Goal: Task Accomplishment & Management: Complete application form

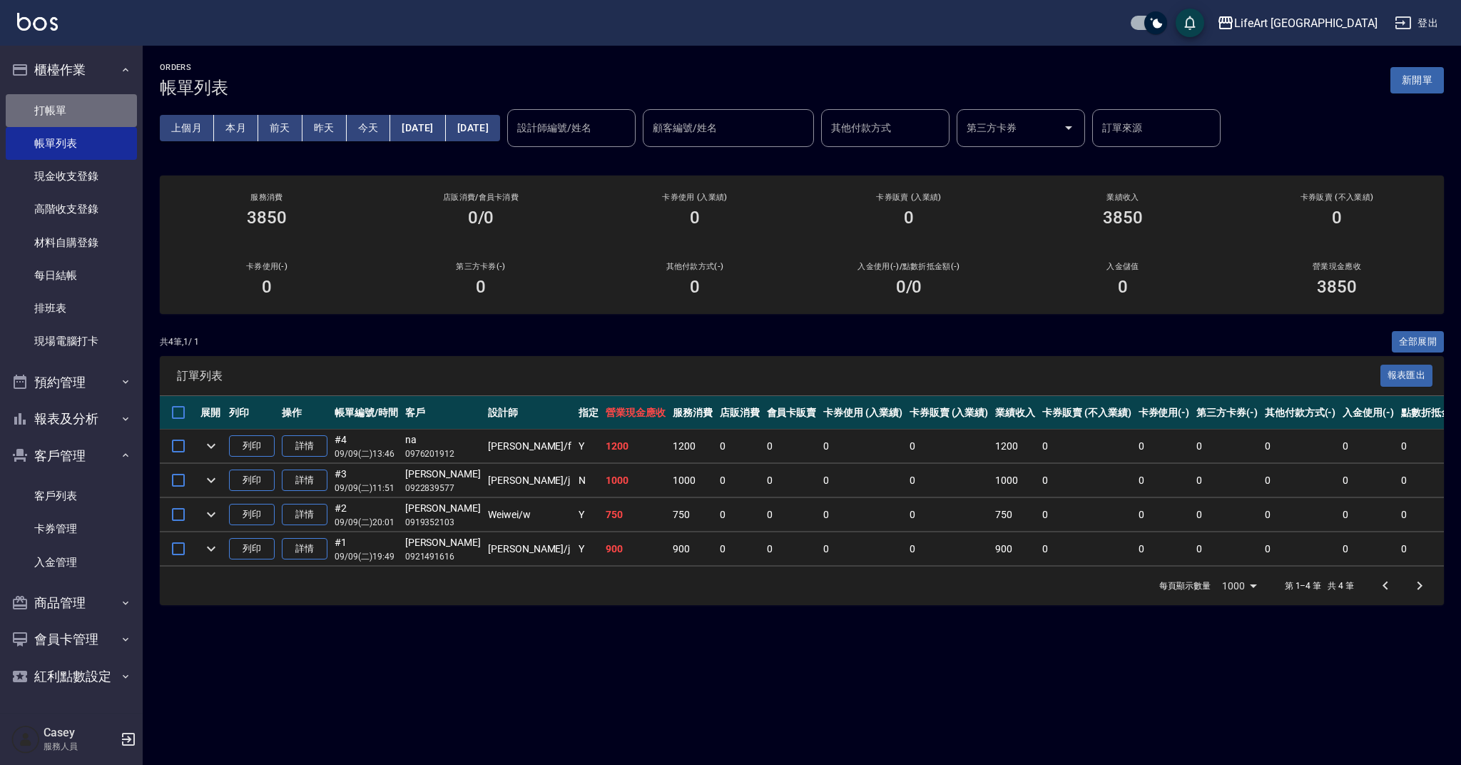
click at [95, 106] on link "打帳單" at bounding box center [71, 110] width 131 height 33
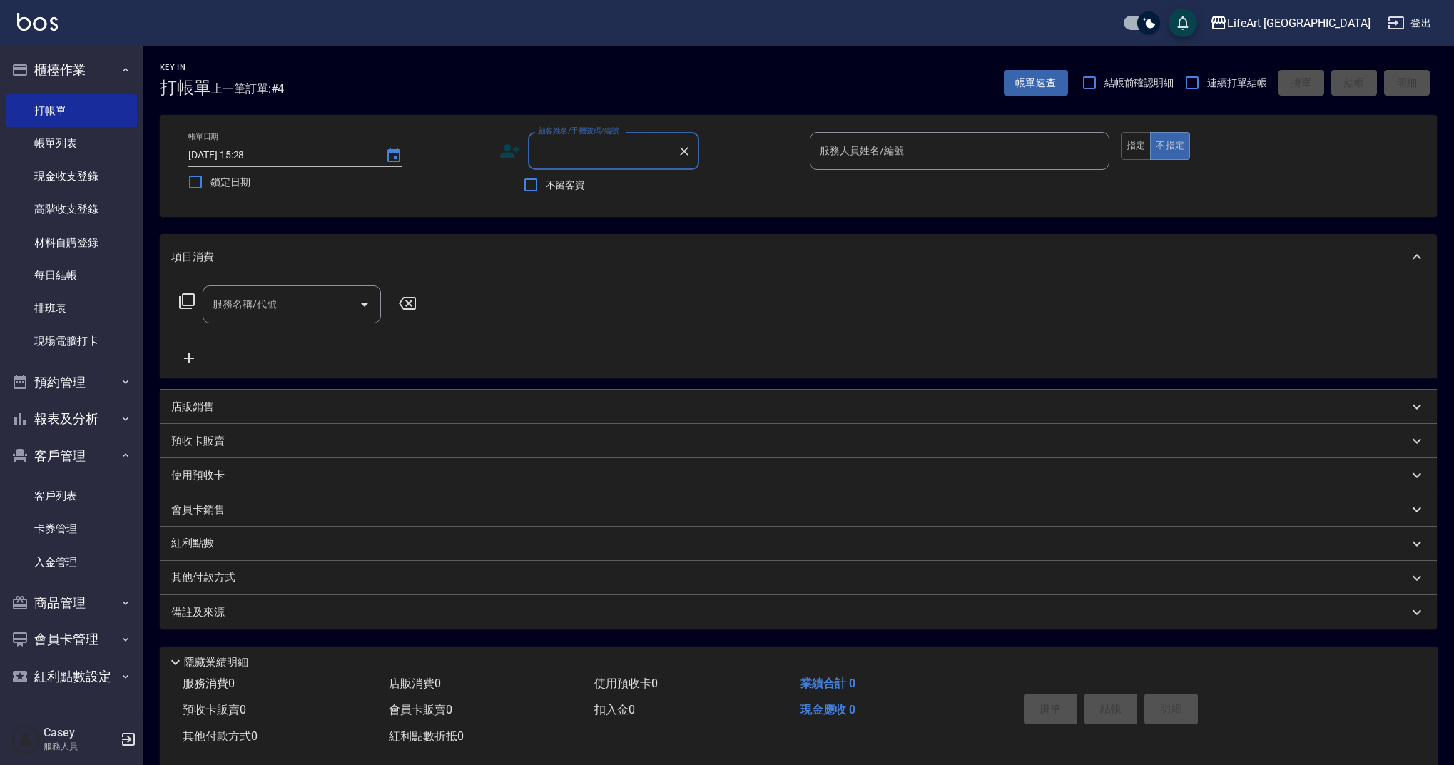
click at [559, 155] on input "顧客姓名/手機號碼/編號" at bounding box center [602, 150] width 137 height 25
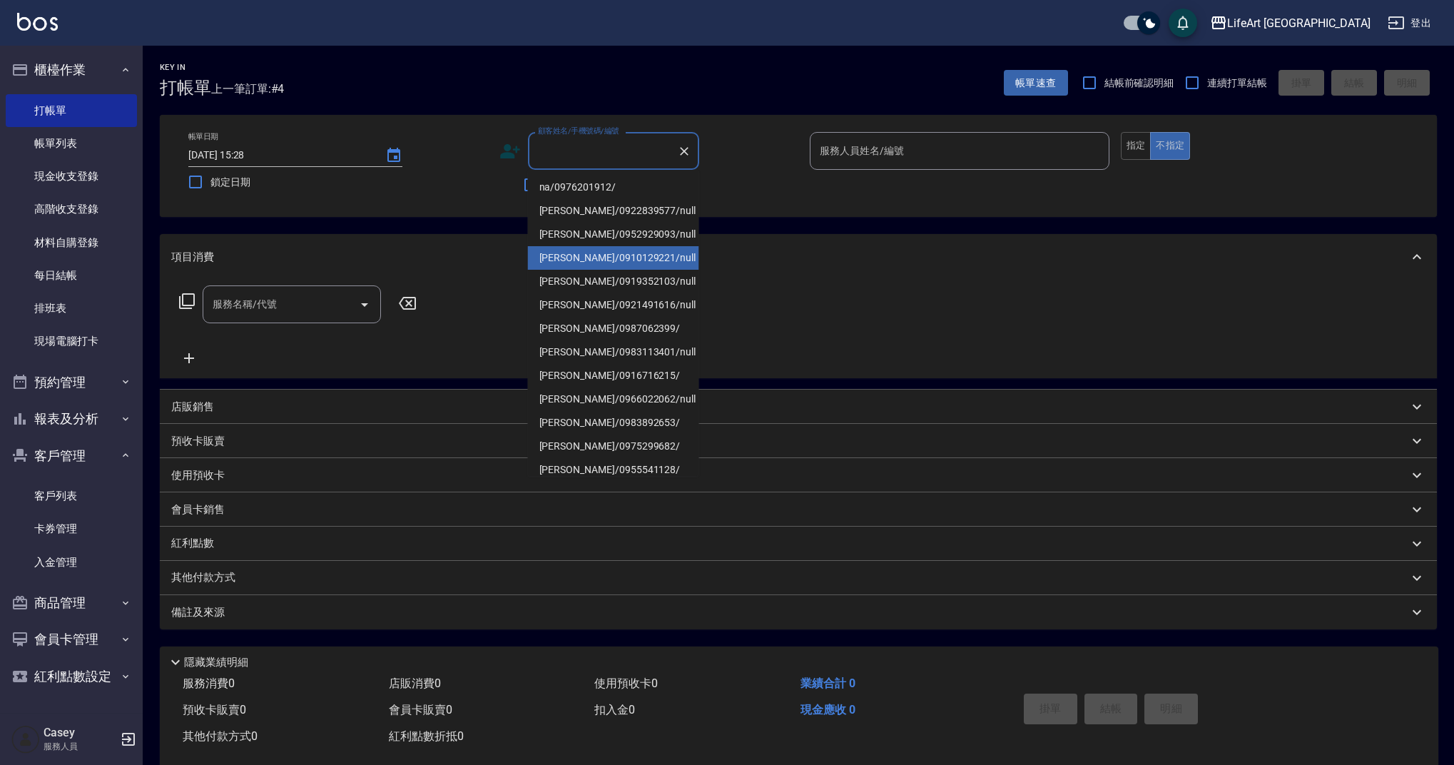
click at [621, 263] on li "[PERSON_NAME]/0910129221/null" at bounding box center [613, 258] width 171 height 24
type input "[PERSON_NAME]/0910129221/null"
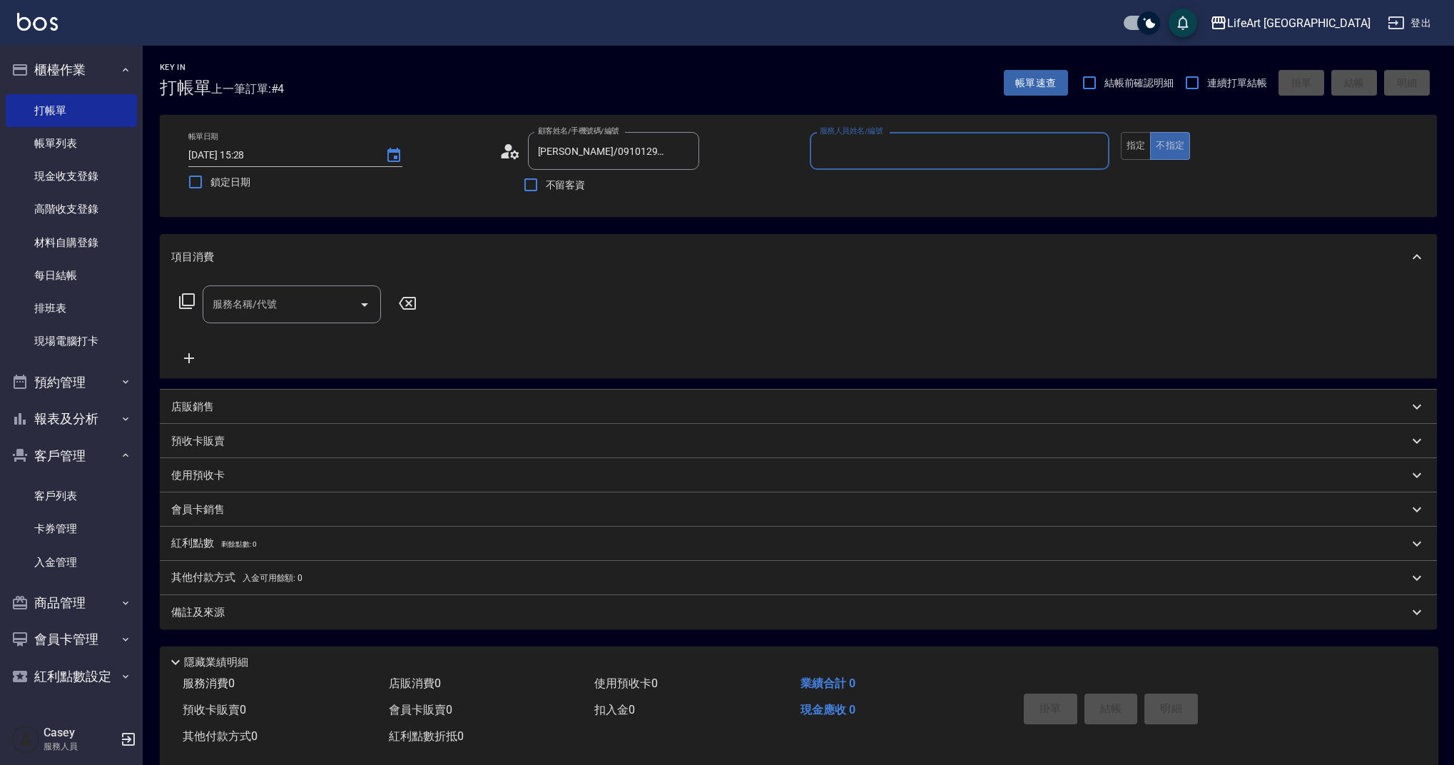
click at [932, 150] on input "服務人員姓名/編號" at bounding box center [959, 150] width 287 height 25
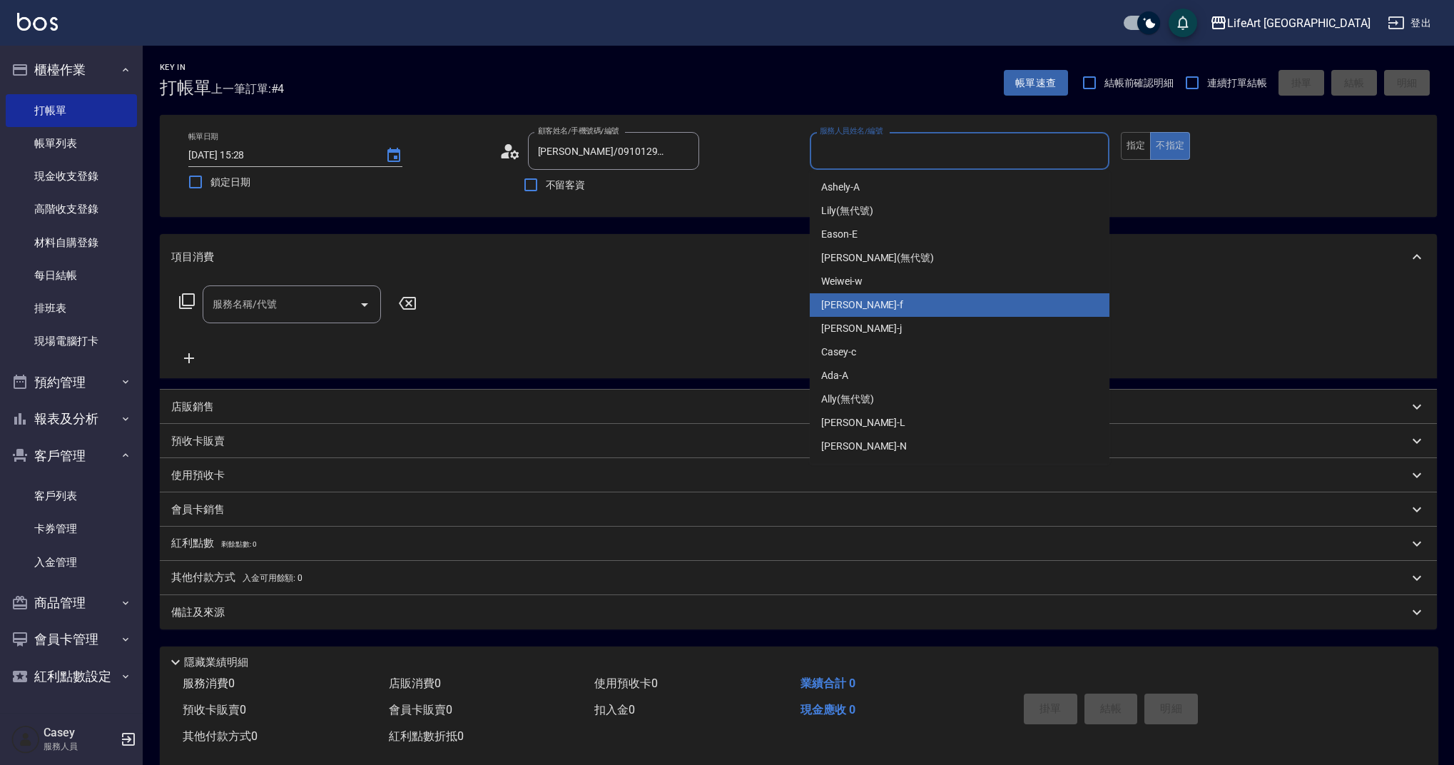
click at [891, 298] on div "Finney -f" at bounding box center [960, 305] width 300 height 24
type input "Finney-f"
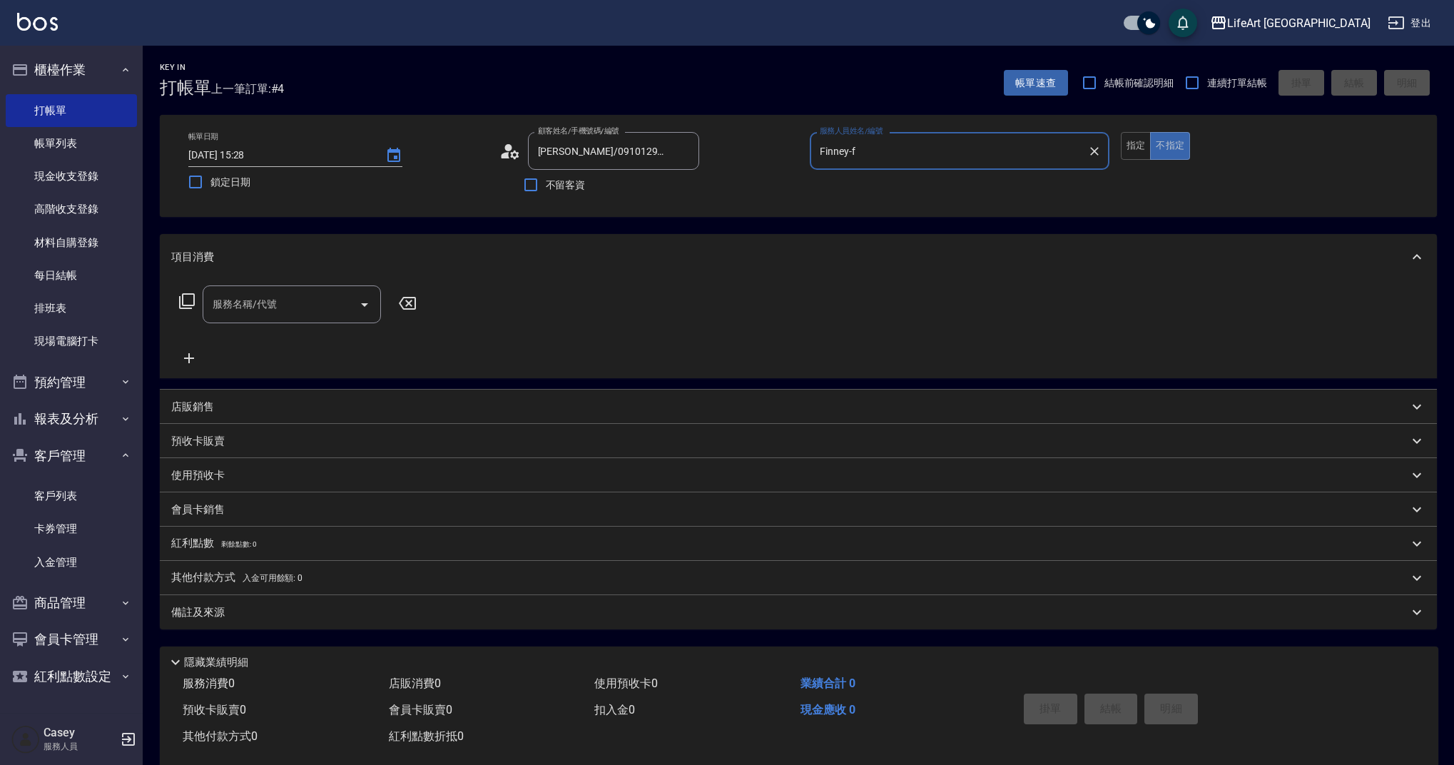
click at [315, 322] on div "服務名稱/代號" at bounding box center [292, 304] width 178 height 38
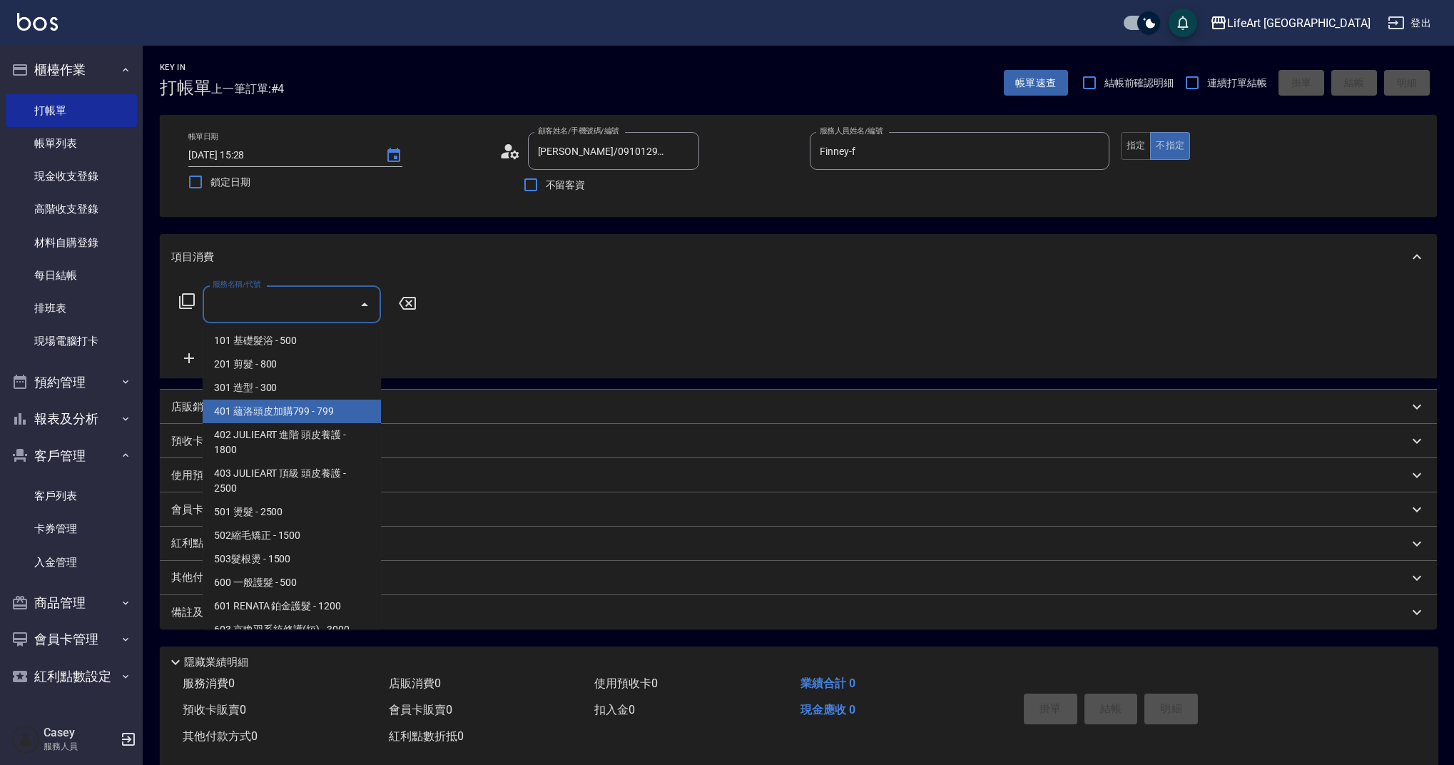
click at [381, 528] on div "紅利點數 剩餘點數: 0" at bounding box center [798, 543] width 1277 height 34
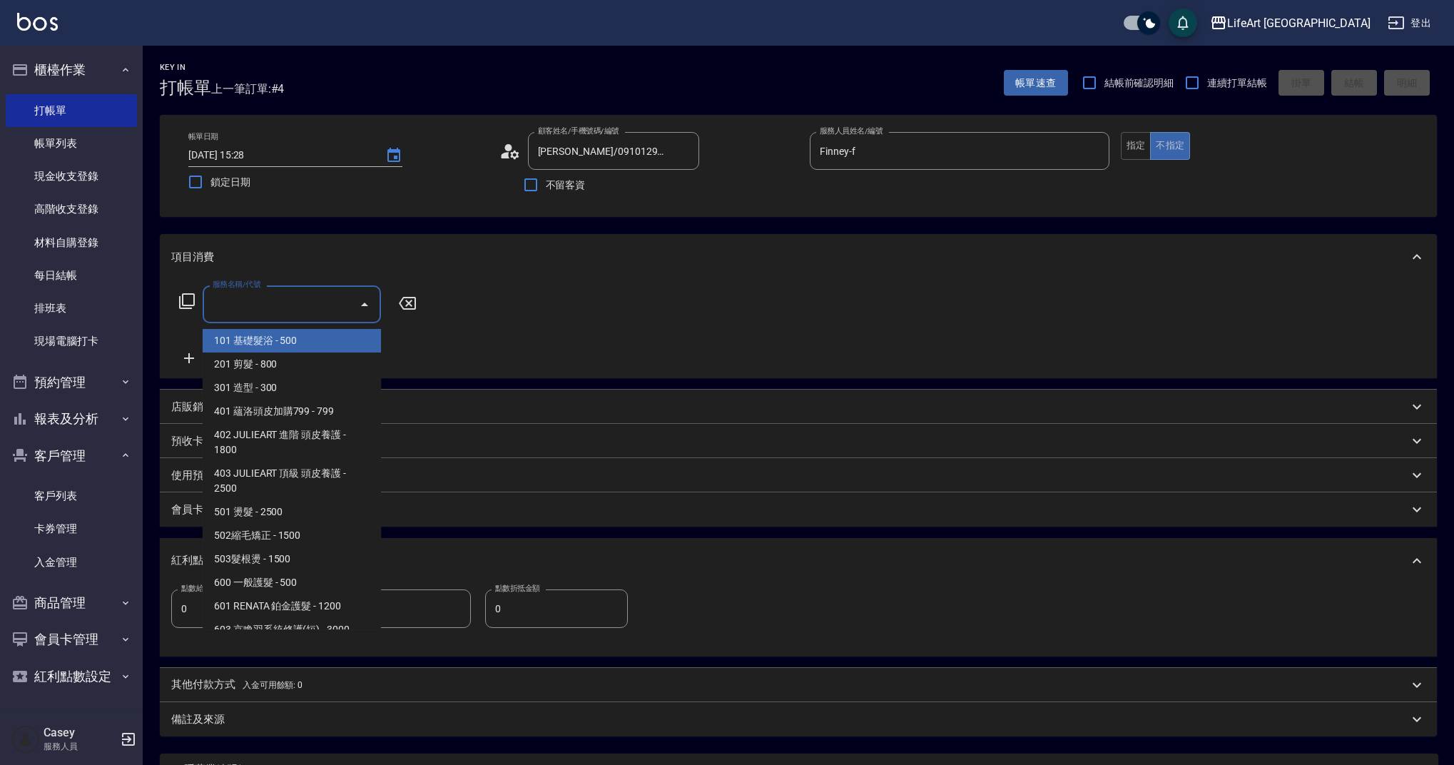
click at [318, 305] on input "服務名稱/代號" at bounding box center [281, 304] width 144 height 25
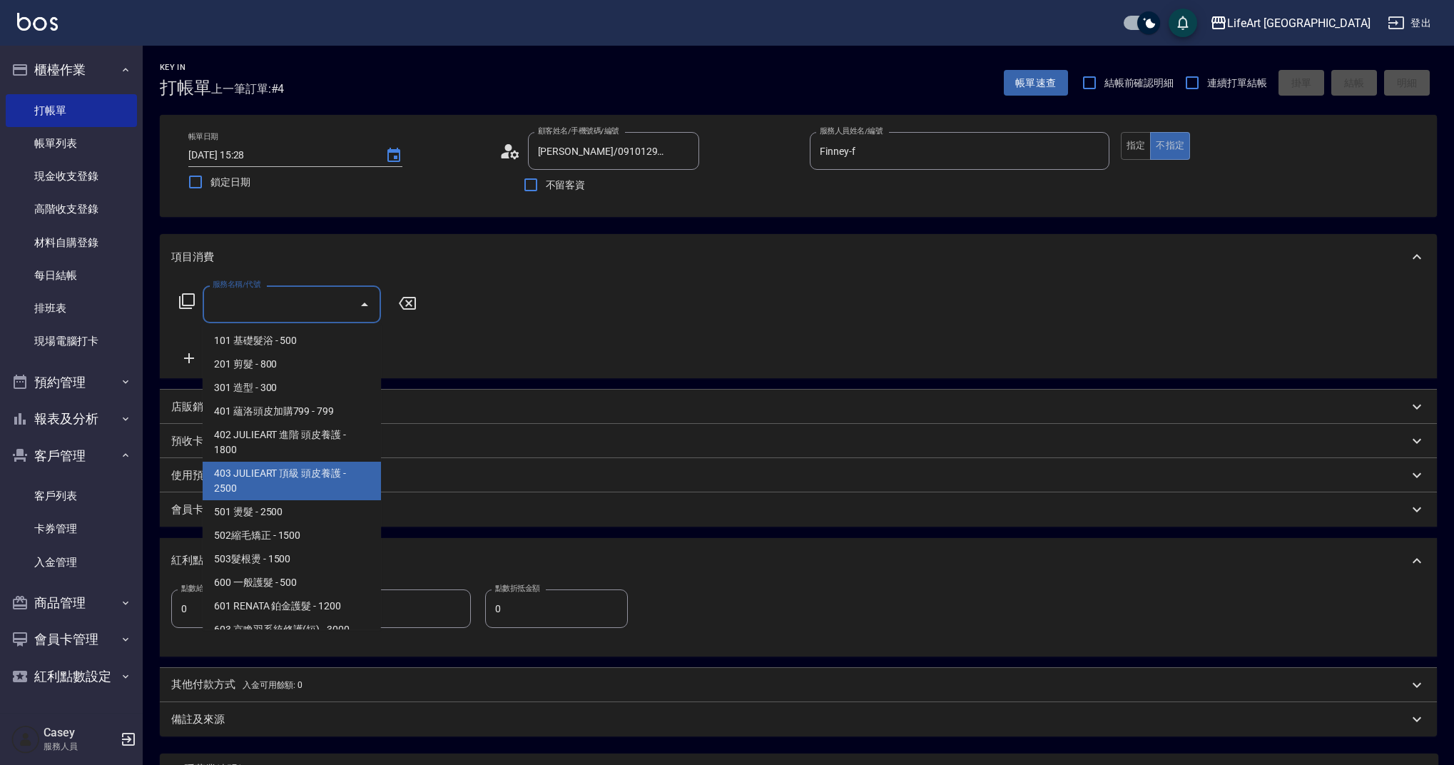
scroll to position [183, 0]
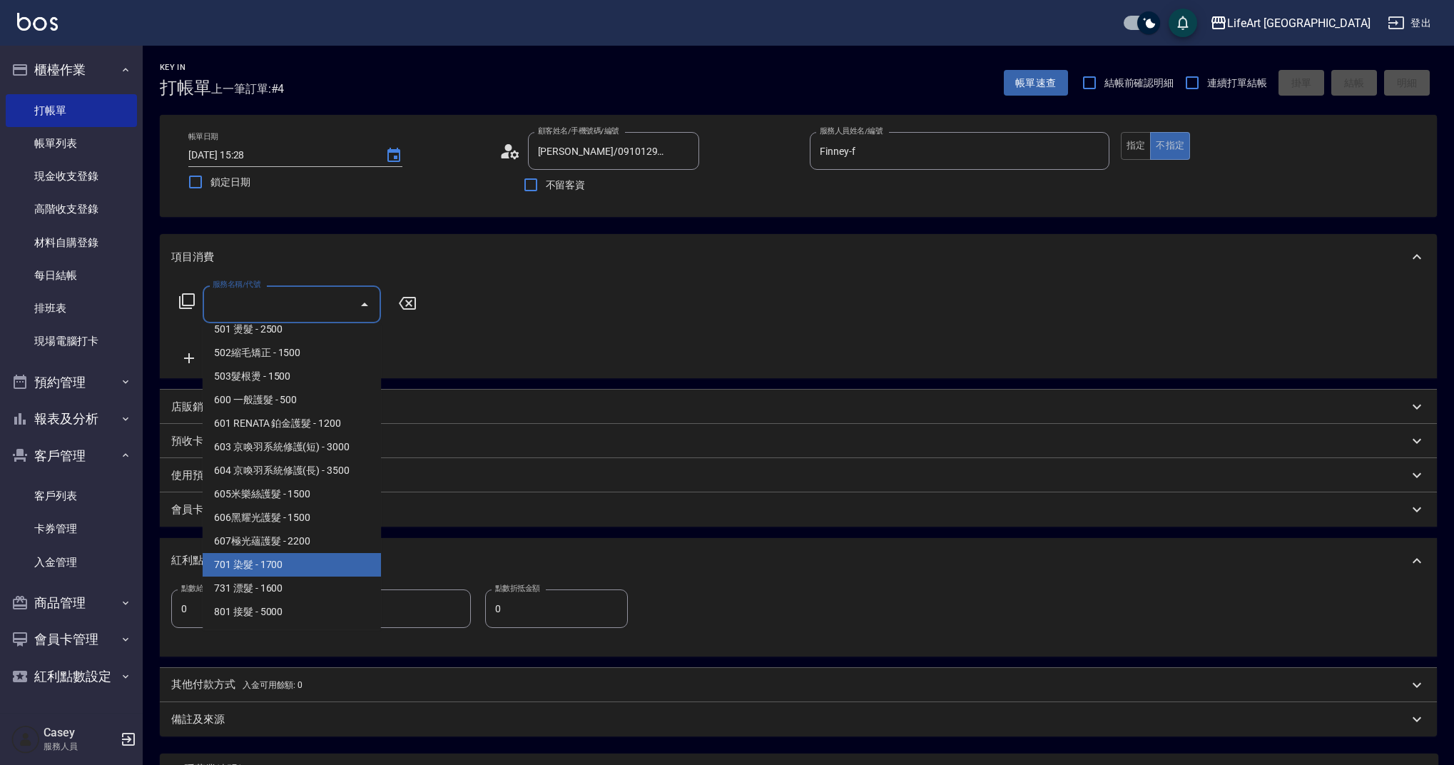
click at [286, 570] on span "701 染髮 - 1700" at bounding box center [292, 565] width 178 height 24
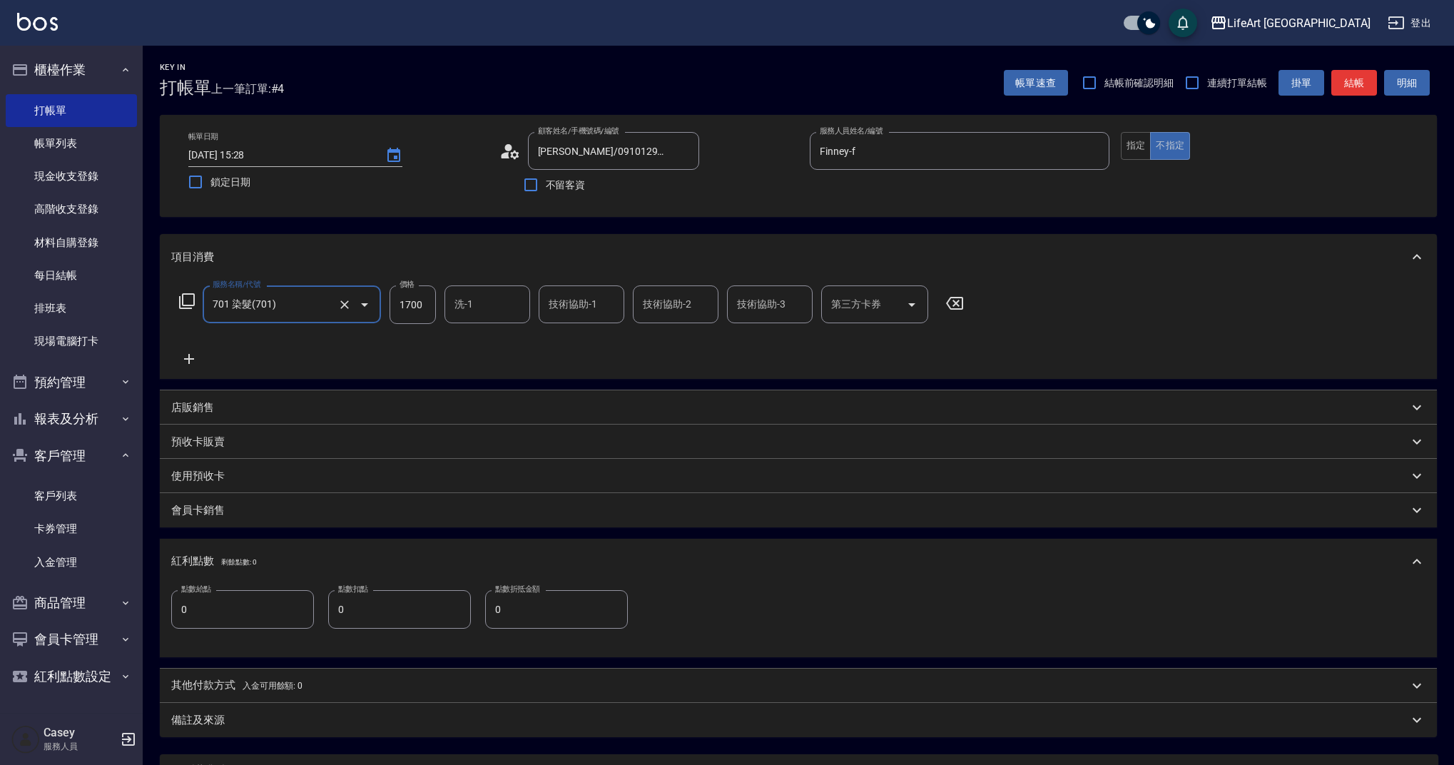
type input "701 染髮(701)"
drag, startPoint x: 428, startPoint y: 307, endPoint x: 384, endPoint y: 302, distance: 43.7
click at [384, 302] on div "服務名稱/代號 701 染髮(701) 服務名稱/代號 價格 1700 價格 洗-1 洗-1 技術協助-1 技術協助-1 技術協助-2 技術協助-2 技術協助…" at bounding box center [571, 304] width 801 height 39
type input "2500"
click at [193, 362] on icon at bounding box center [189, 358] width 36 height 17
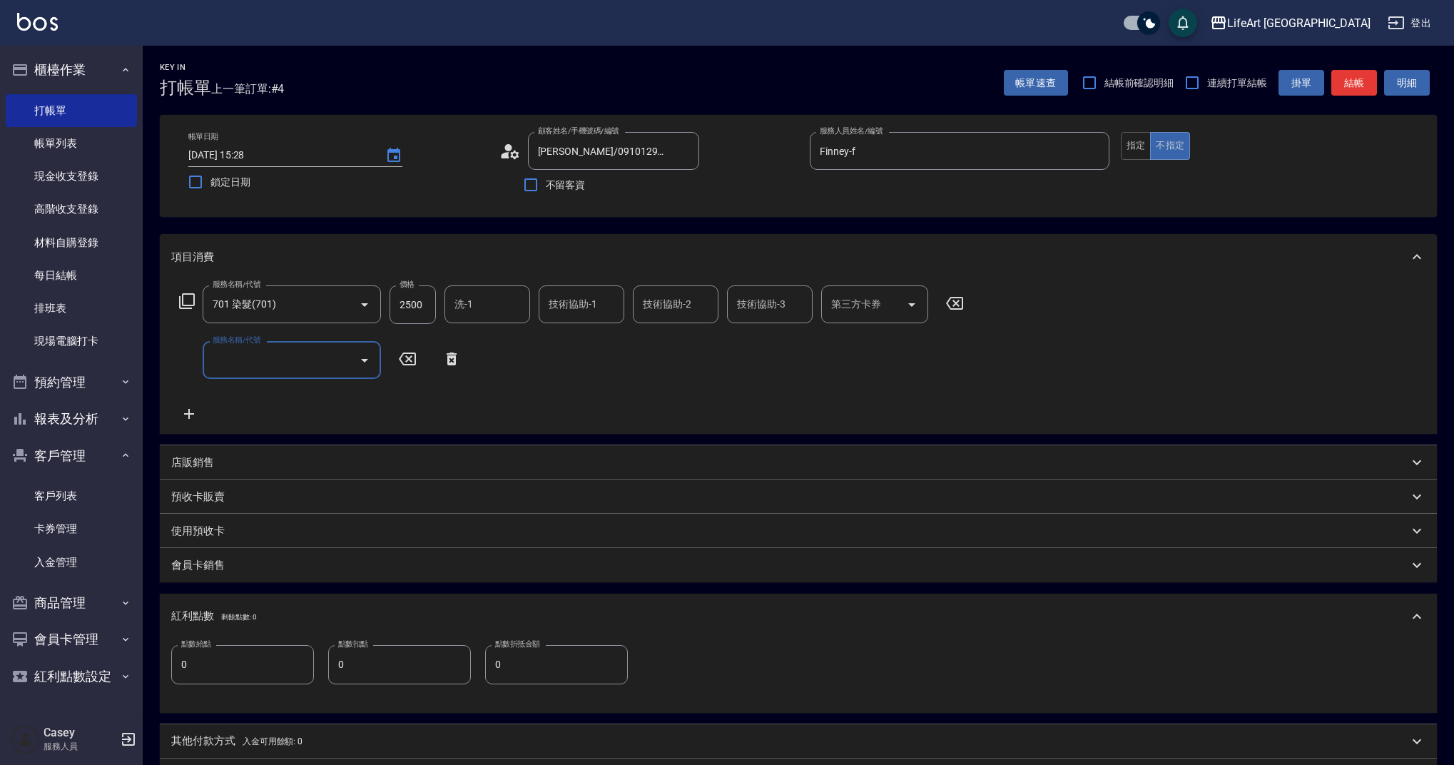
click at [260, 365] on input "服務名稱/代號" at bounding box center [281, 359] width 144 height 25
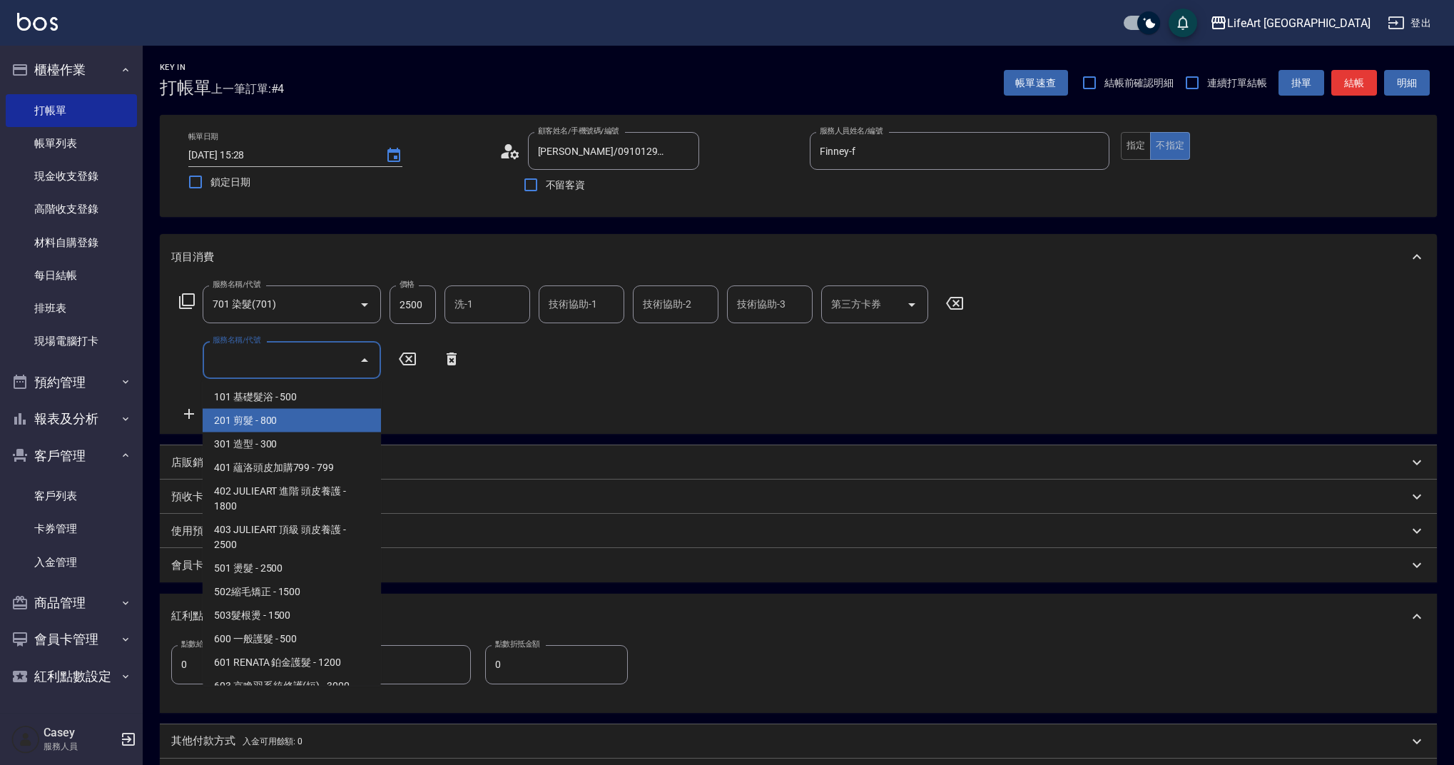
click at [287, 419] on span "201 剪髮 - 800" at bounding box center [292, 421] width 178 height 24
type input "201 剪髮(201)"
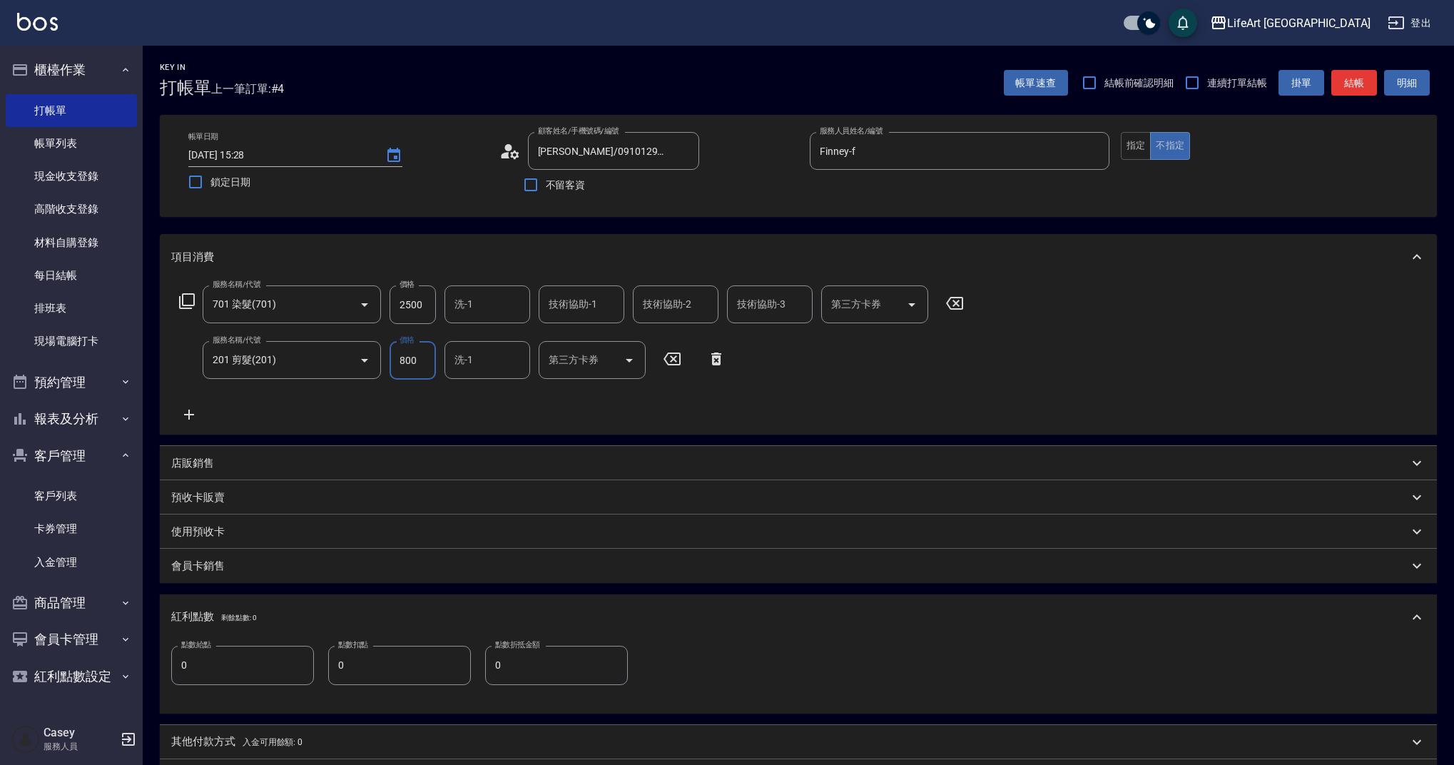
drag, startPoint x: 431, startPoint y: 307, endPoint x: 383, endPoint y: 298, distance: 48.7
click at [383, 298] on div "服務名稱/代號 701 染髮(701) 服務名稱/代號 價格 2500 價格 洗-1 洗-1 技術協助-1 技術協助-1 技術協助-2 技術協助-2 技術協助…" at bounding box center [571, 304] width 801 height 39
drag, startPoint x: 423, startPoint y: 303, endPoint x: 409, endPoint y: 303, distance: 13.6
click at [409, 303] on input "2500" at bounding box center [412, 304] width 46 height 39
drag, startPoint x: 409, startPoint y: 303, endPoint x: 397, endPoint y: 297, distance: 14.1
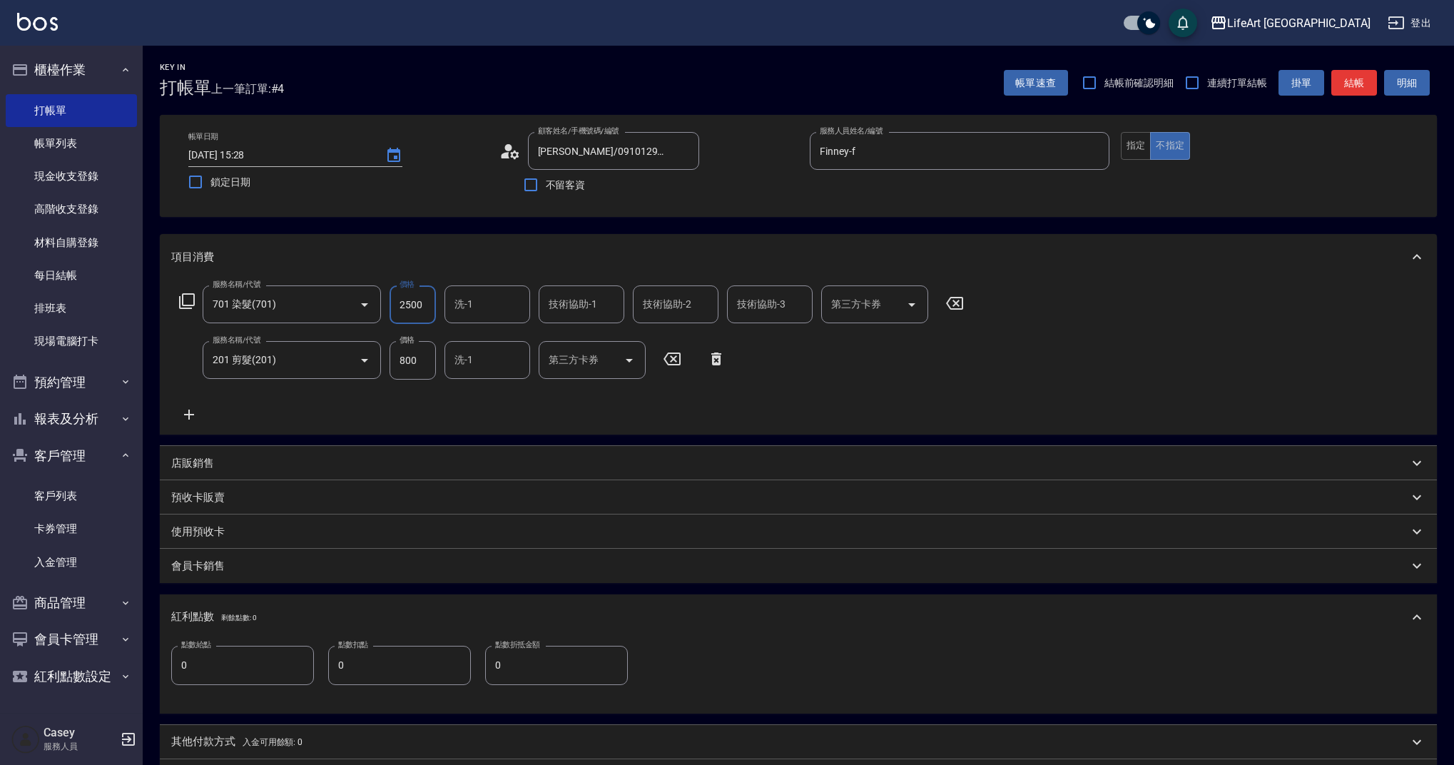
click at [397, 297] on input "2500" at bounding box center [412, 304] width 46 height 39
drag, startPoint x: 419, startPoint y: 302, endPoint x: 391, endPoint y: 302, distance: 28.5
click at [391, 302] on input "2500" at bounding box center [412, 304] width 46 height 39
type input "3000"
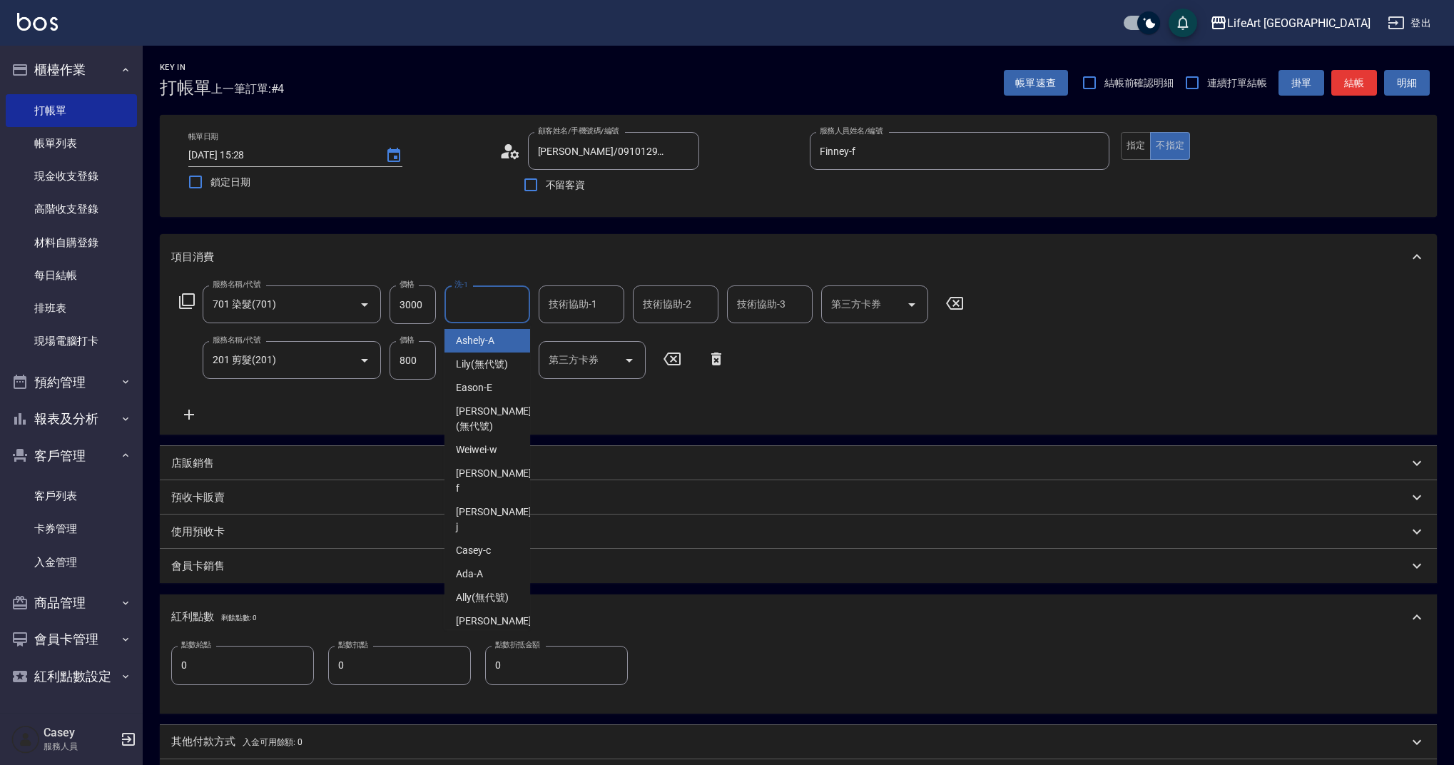
click at [493, 300] on input "洗-1" at bounding box center [487, 304] width 73 height 25
click at [492, 539] on div "Casey -c" at bounding box center [487, 551] width 86 height 24
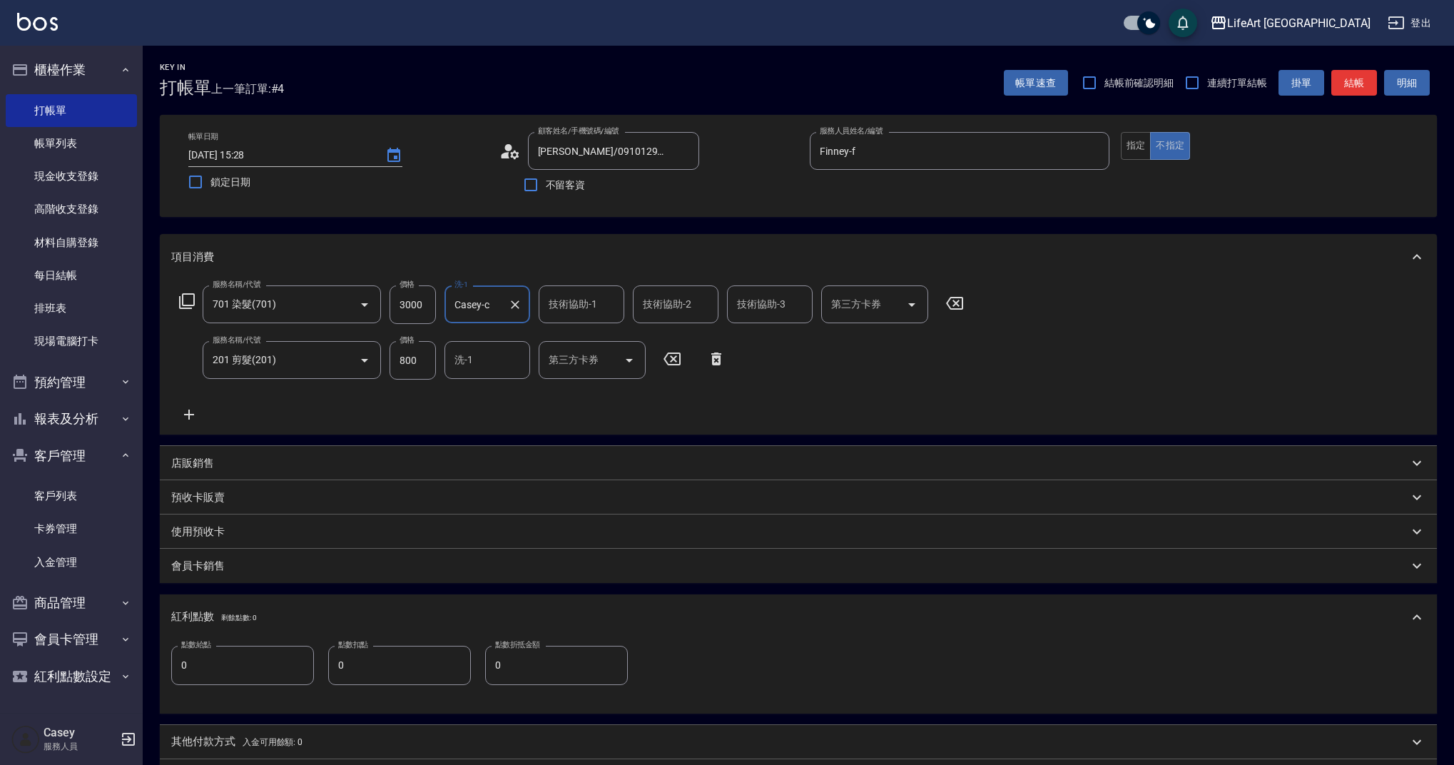
type input "Casey-c"
click at [224, 472] on div "店販銷售" at bounding box center [798, 463] width 1277 height 34
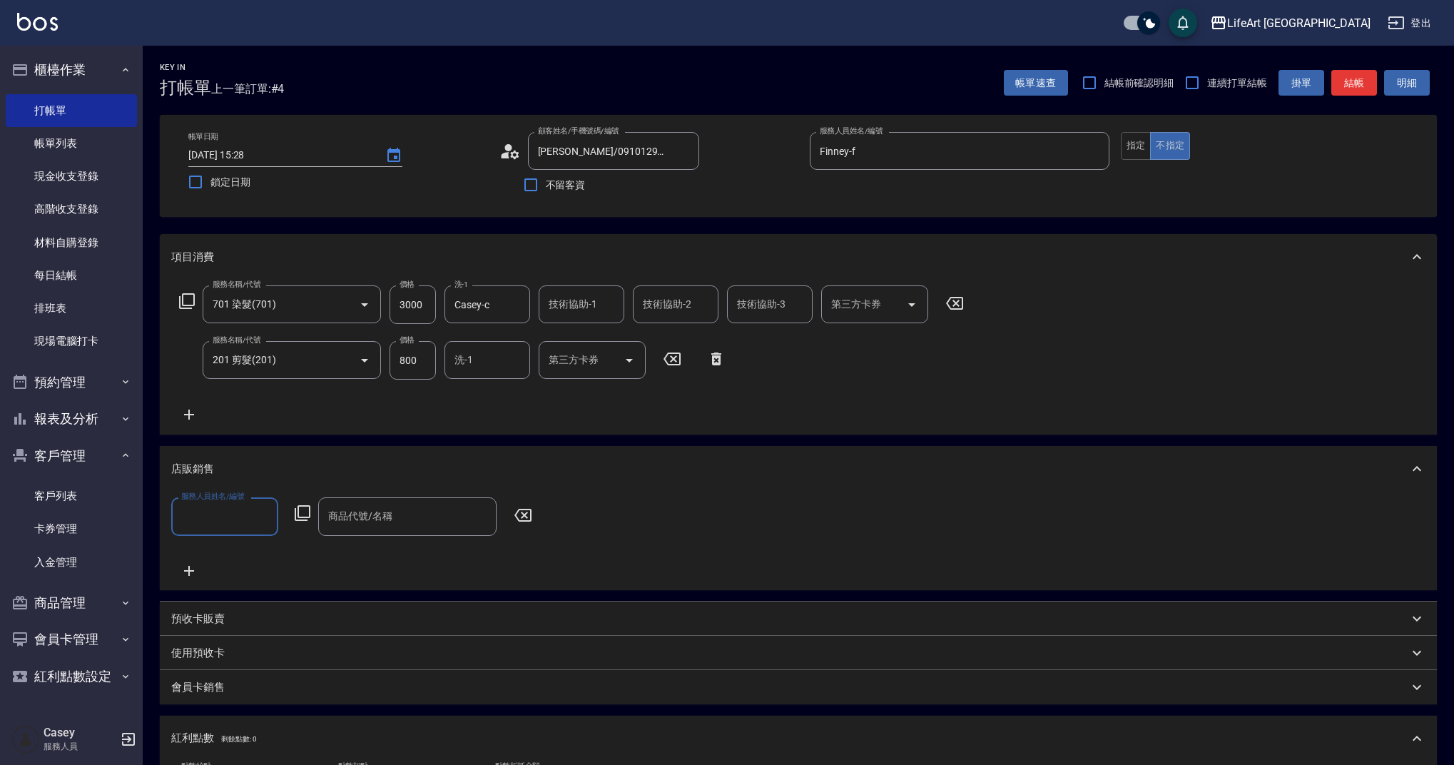
click at [198, 528] on input "服務人員姓名/編號" at bounding box center [225, 516] width 94 height 25
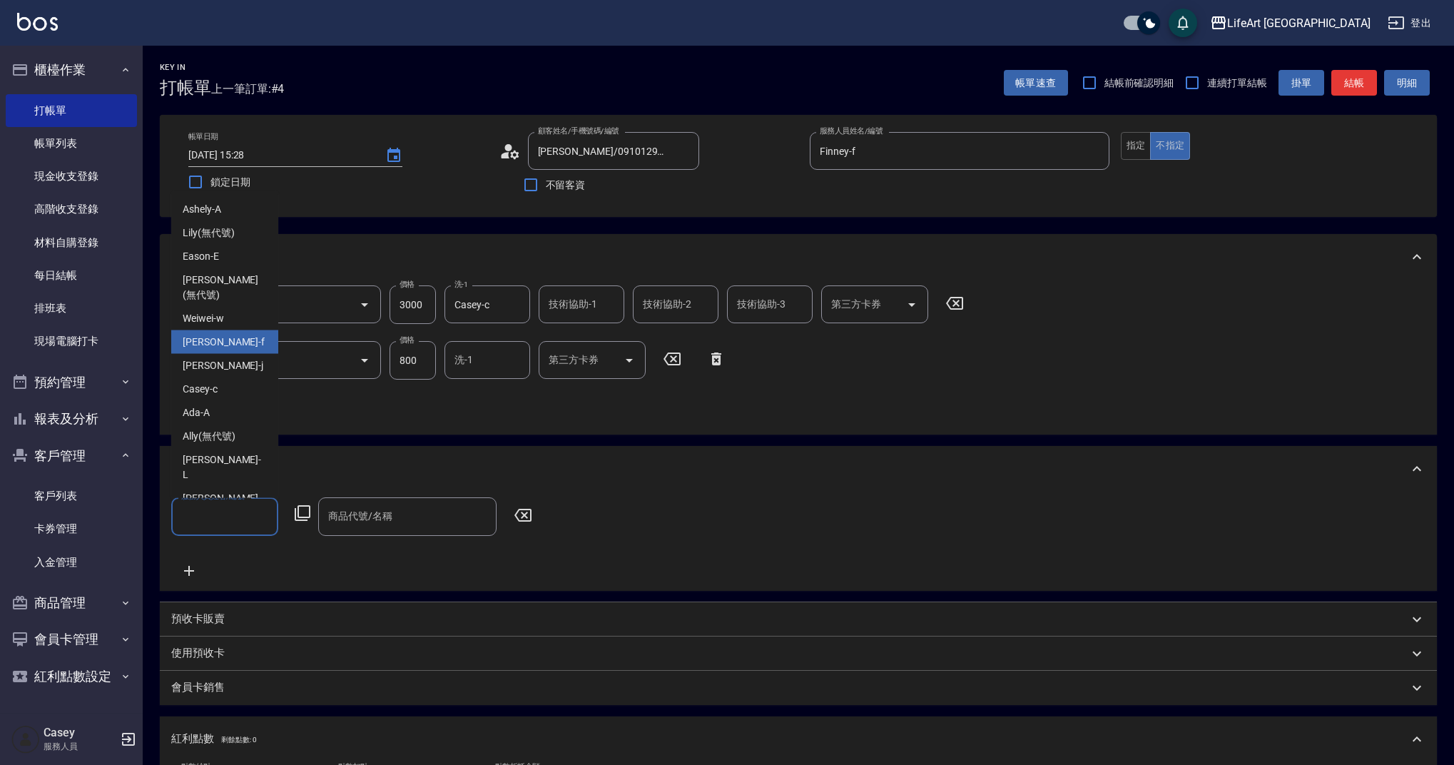
click at [199, 330] on div "Finney -f" at bounding box center [224, 342] width 107 height 24
type input "Finney-f"
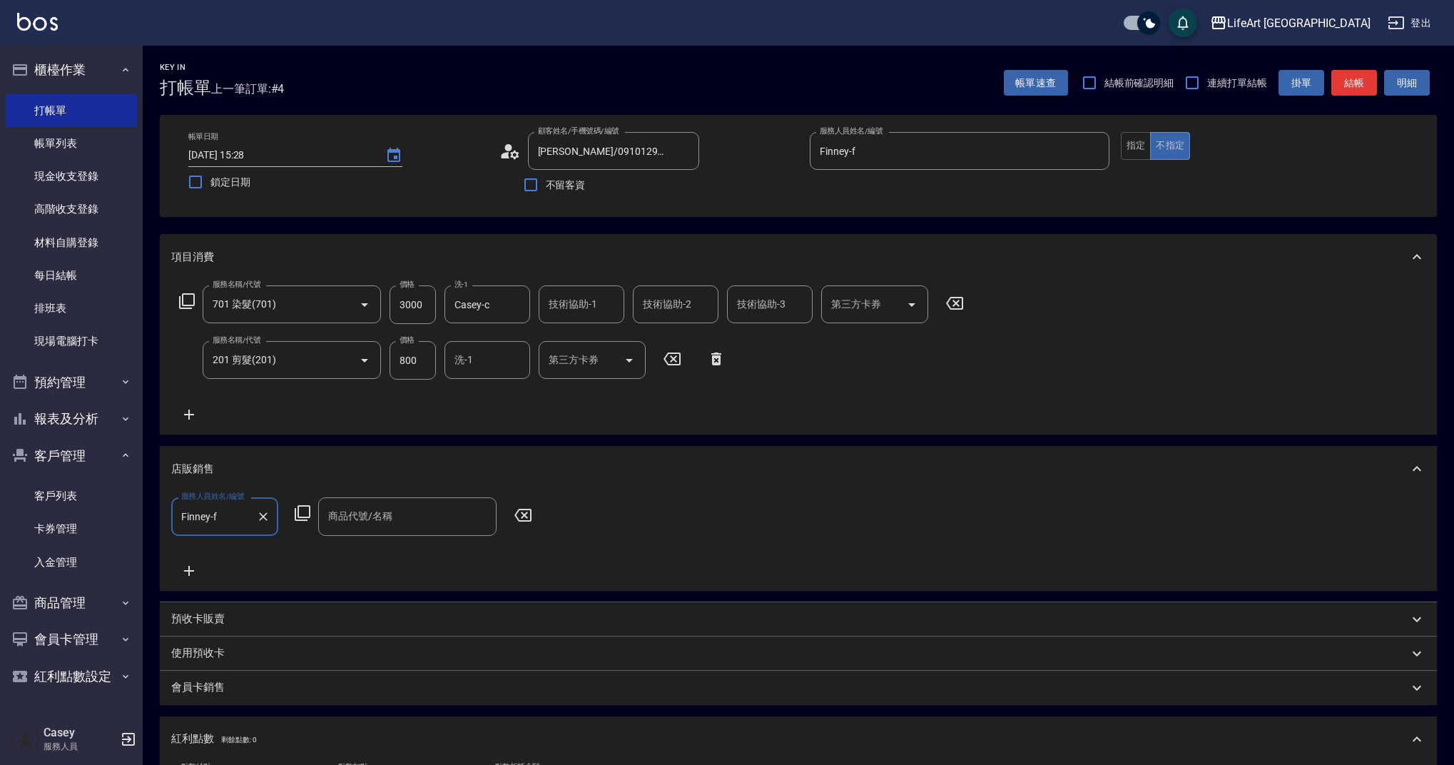
click at [384, 500] on div "商品代號/名稱" at bounding box center [407, 516] width 178 height 38
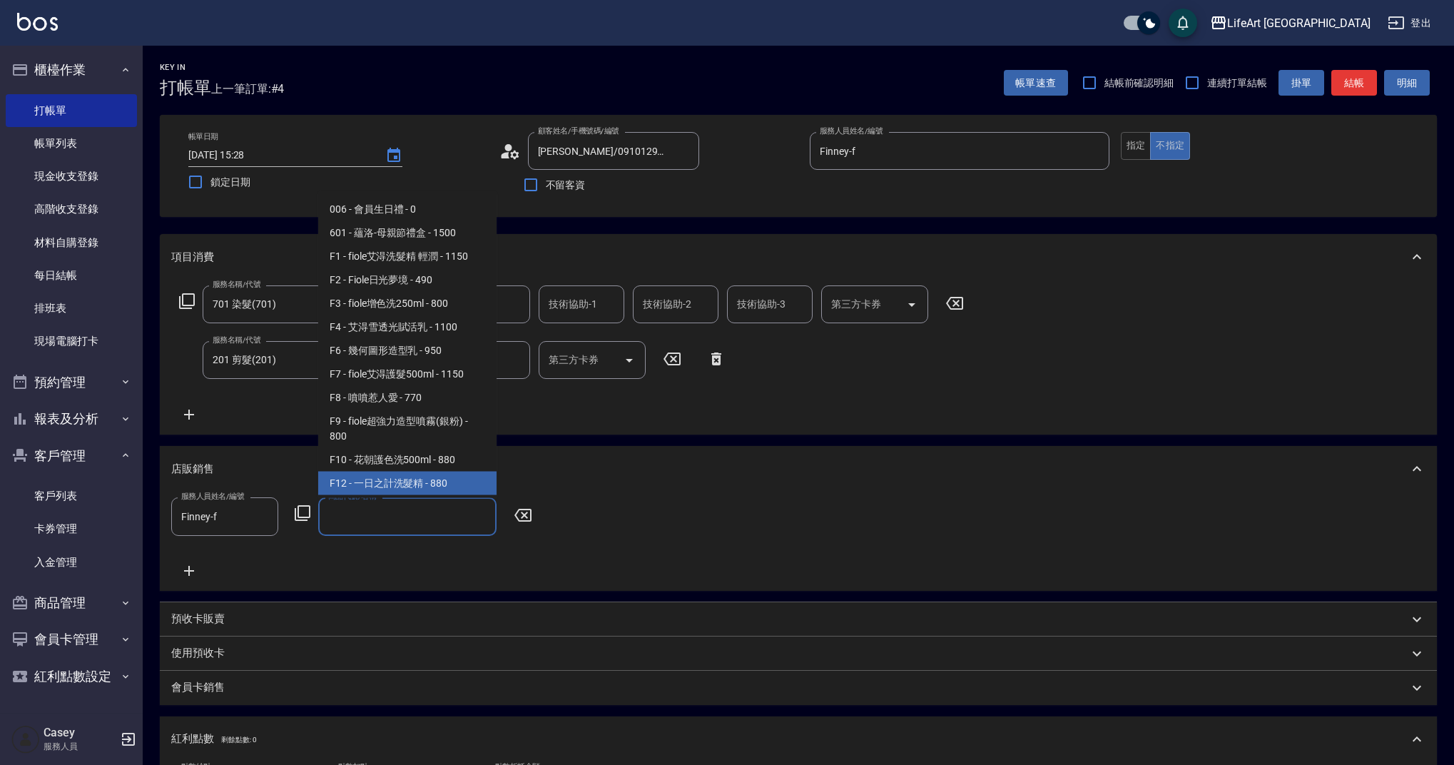
click at [388, 481] on span "F12 - 一日之計洗髮精 - 880" at bounding box center [407, 484] width 178 height 24
type input "一日之計洗髮精"
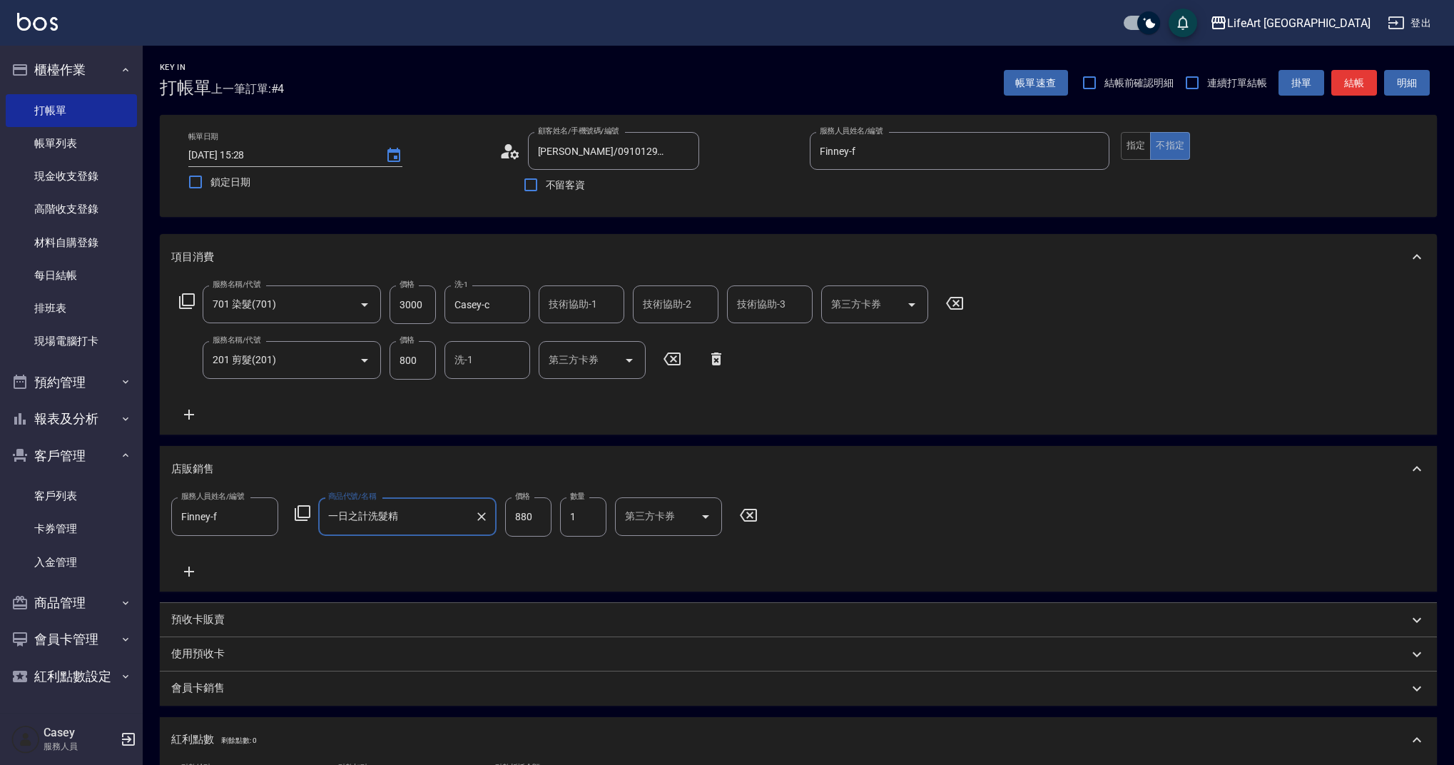
click at [191, 568] on icon at bounding box center [189, 571] width 36 height 17
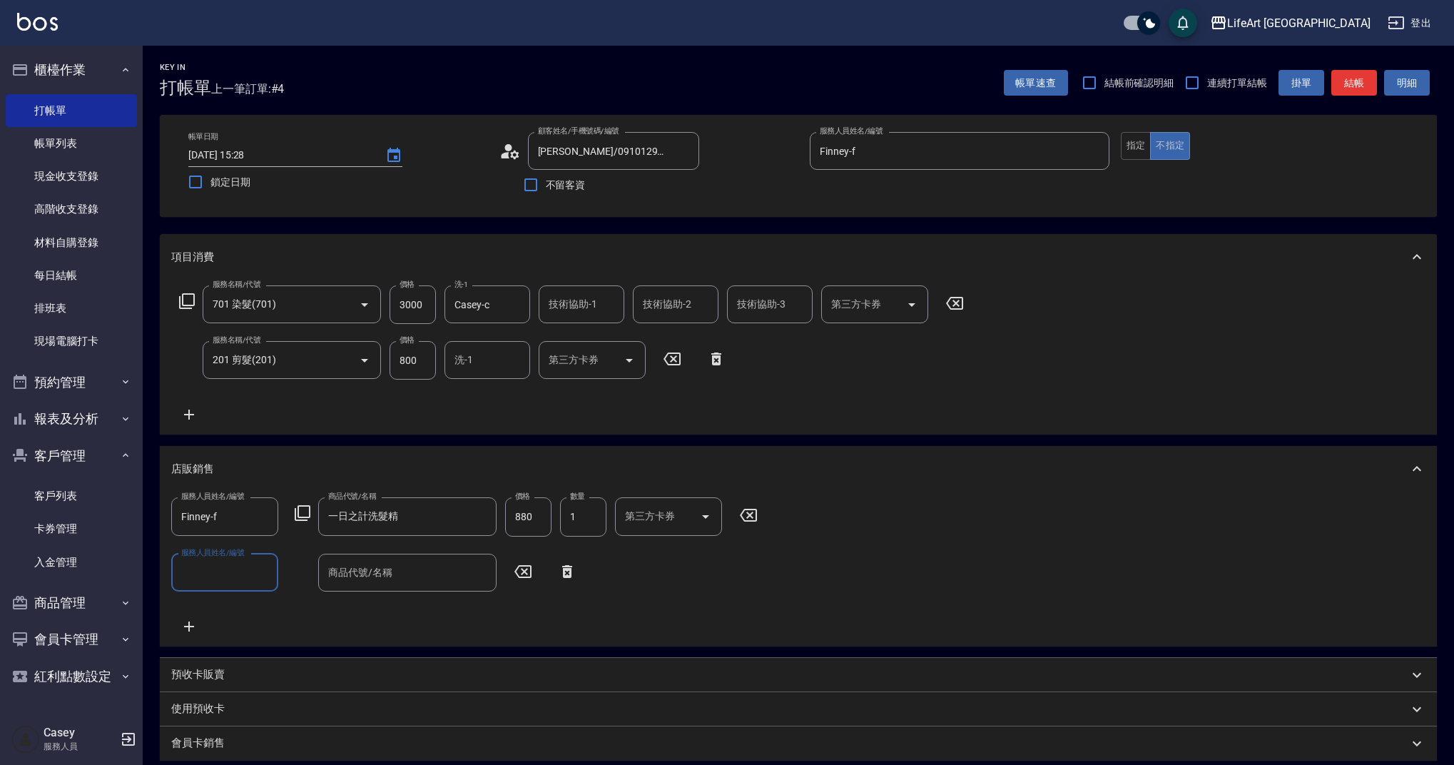
click at [235, 584] on div "服務人員姓名/編號" at bounding box center [224, 573] width 107 height 38
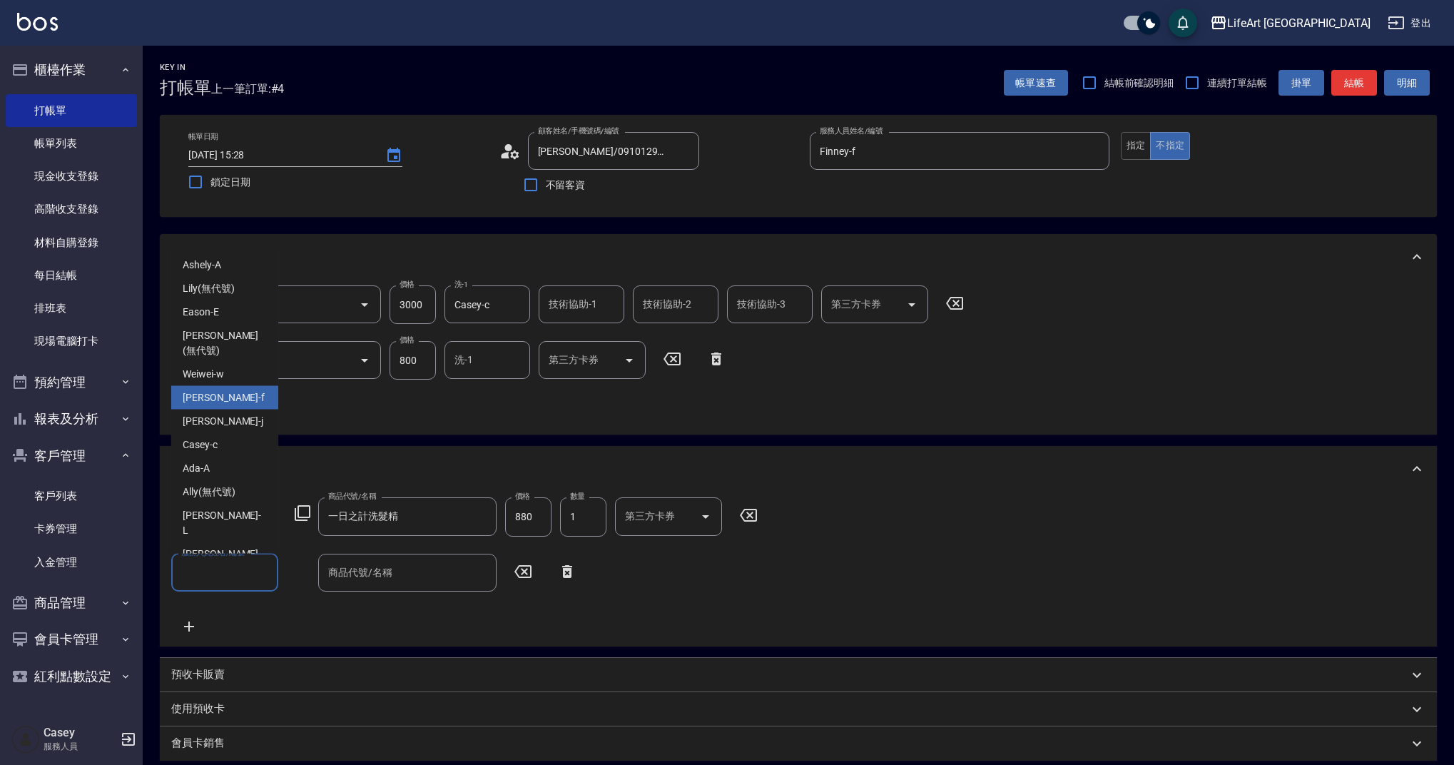
click at [221, 389] on div "Finney -f" at bounding box center [224, 398] width 107 height 24
type input "Finney-f"
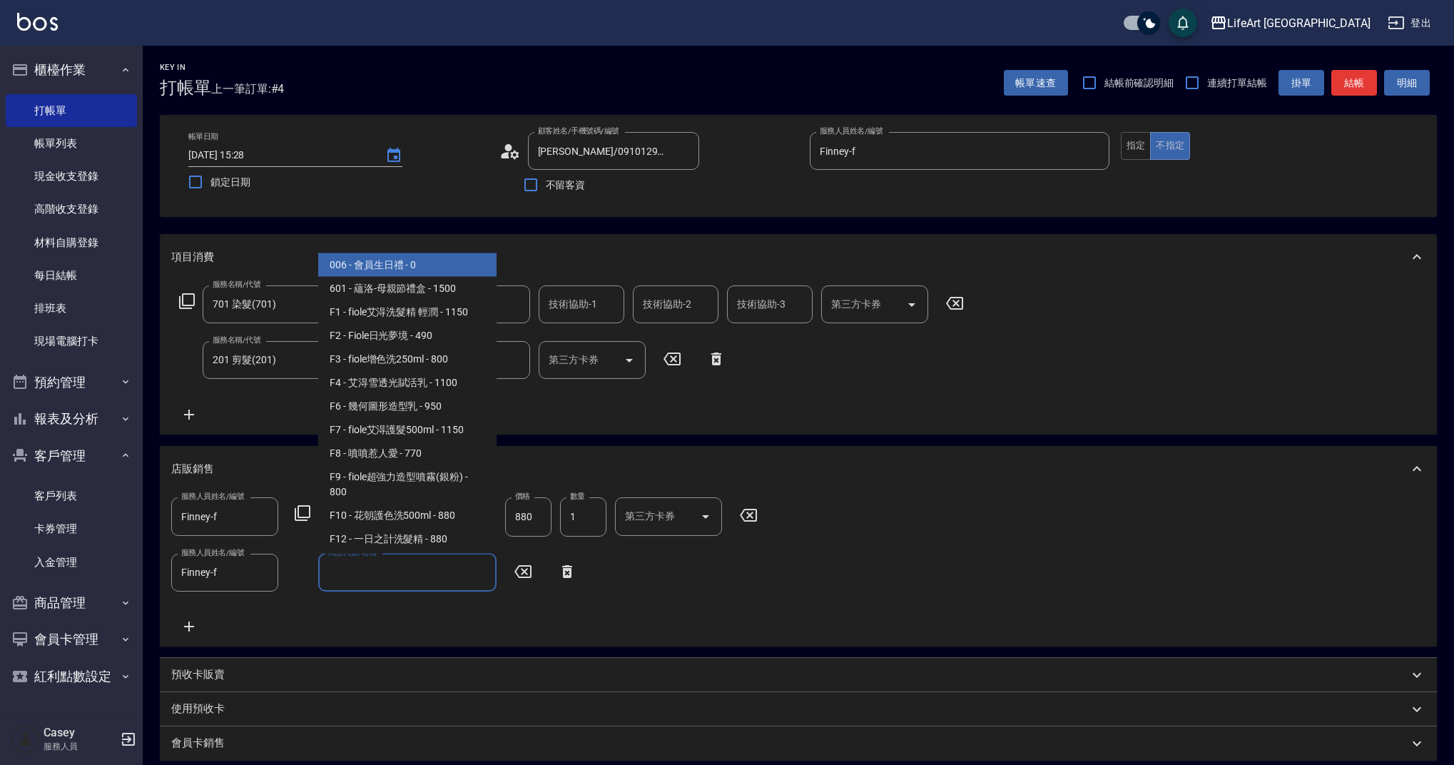
click at [385, 565] on input "商品代號/名稱" at bounding box center [407, 572] width 165 height 25
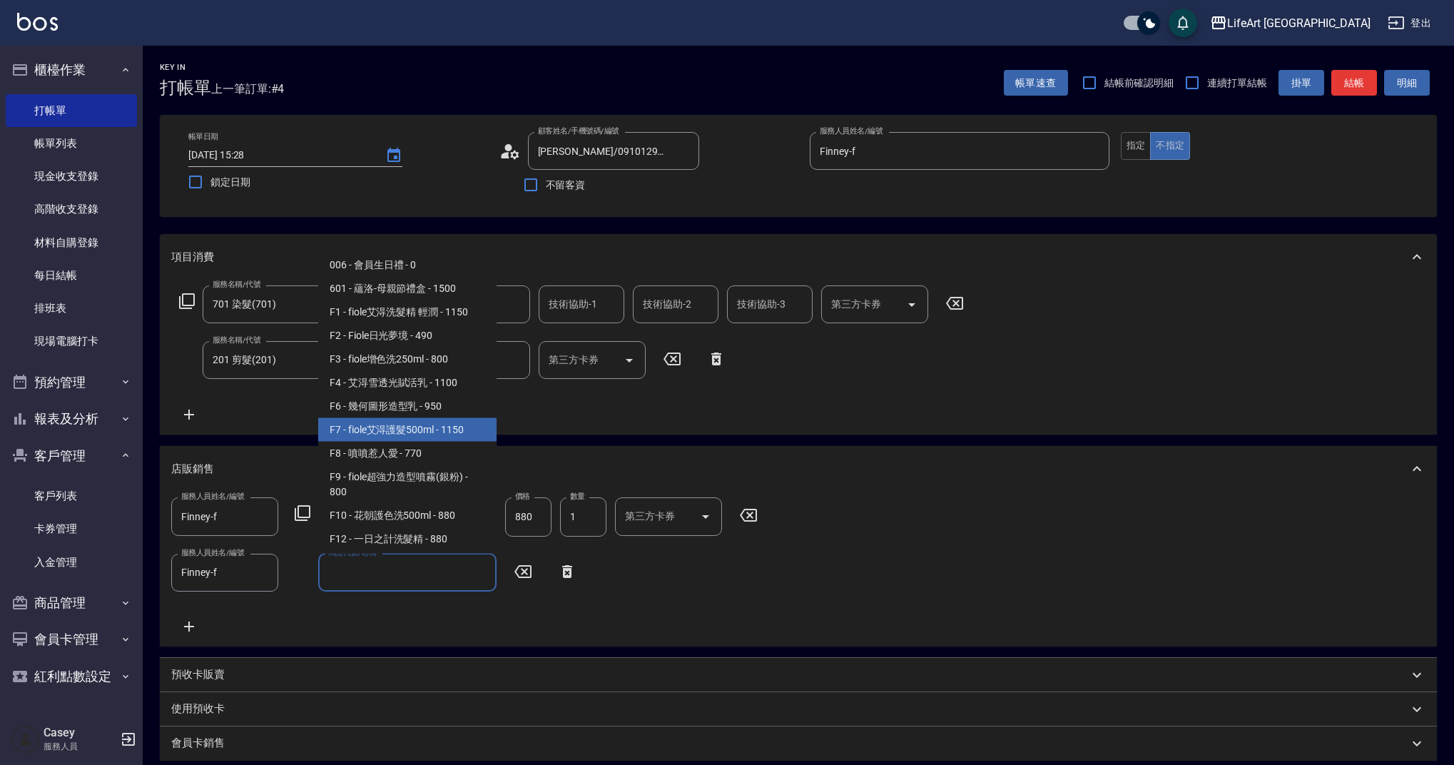
click at [414, 424] on span "F7 - fiole艾淂護髮500ml - 1150" at bounding box center [407, 430] width 178 height 24
type input "fiole艾淂護髮500ml"
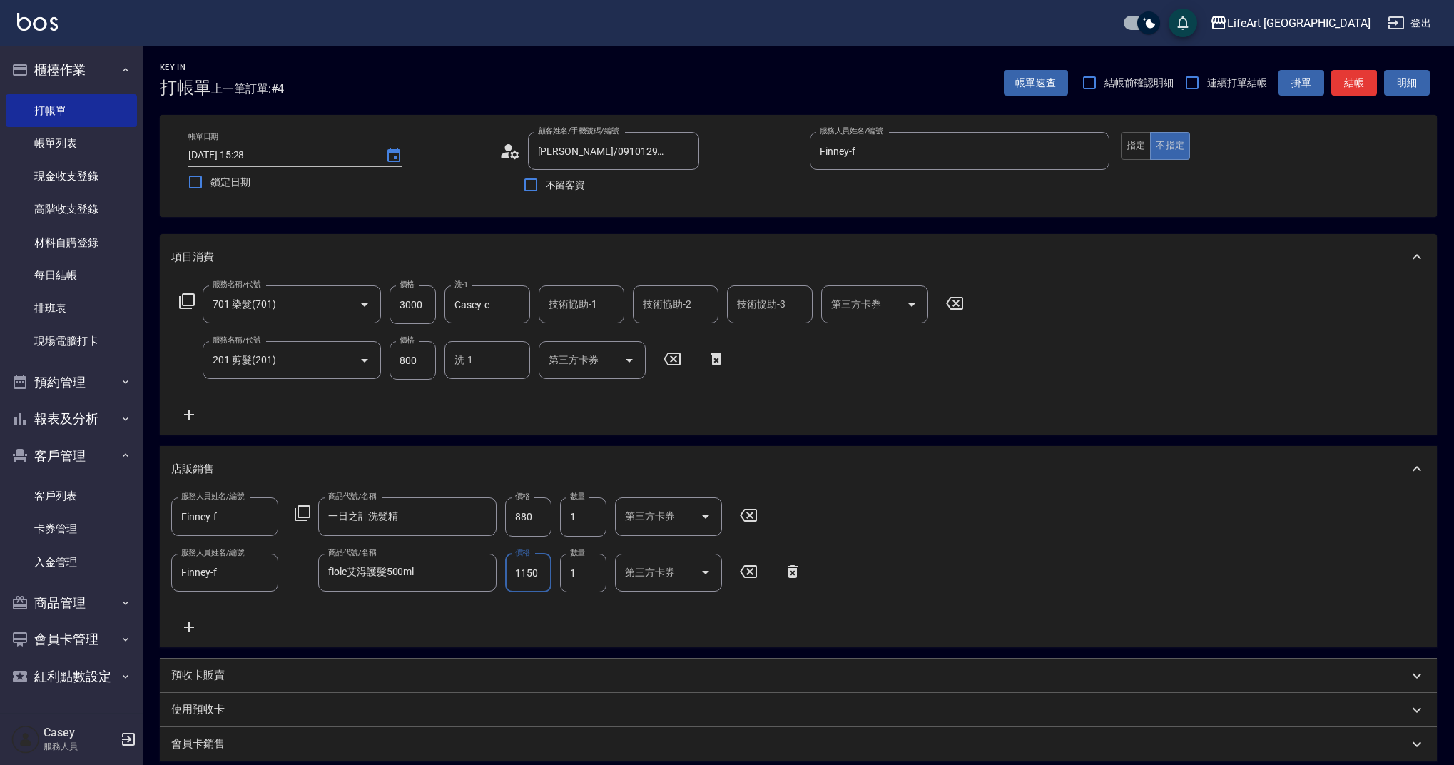
drag, startPoint x: 539, startPoint y: 578, endPoint x: 514, endPoint y: 566, distance: 28.1
click at [499, 566] on div "服務人員姓名/編號 [PERSON_NAME]-f 服務人員姓名/編號 商品代號/名稱 fiole艾淂護髮500ml 商品代號/名稱 價格 1150 價格 數…" at bounding box center [490, 573] width 639 height 39
type input "1035"
drag, startPoint x: 537, startPoint y: 519, endPoint x: 479, endPoint y: 504, distance: 60.4
click at [479, 504] on div "服務人員姓名/編號 [PERSON_NAME]-f 服務人員姓名/編號 商品代號/名稱 一日之計洗髮精 商品代號/名稱 價格 880 價格 數量 1 數量 第…" at bounding box center [468, 516] width 595 height 39
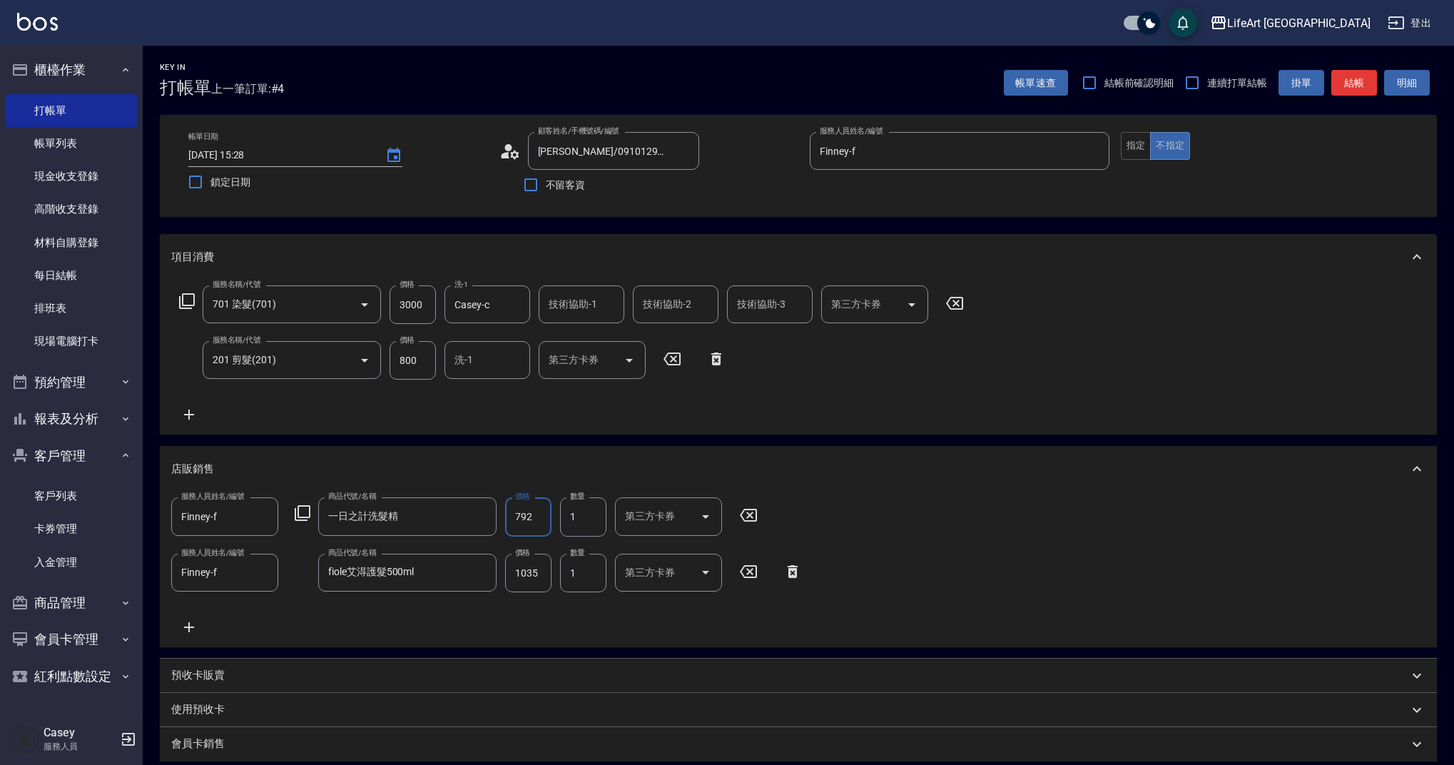
scroll to position [367, 0]
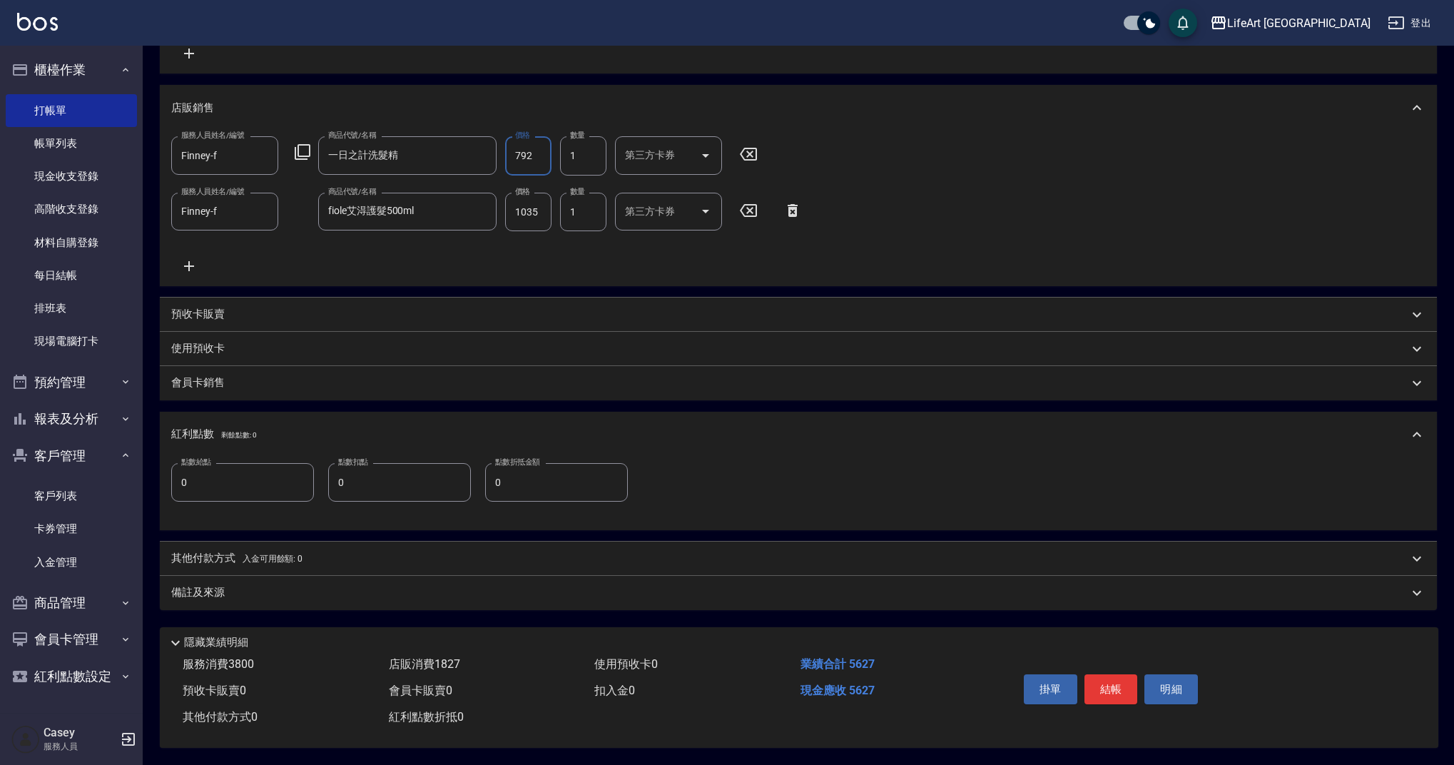
type input "792"
click at [241, 557] on p "其他付款方式 入金可用餘額: 0" at bounding box center [236, 559] width 131 height 16
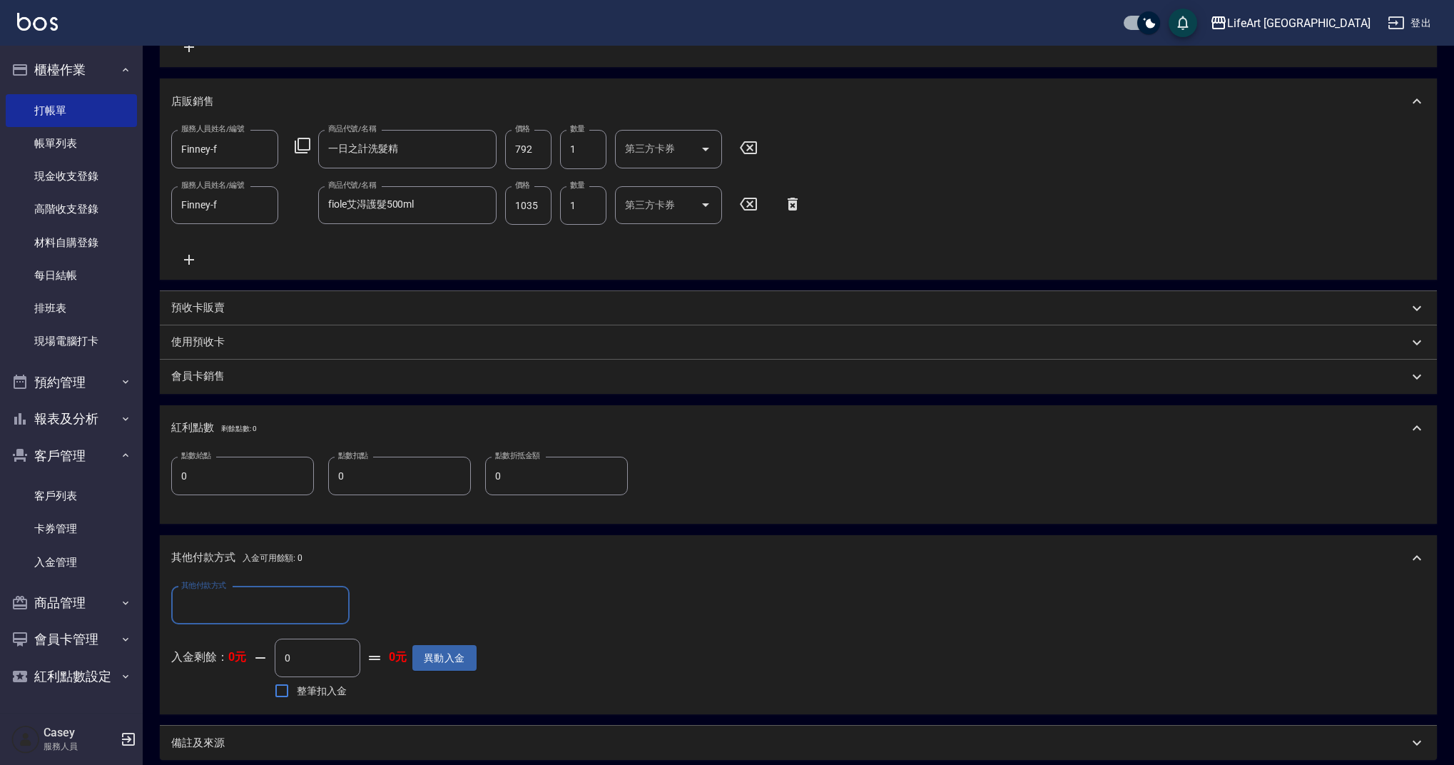
click at [227, 605] on input "其他付款方式" at bounding box center [260, 605] width 165 height 25
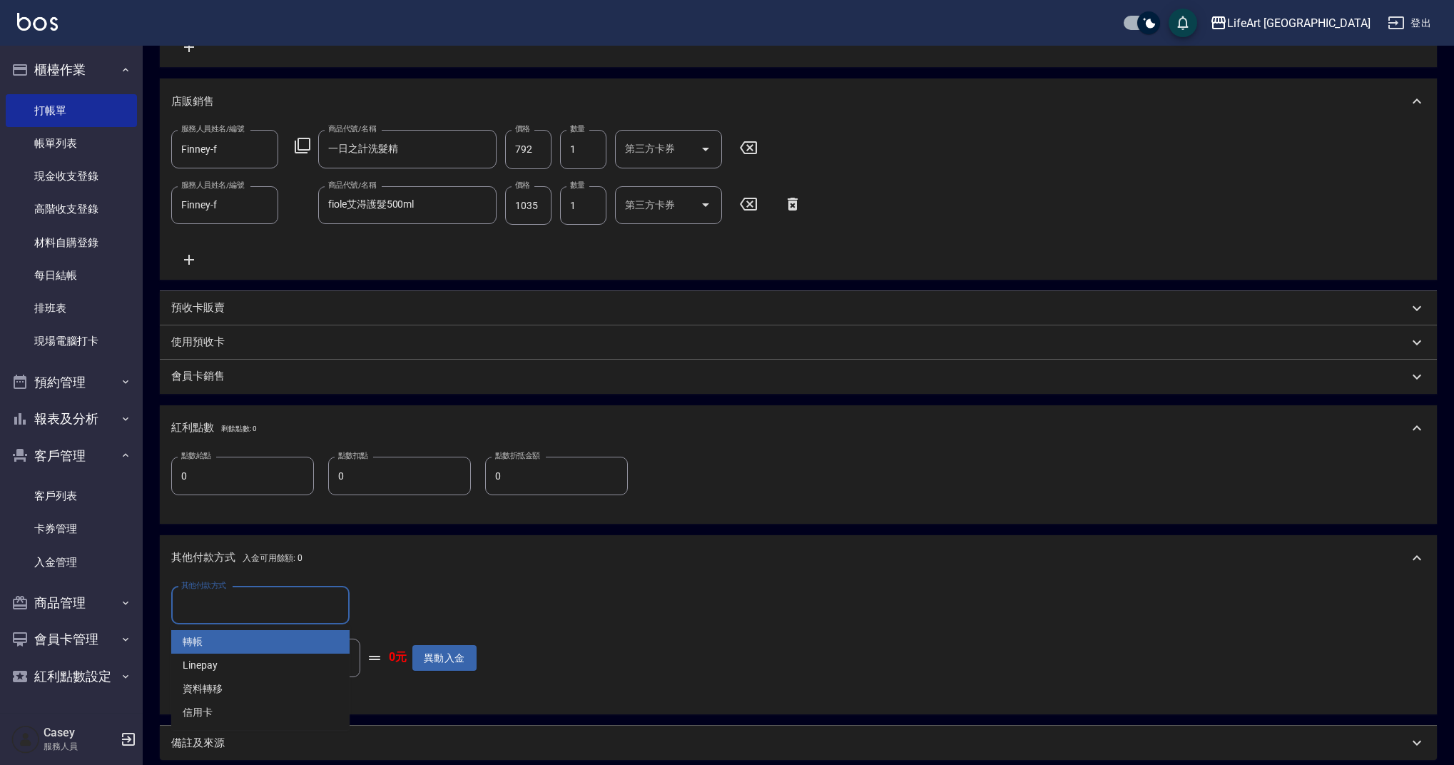
drag, startPoint x: 232, startPoint y: 648, endPoint x: 379, endPoint y: 628, distance: 149.0
click at [233, 648] on span "轉帳" at bounding box center [260, 642] width 178 height 24
type input "轉帳"
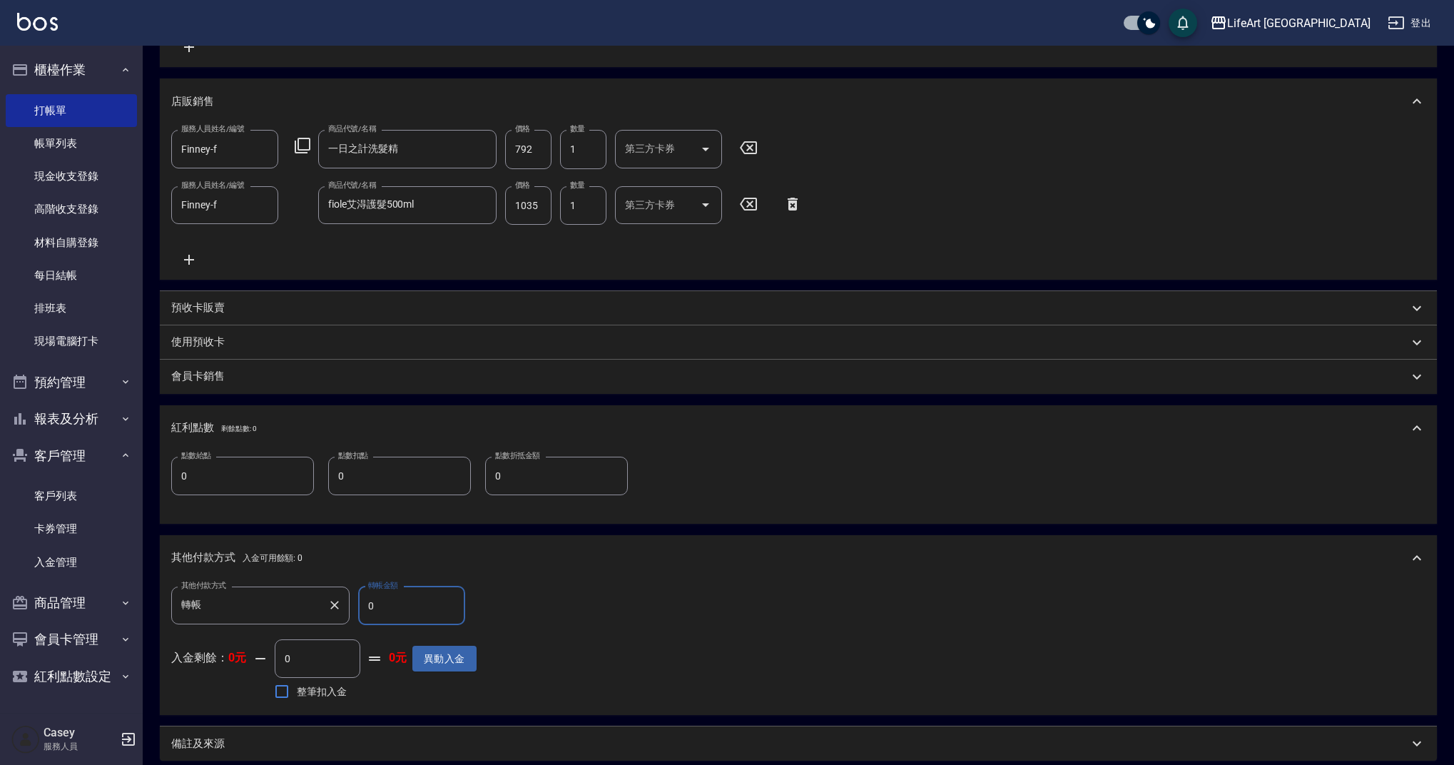
drag, startPoint x: 381, startPoint y: 603, endPoint x: 342, endPoint y: 604, distance: 38.5
click at [342, 604] on div "其他付款方式 轉帳 其他付款方式 轉帳金額 0 轉帳金額" at bounding box center [323, 605] width 305 height 39
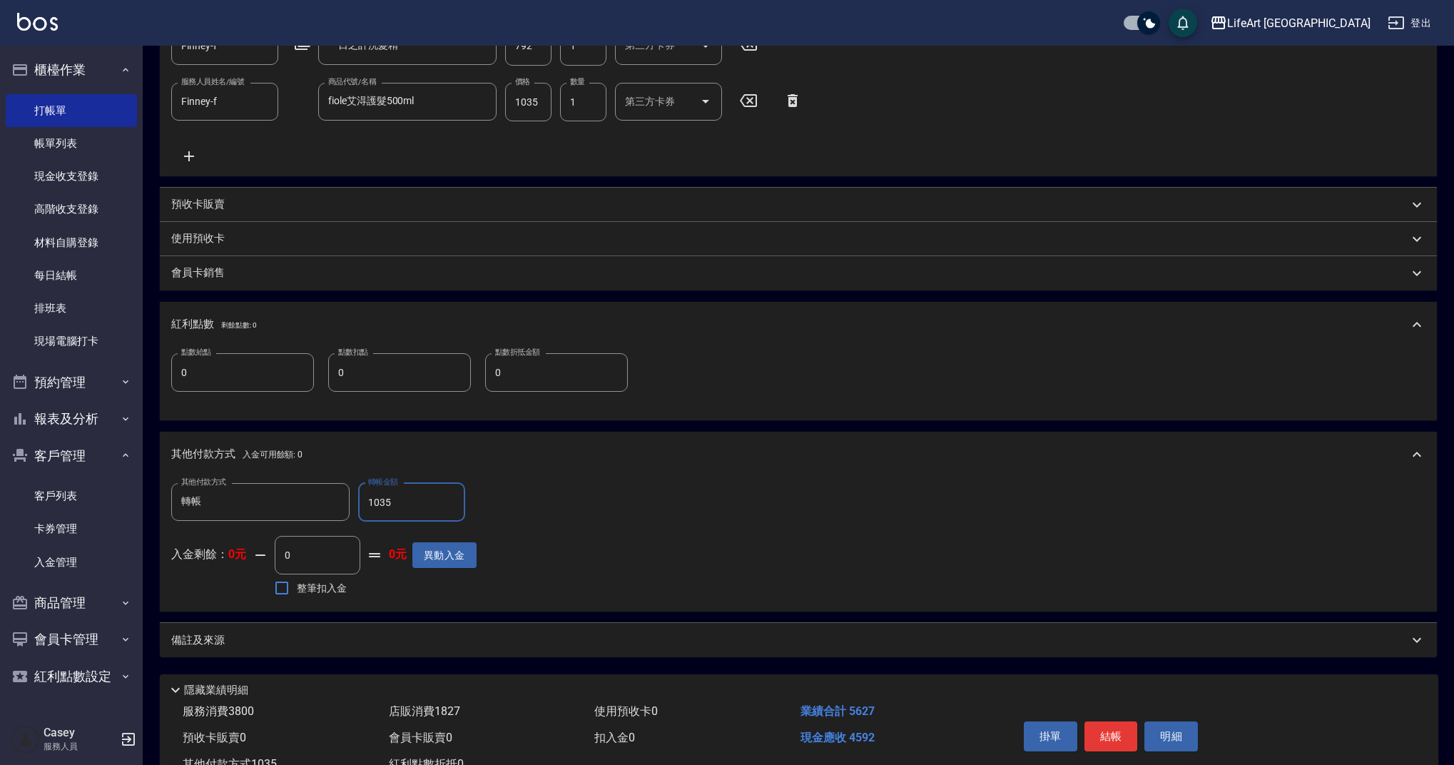
scroll to position [524, 0]
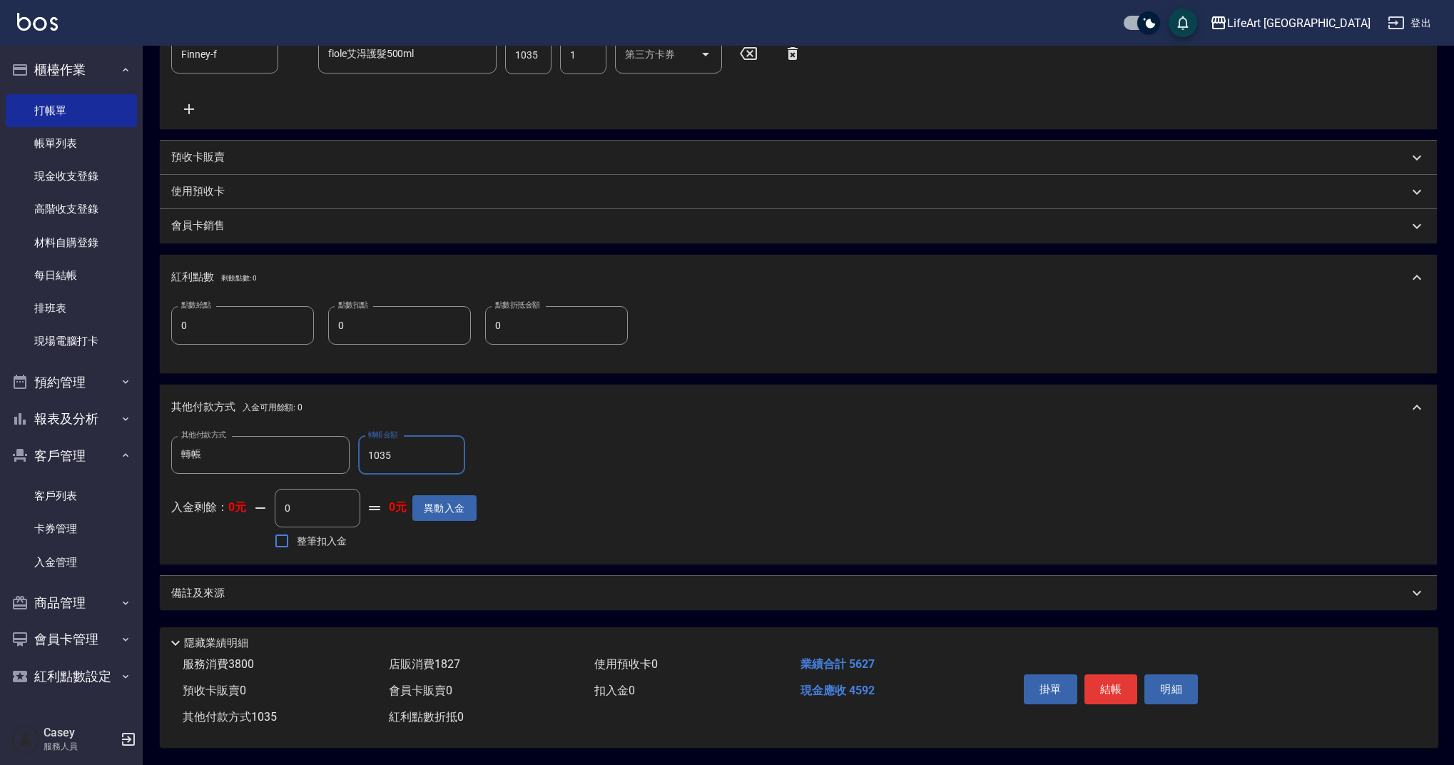
type input "1035"
click at [300, 589] on div "備註及來源" at bounding box center [789, 593] width 1237 height 15
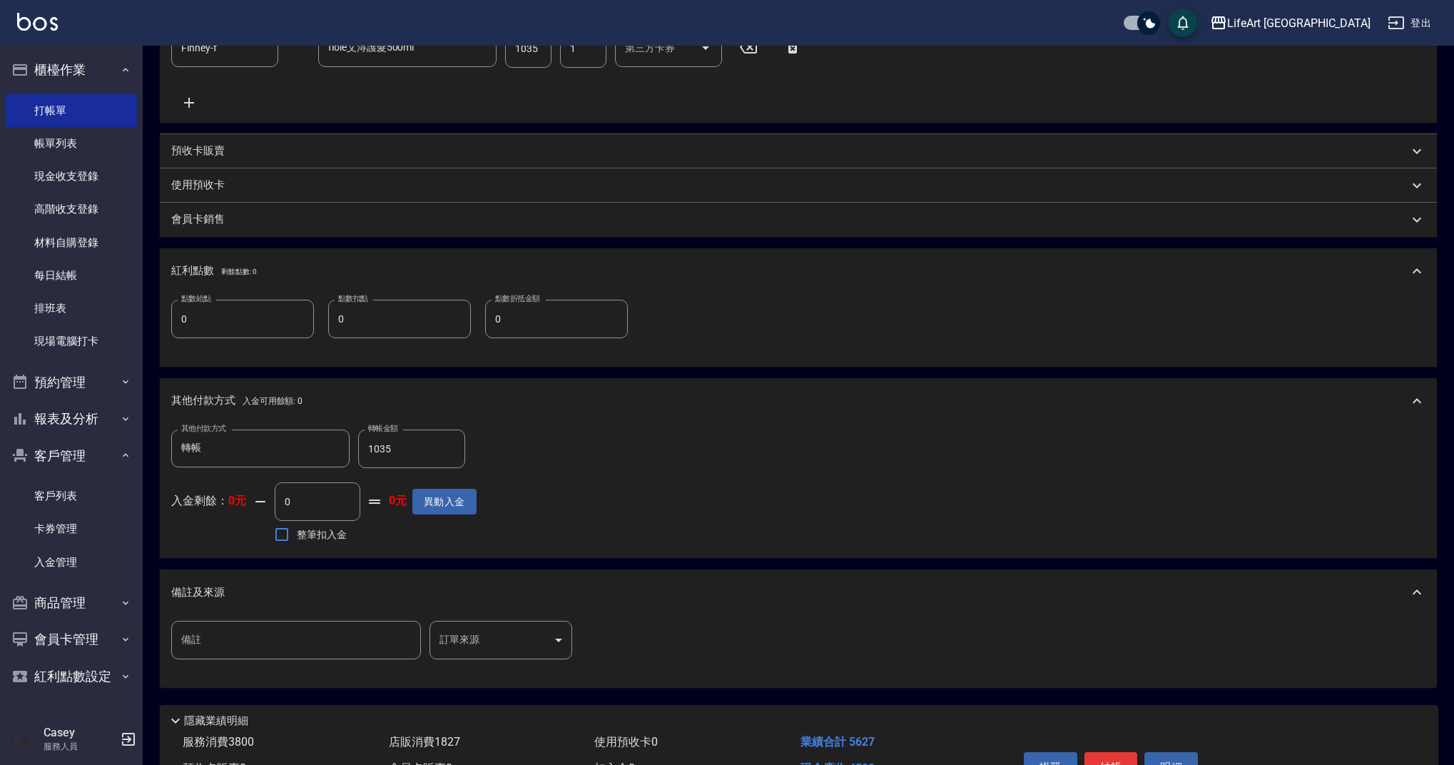
click at [527, 633] on body "LifeArt 蘆洲 登出 櫃檯作業 打帳單 帳單列表 現金收支登錄 高階收支登錄 材料自購登錄 每日結帳 排班表 現場電腦打卡 預約管理 預約管理 單日預約…" at bounding box center [727, 159] width 1454 height 1367
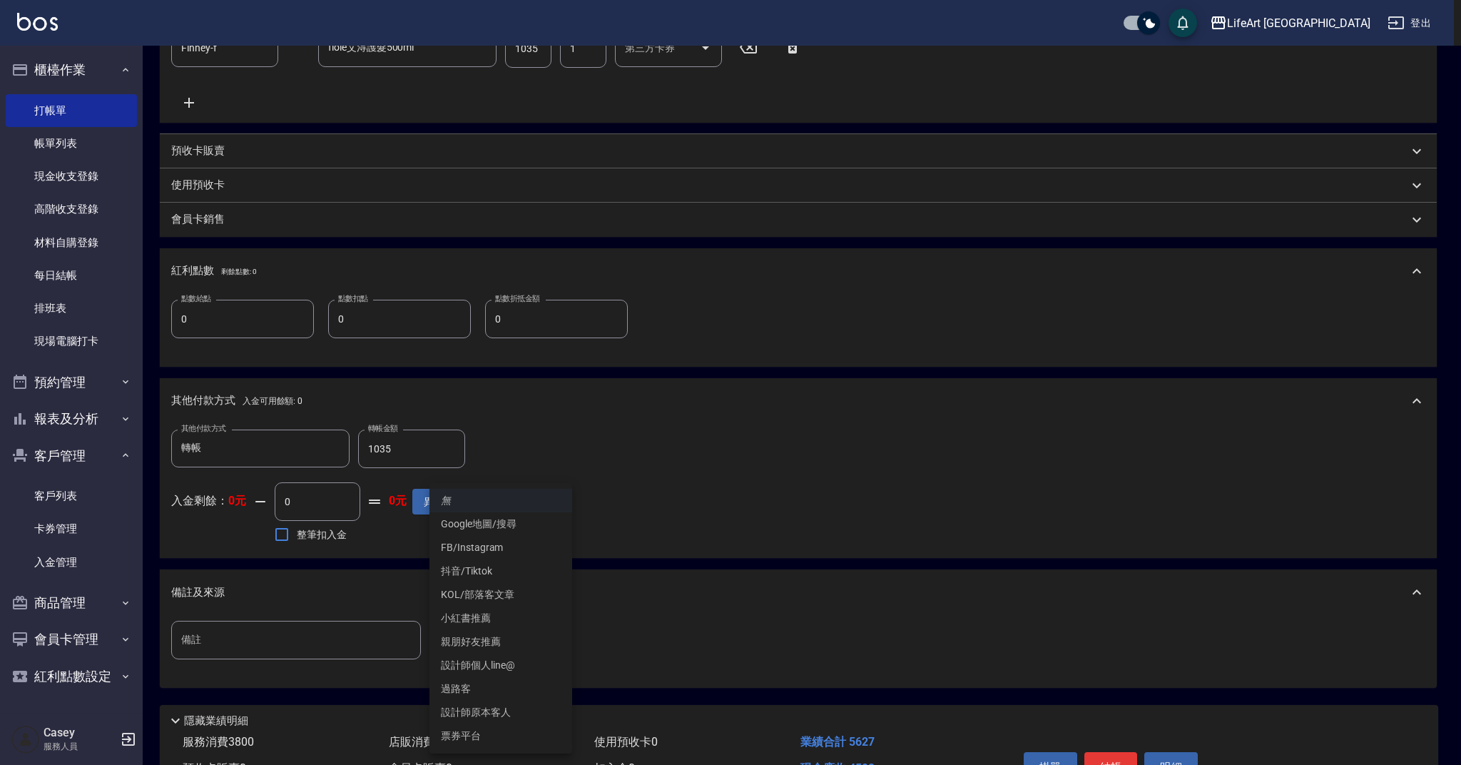
click at [496, 554] on li "FB/Instagram" at bounding box center [500, 548] width 143 height 24
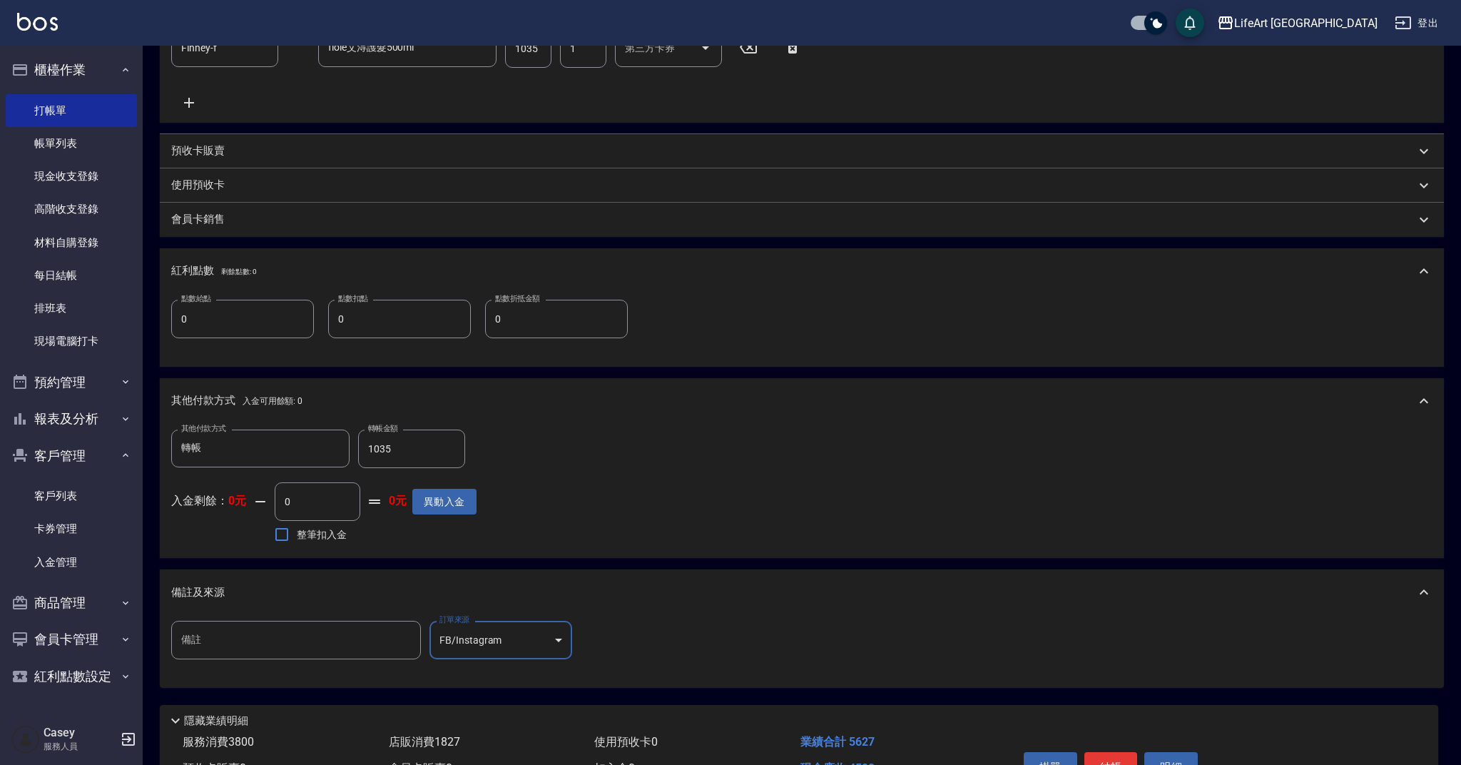
type input "FB/Instagram"
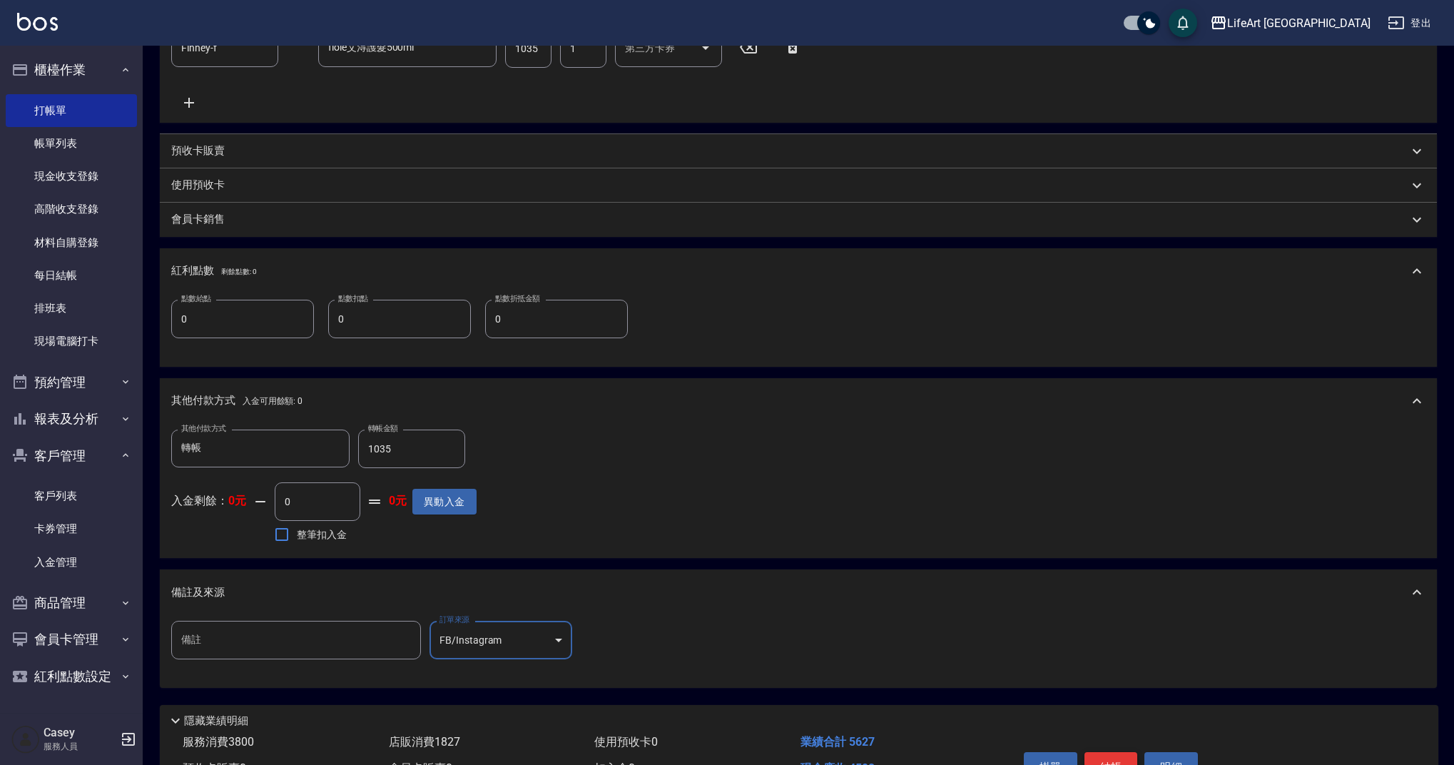
click at [1131, 761] on button "結帳" at bounding box center [1110, 767] width 53 height 30
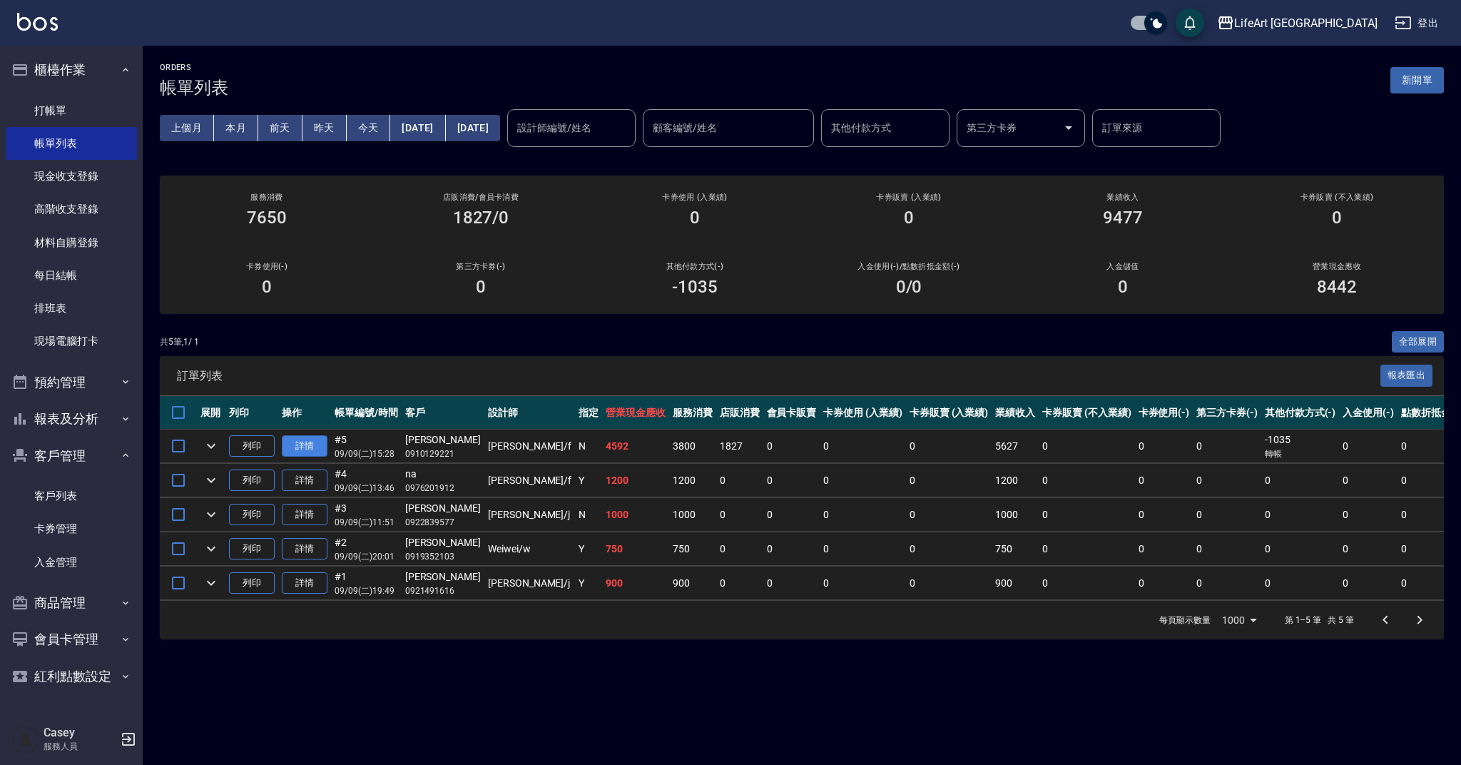
click at [324, 442] on link "詳情" at bounding box center [305, 446] width 46 height 22
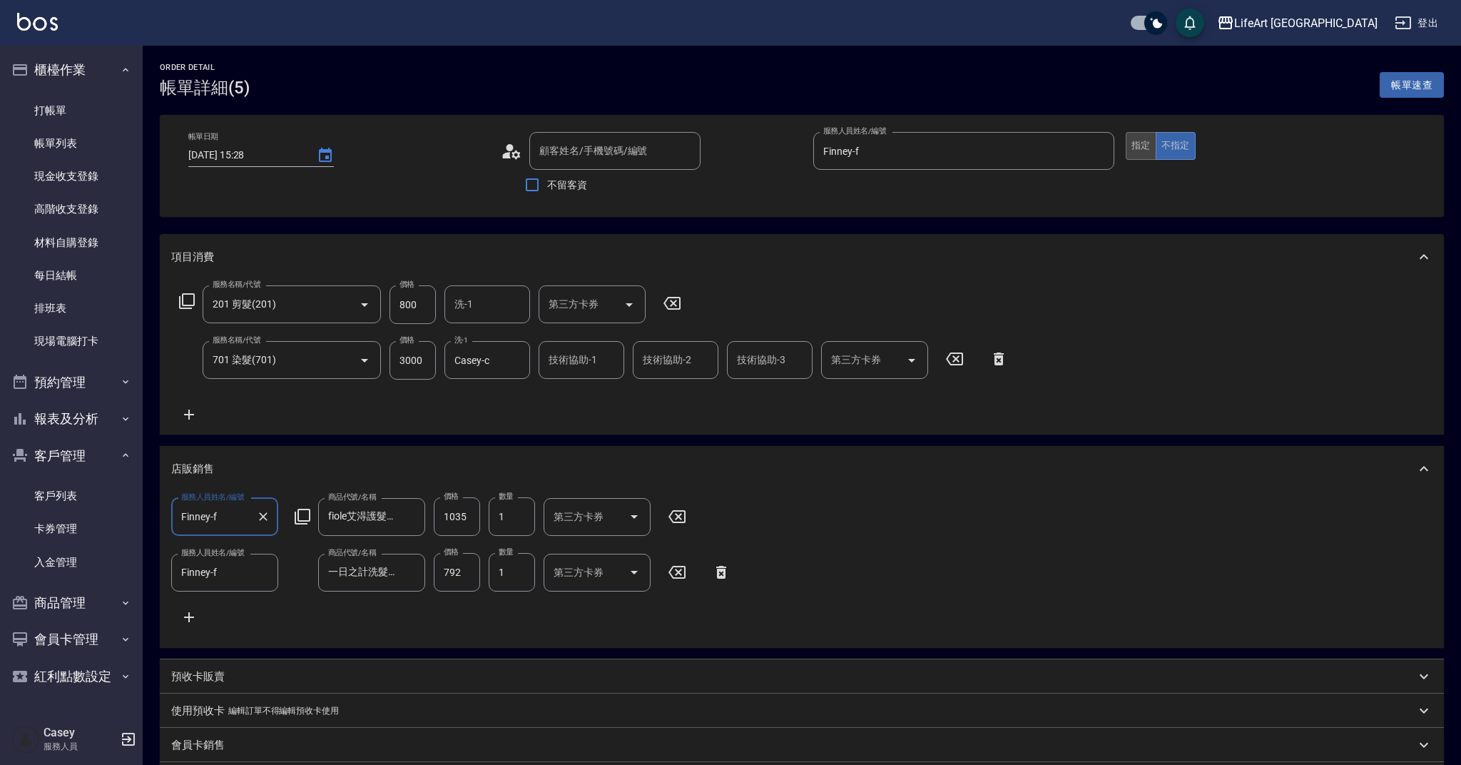
type input "[DATE] 15:28"
type input "[PERSON_NAME]/0910129221/null"
type input "Finney-f"
type input "201 剪髮(201)"
type input "701 染髮(701)"
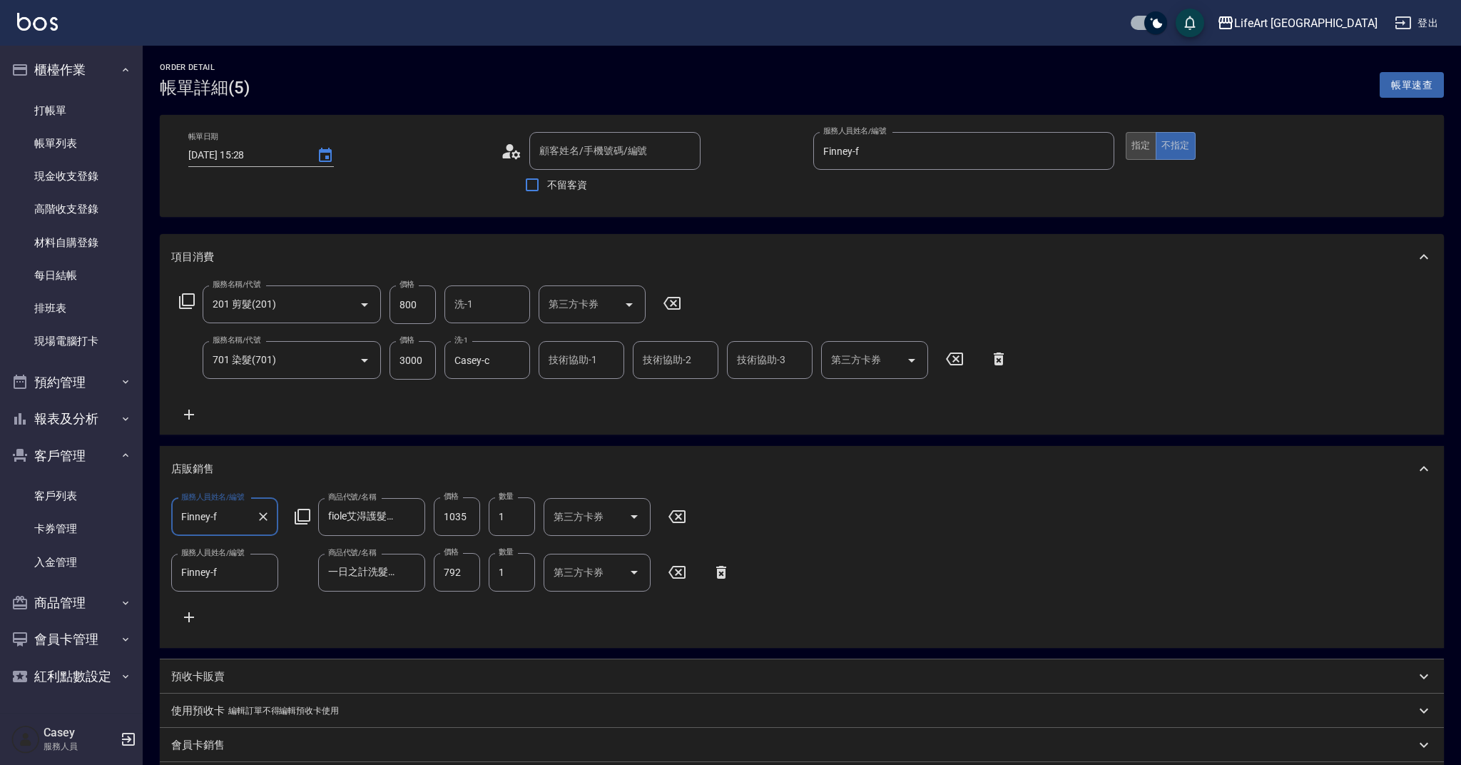
type input "FB/Instagram"
click at [1133, 143] on button "指定" at bounding box center [1141, 146] width 31 height 28
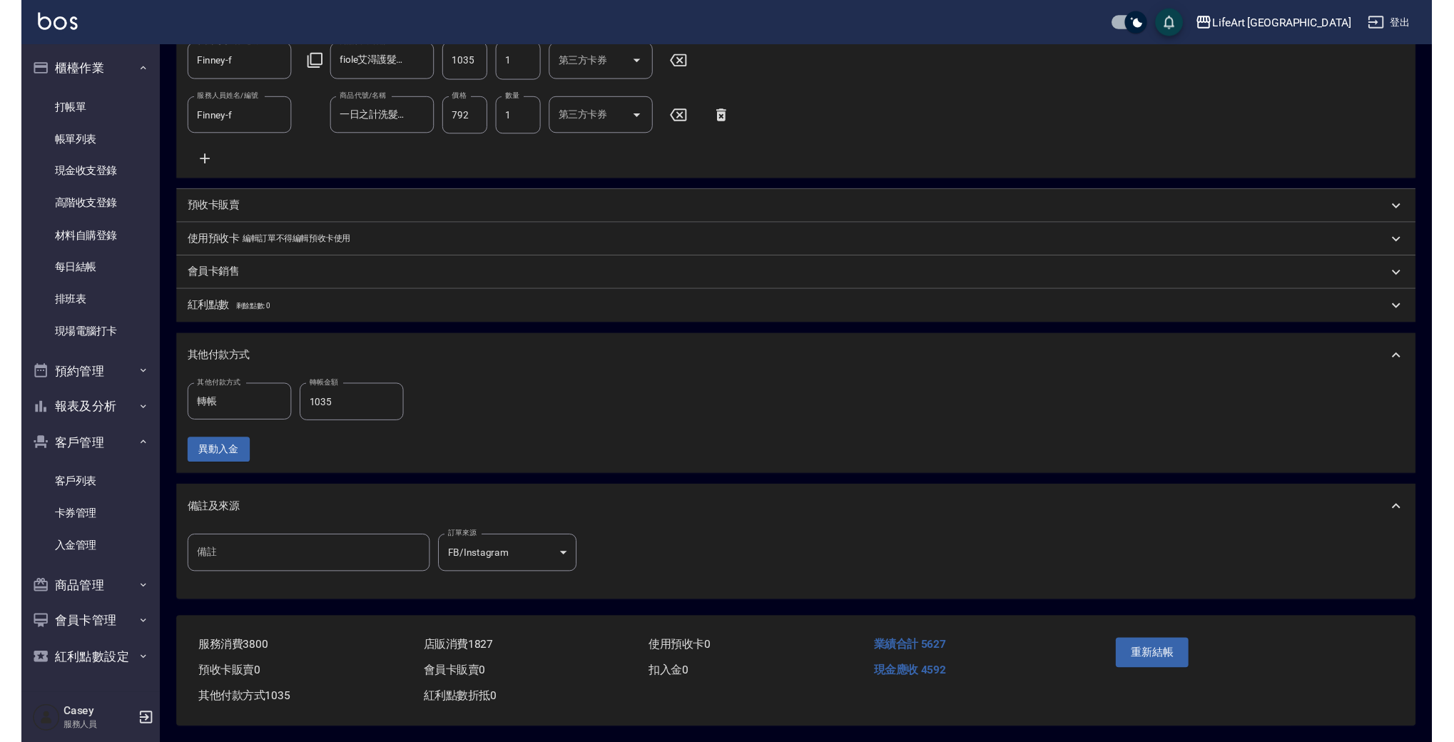
scroll to position [472, 0]
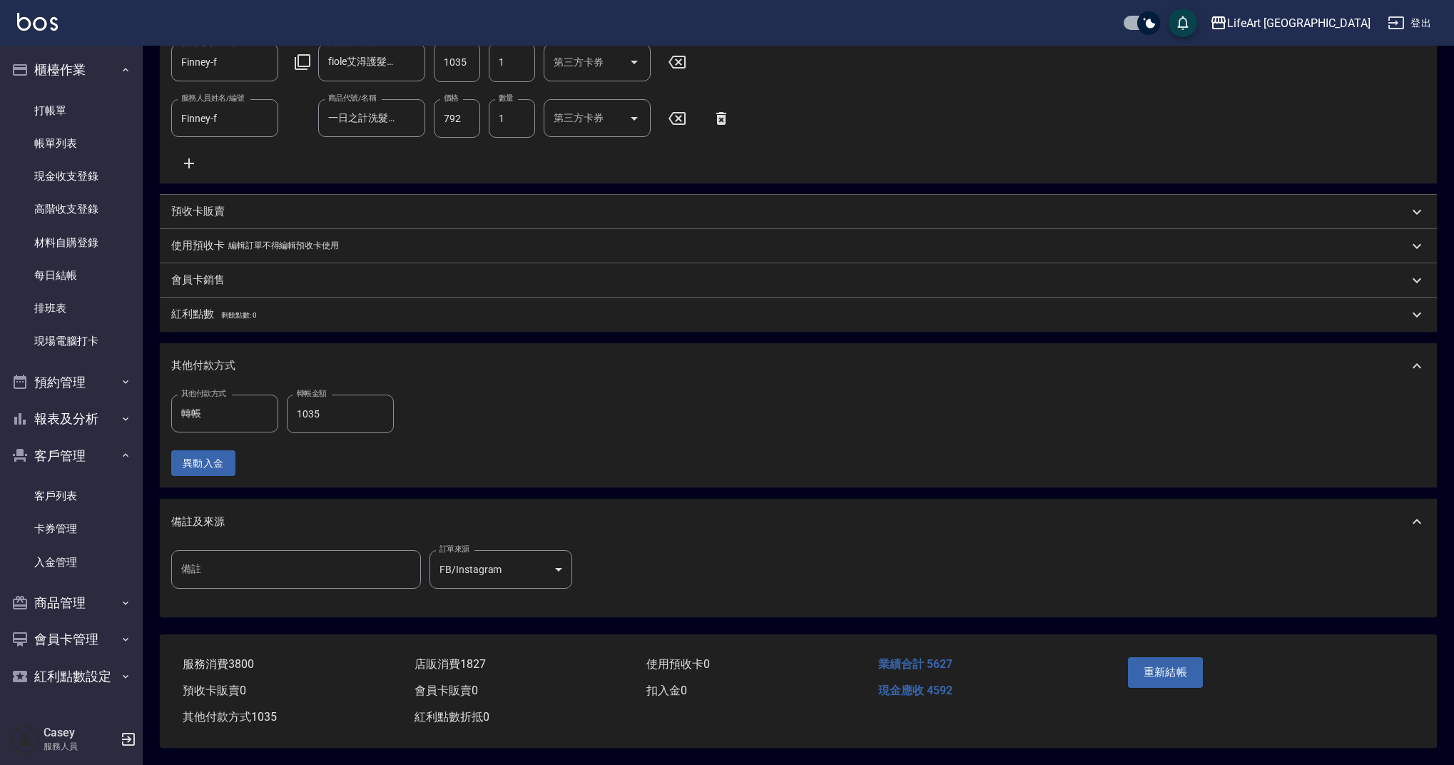
click at [1171, 651] on div "重新結帳" at bounding box center [1192, 682] width 141 height 62
click at [1180, 664] on button "重新結帳" at bounding box center [1166, 672] width 76 height 30
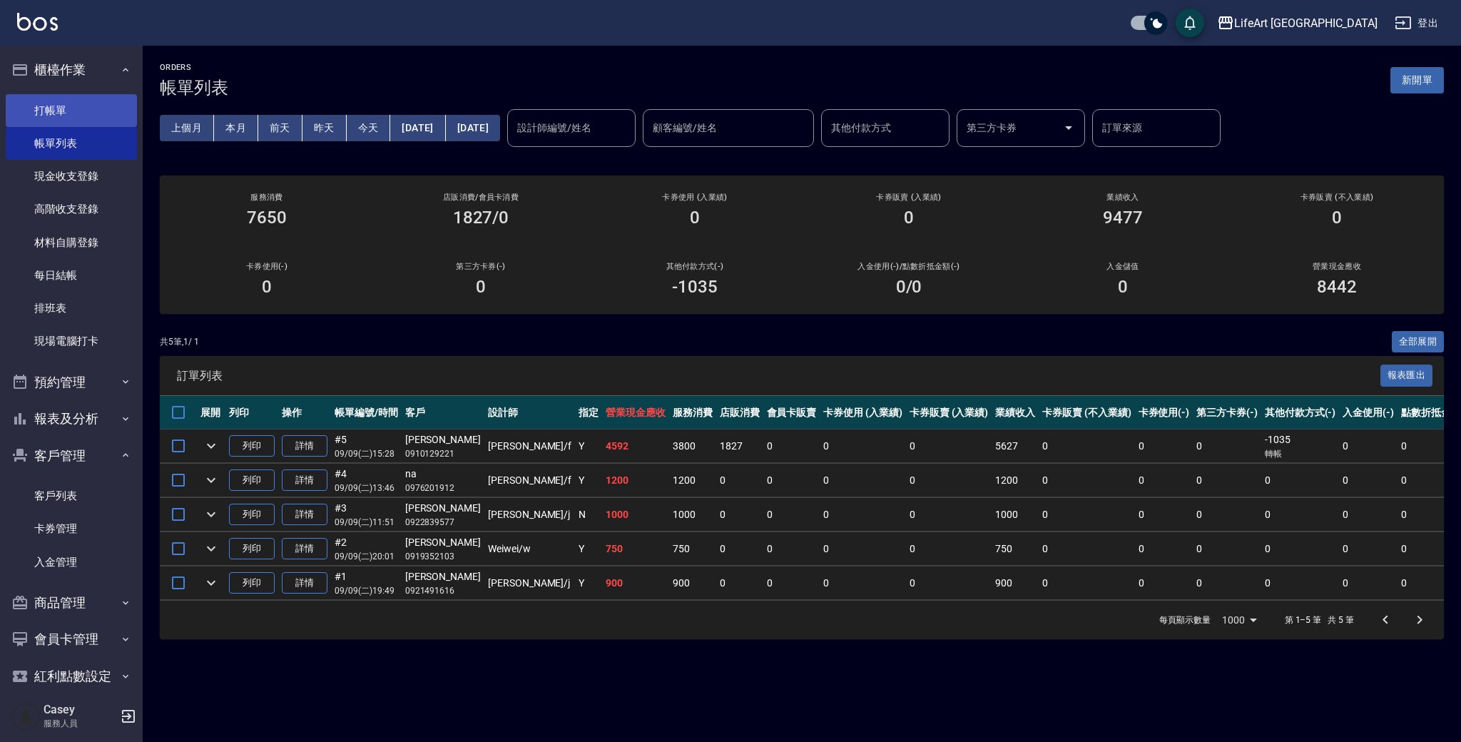
click at [83, 110] on link "打帳單" at bounding box center [71, 110] width 131 height 33
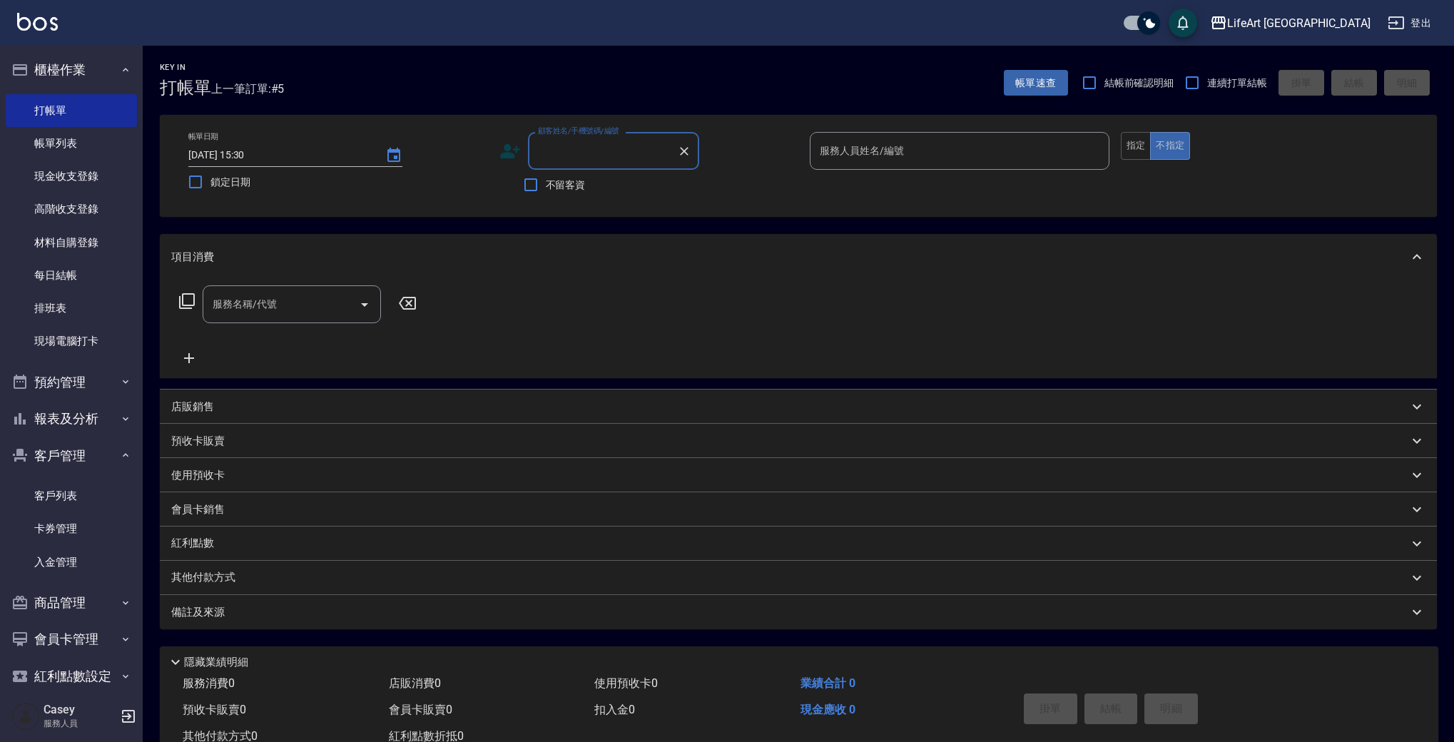
drag, startPoint x: 581, startPoint y: 136, endPoint x: 595, endPoint y: 156, distance: 24.1
click at [593, 156] on div "顧客姓名/手機號碼/編號 顧客姓名/手機號碼/編號" at bounding box center [613, 151] width 171 height 38
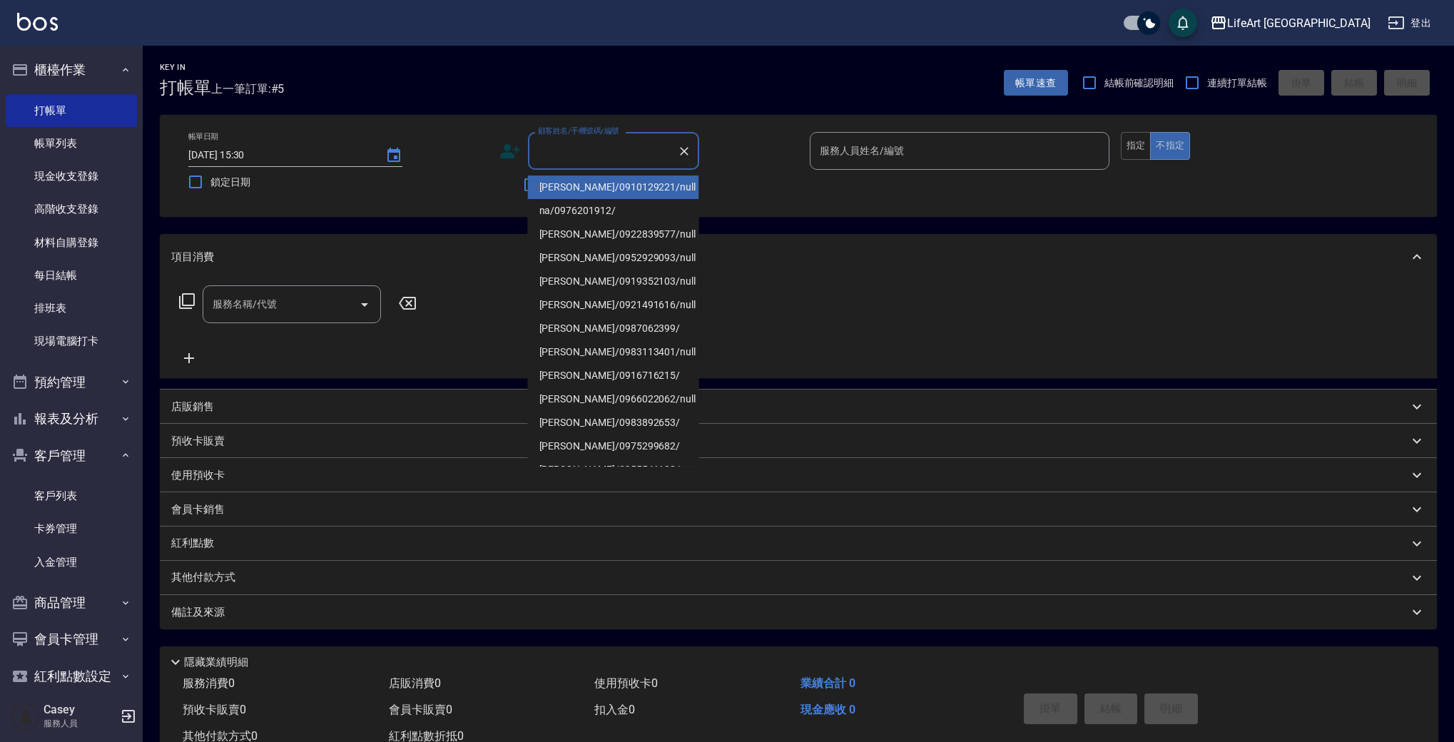
click at [595, 156] on input "顧客姓名/手機號碼/編號" at bounding box center [602, 150] width 137 height 25
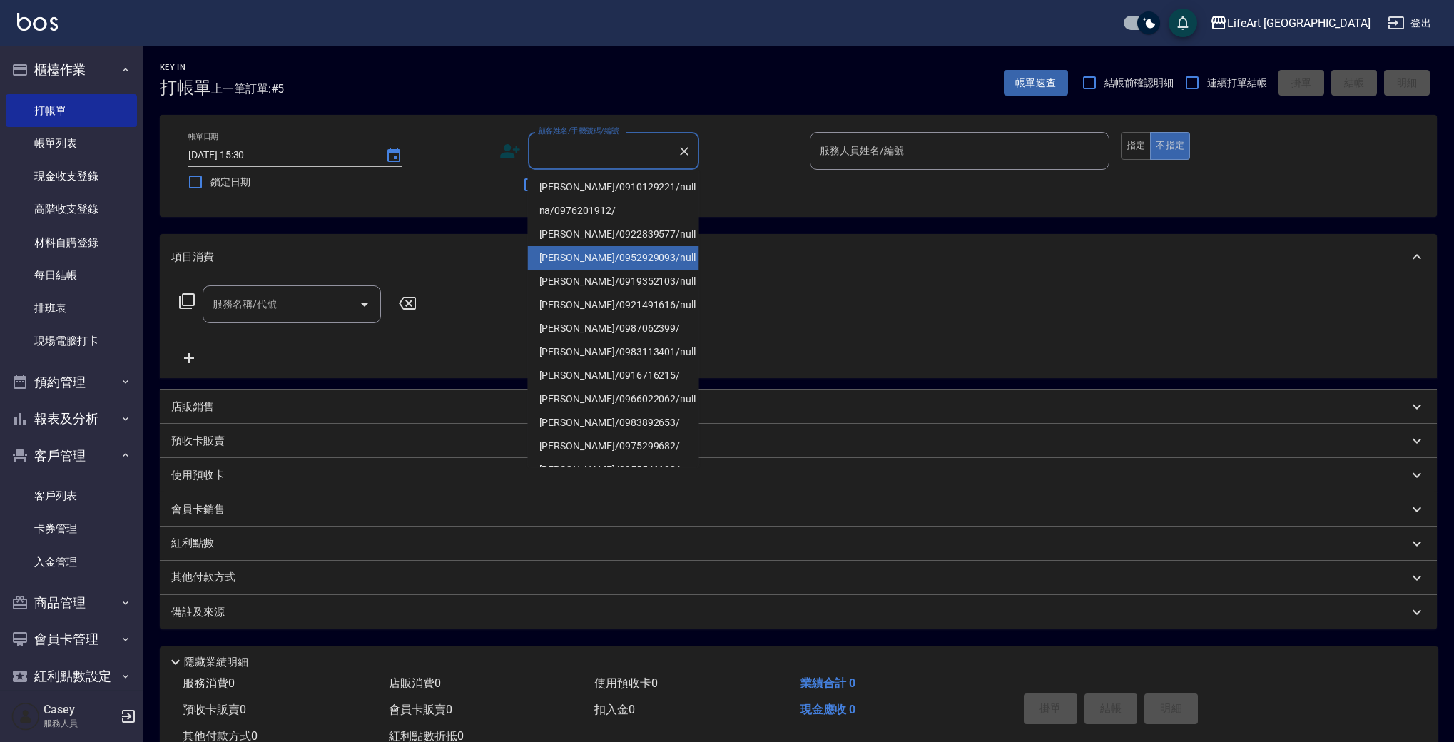
click at [626, 250] on li "[PERSON_NAME]/0952929093/null" at bounding box center [613, 258] width 171 height 24
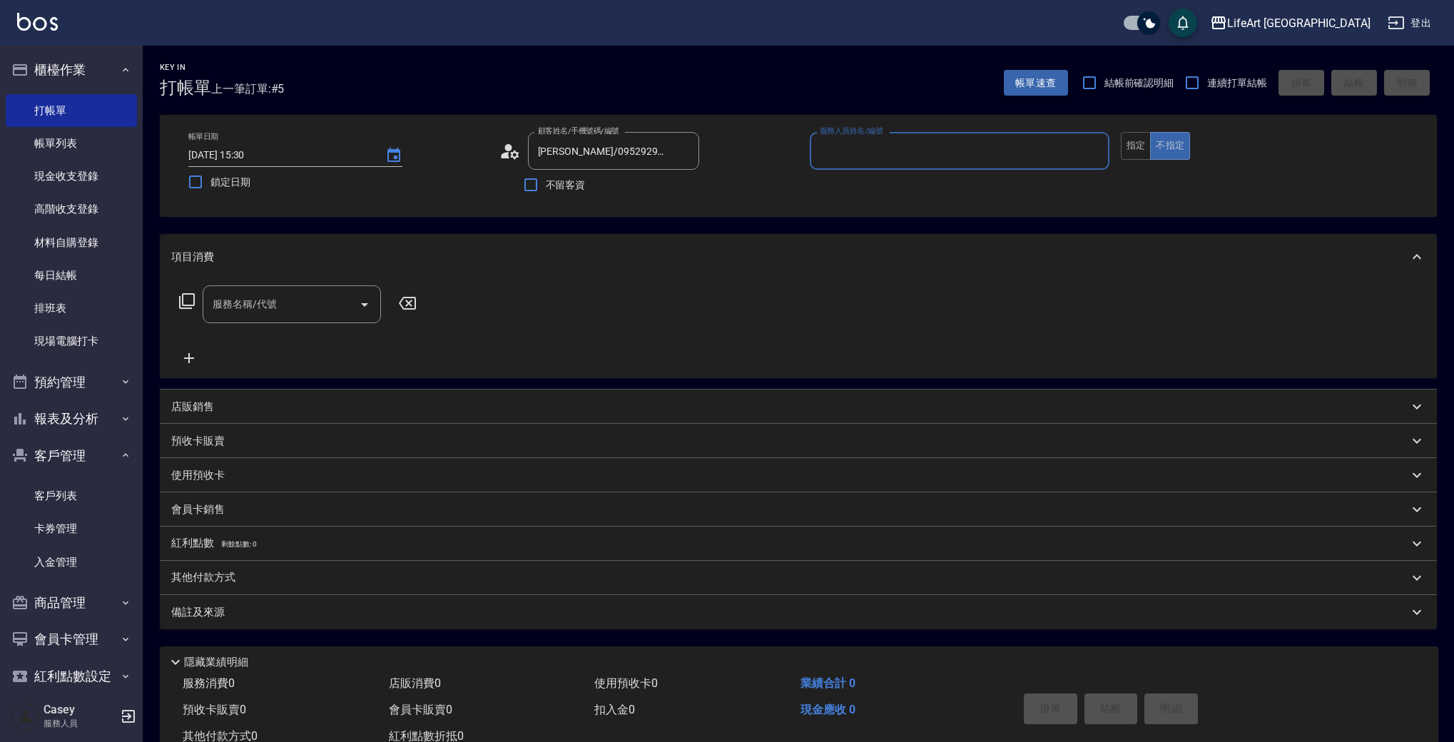
type input "[PERSON_NAME]/0952929093/null"
click at [839, 153] on input "服務人員姓名/編號" at bounding box center [959, 150] width 287 height 25
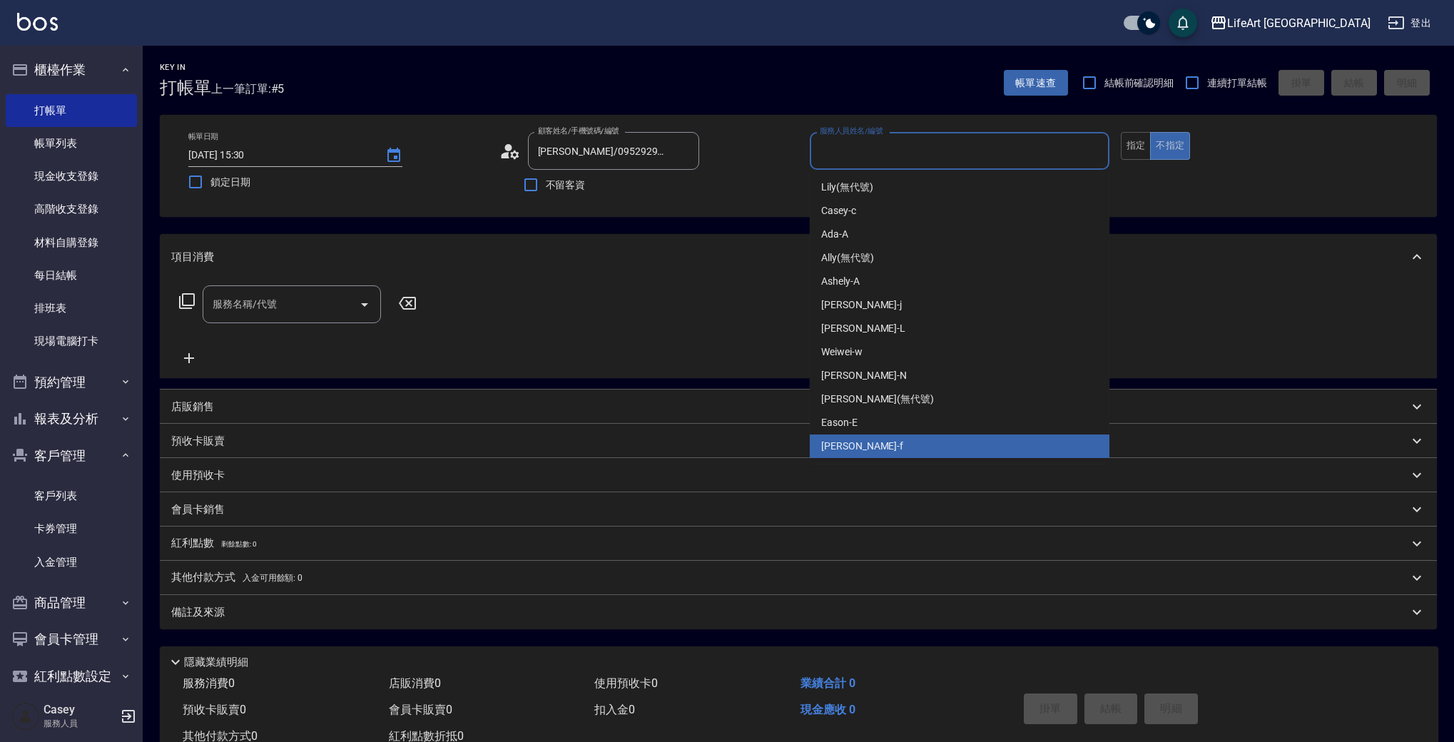
click at [874, 449] on div "Finney -f" at bounding box center [960, 446] width 300 height 24
type input "Finney-f"
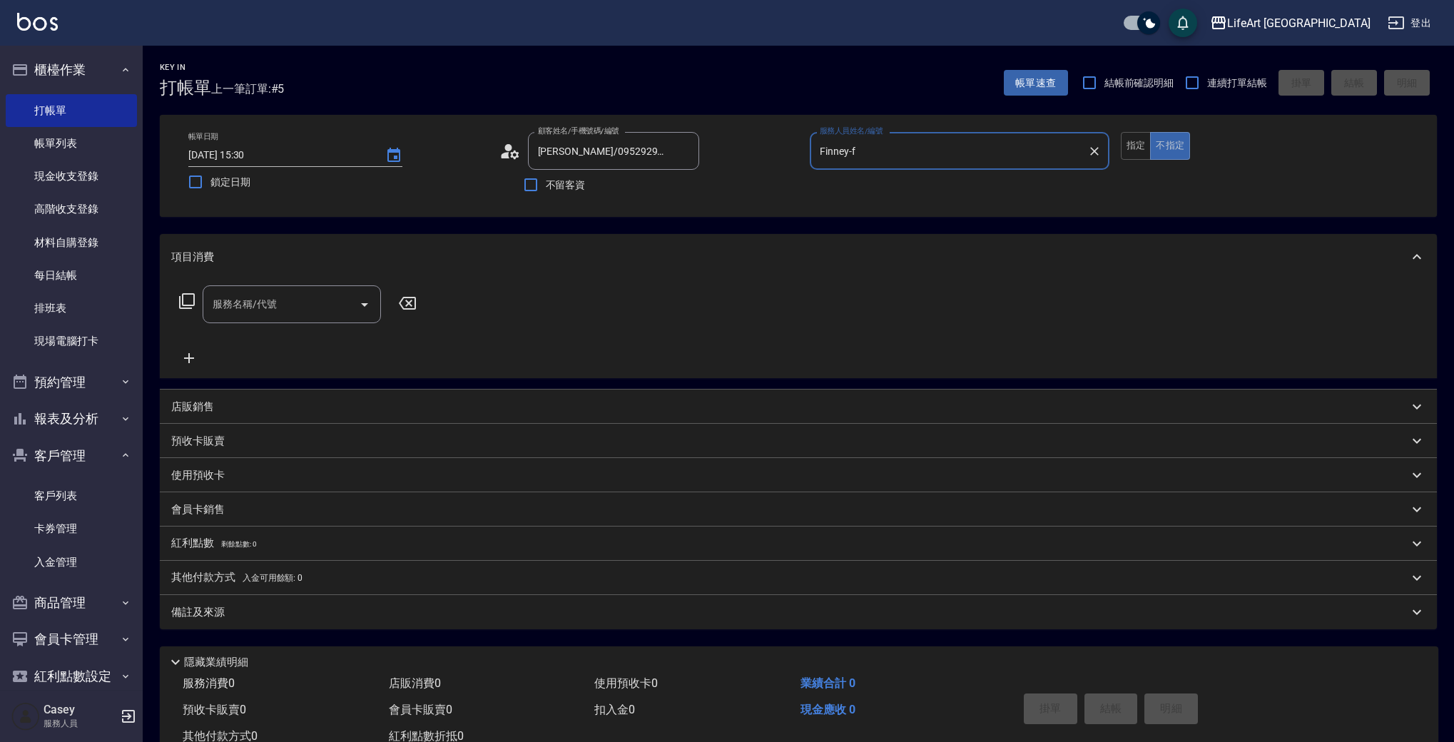
click at [282, 306] on input "服務名稱/代號" at bounding box center [281, 304] width 144 height 25
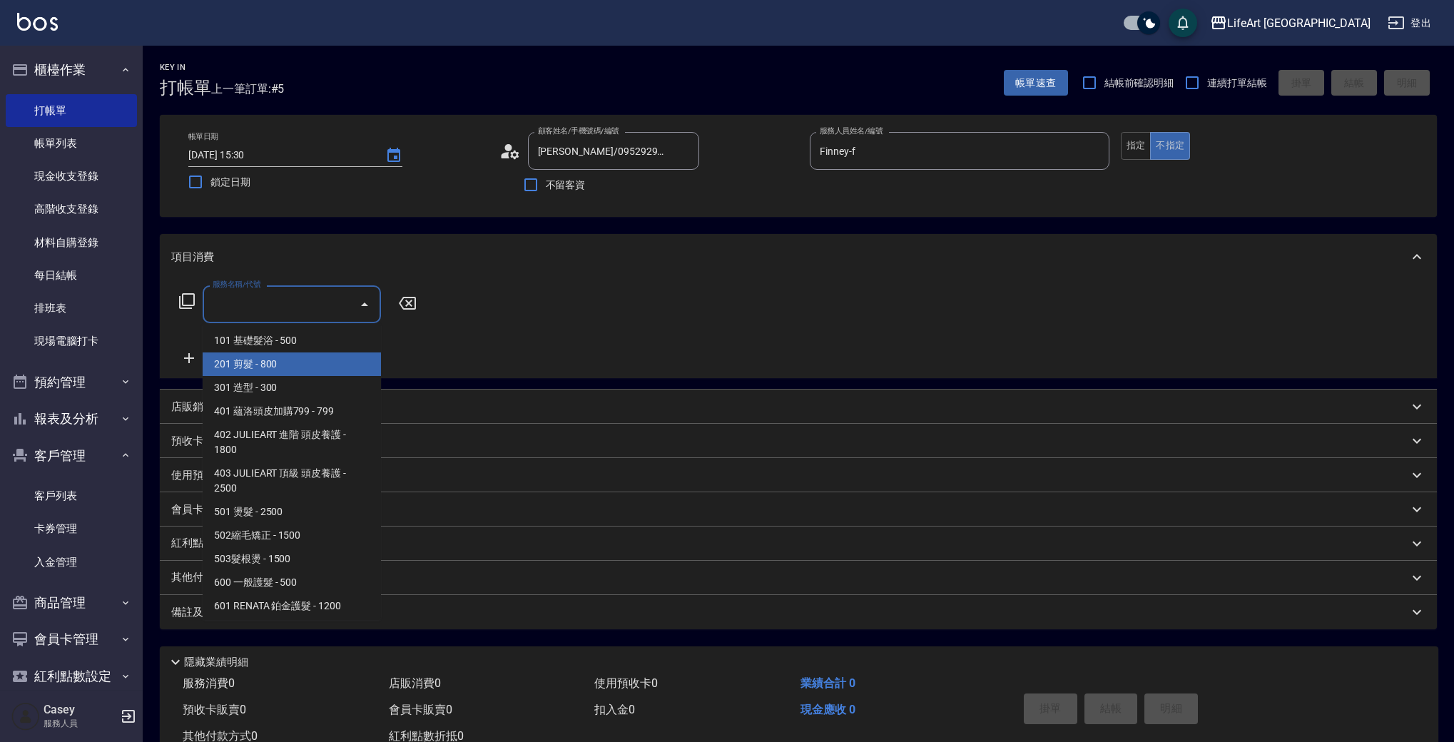
click at [319, 359] on span "201 剪髮 - 800" at bounding box center [292, 364] width 178 height 24
type input "201 剪髮(201)"
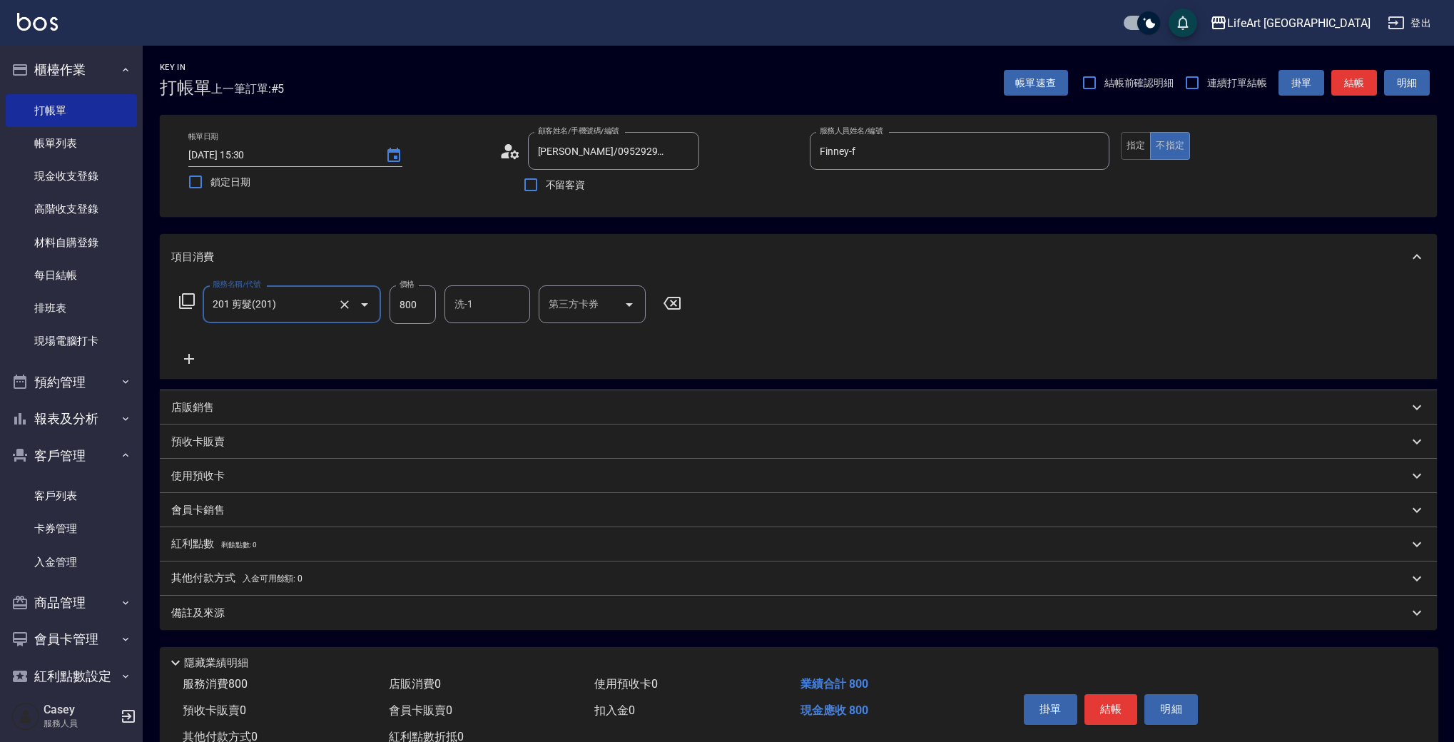
click at [198, 363] on icon at bounding box center [189, 358] width 36 height 17
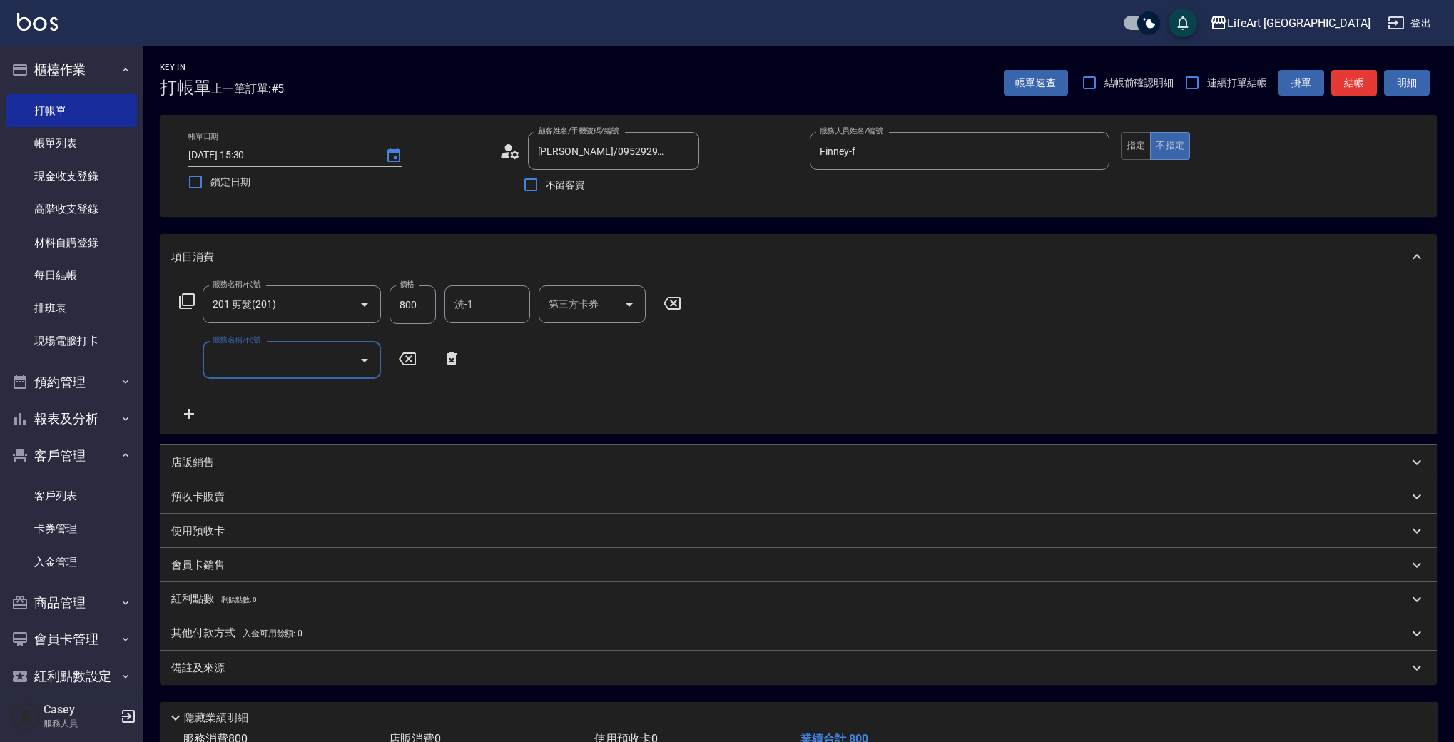
click at [277, 362] on input "服務名稱/代號" at bounding box center [281, 359] width 144 height 25
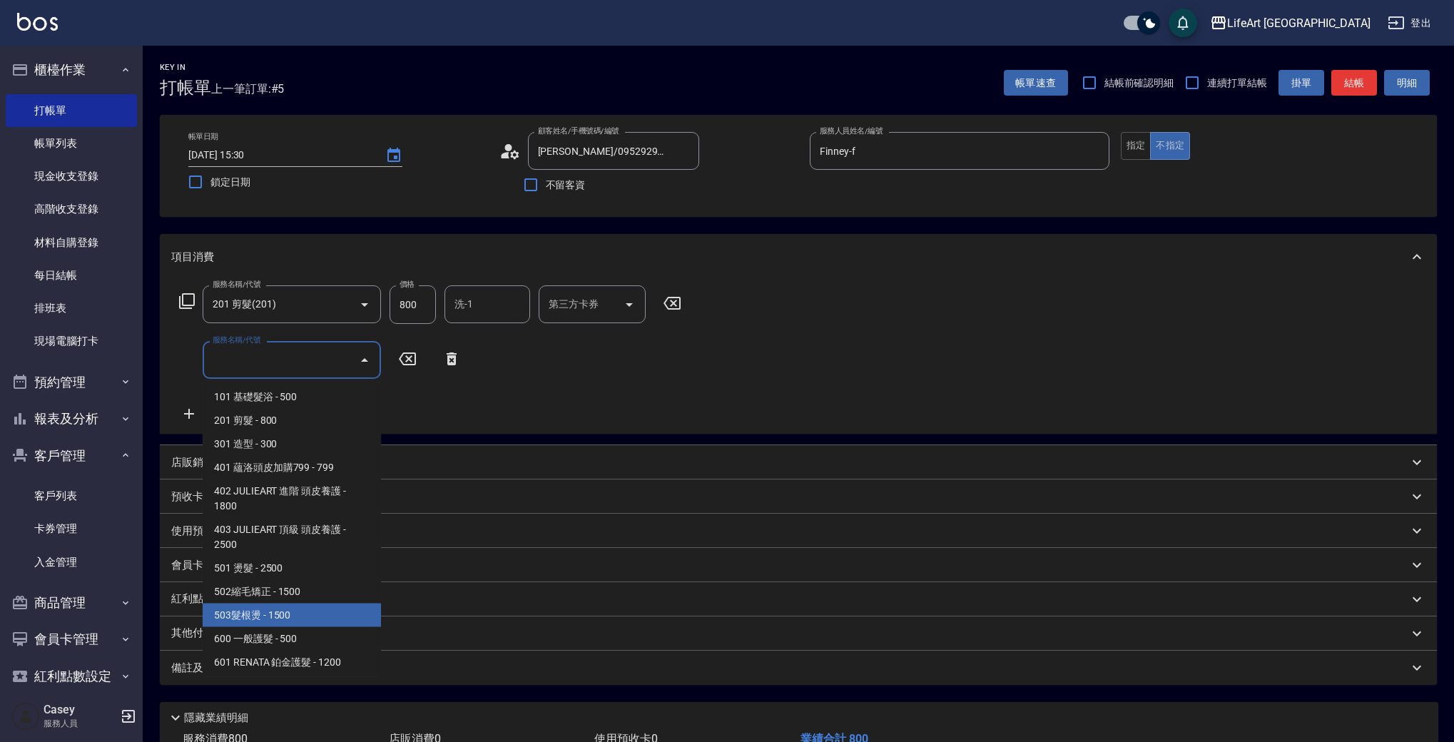
scroll to position [192, 0]
click at [315, 609] on span "701 染髮 - 1700" at bounding box center [292, 612] width 178 height 24
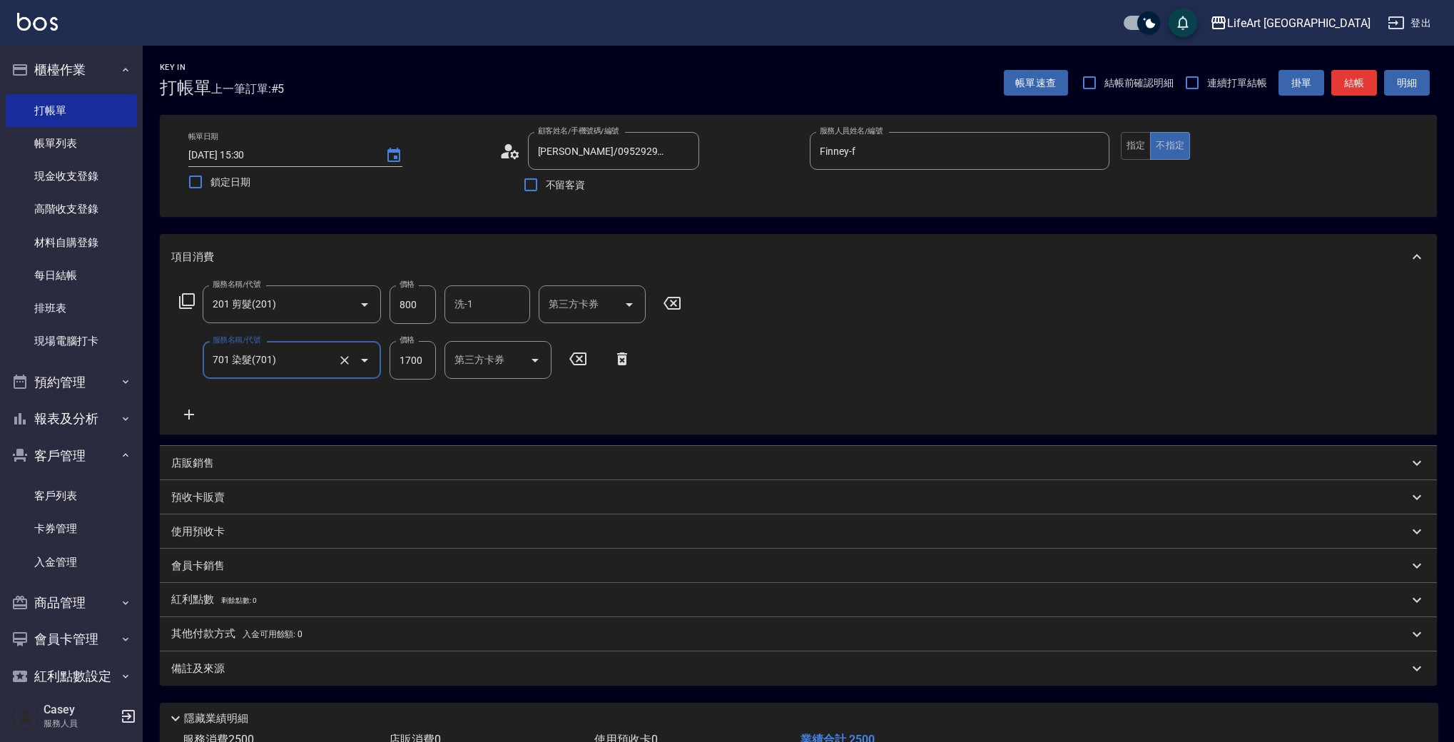
type input "701 染髮(701)"
click at [193, 412] on icon at bounding box center [189, 414] width 36 height 17
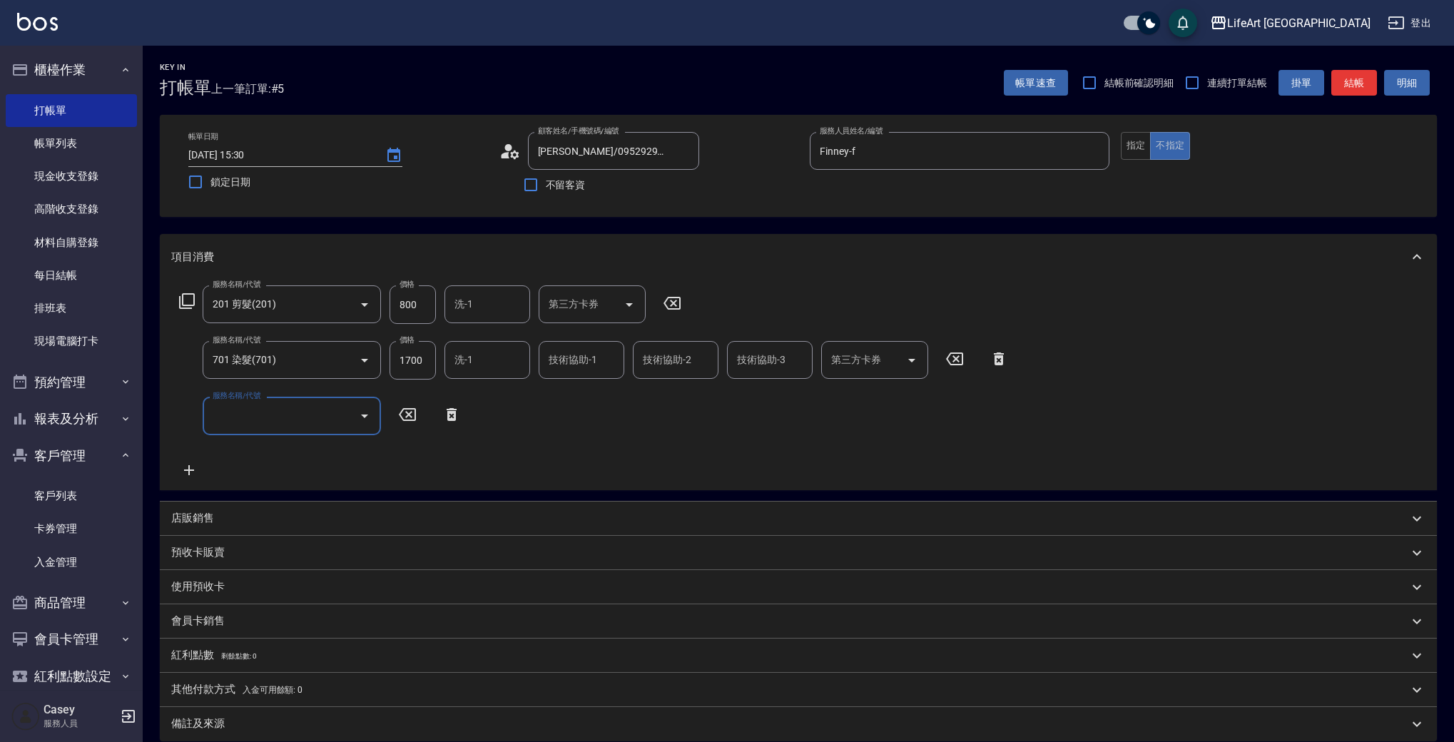
click at [263, 422] on input "服務名稱/代號" at bounding box center [281, 415] width 144 height 25
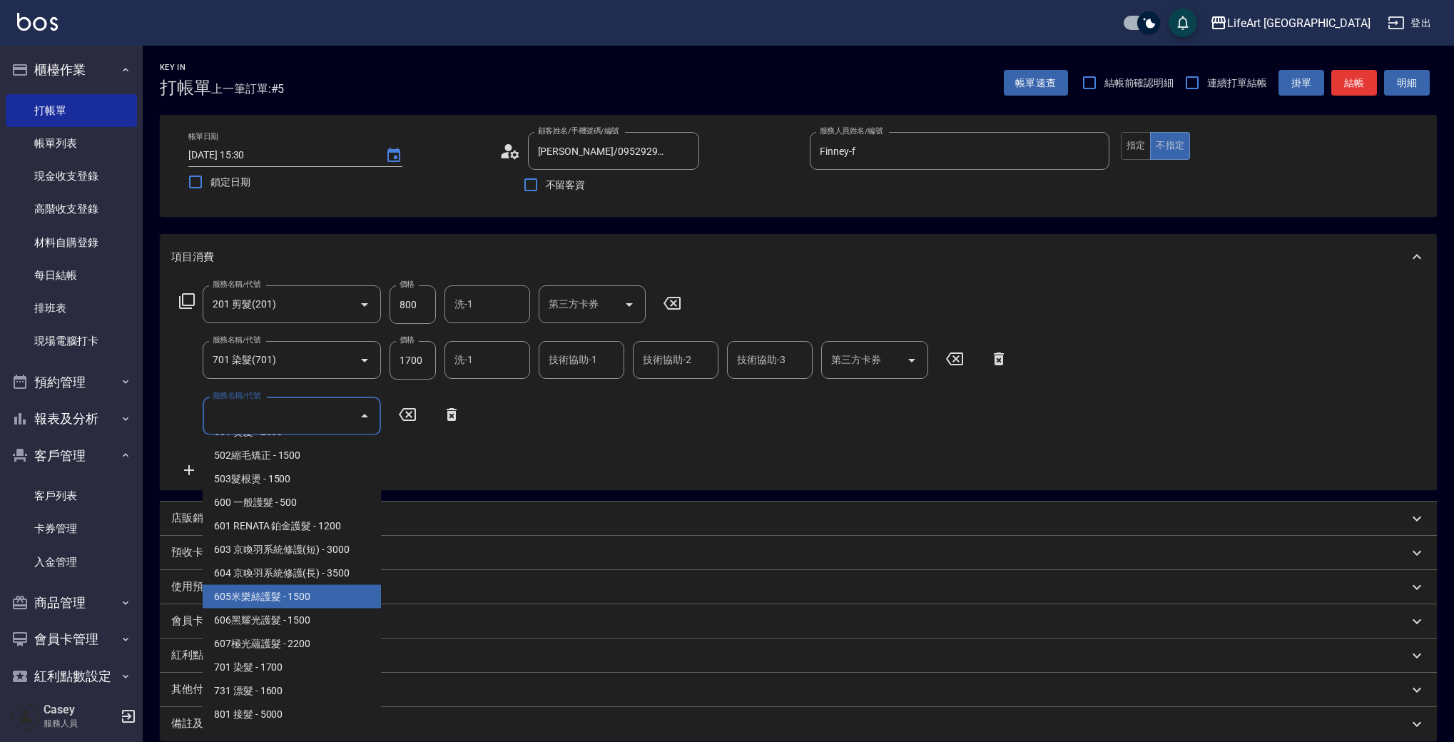
click at [280, 596] on span "605米樂絲護髮 - 1500" at bounding box center [292, 597] width 178 height 24
type input "605米樂絲護髮(605)"
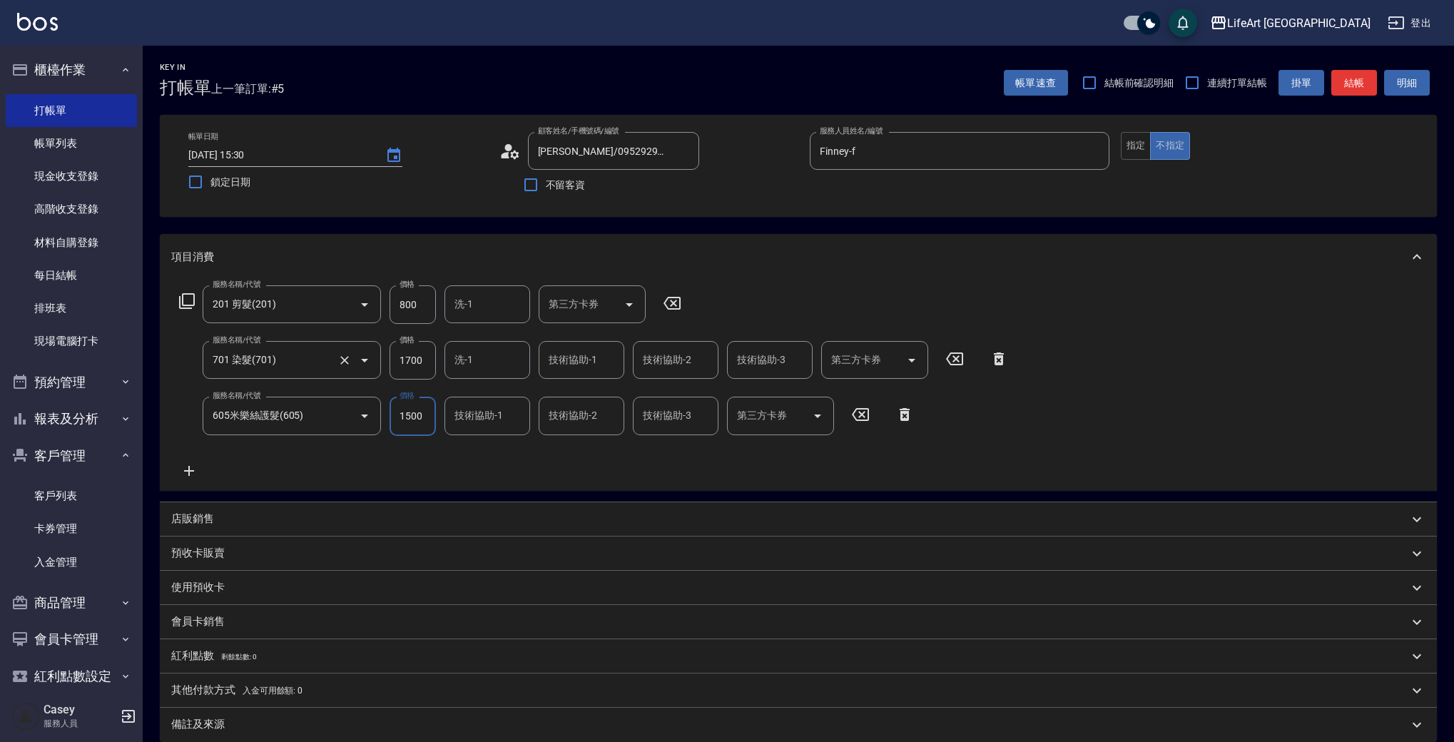
drag, startPoint x: 425, startPoint y: 364, endPoint x: 368, endPoint y: 349, distance: 59.0
click at [368, 349] on div "服務名稱/代號 701 染髮(701) 服務名稱/代號 價格 1700 價格 洗-1 洗-1 技術協助-1 技術協助-1 技術協助-2 技術協助-2 技術協助…" at bounding box center [593, 360] width 845 height 39
drag, startPoint x: 429, startPoint y: 356, endPoint x: 374, endPoint y: 358, distance: 55.7
click at [374, 358] on div "服務名稱/代號 701 染髮(701) 服務名稱/代號 價格 1700 價格 洗-1 洗-1 技術協助-1 技術協助-1 技術協助-2 技術協助-2 技術協助…" at bounding box center [593, 360] width 845 height 39
type input "2500"
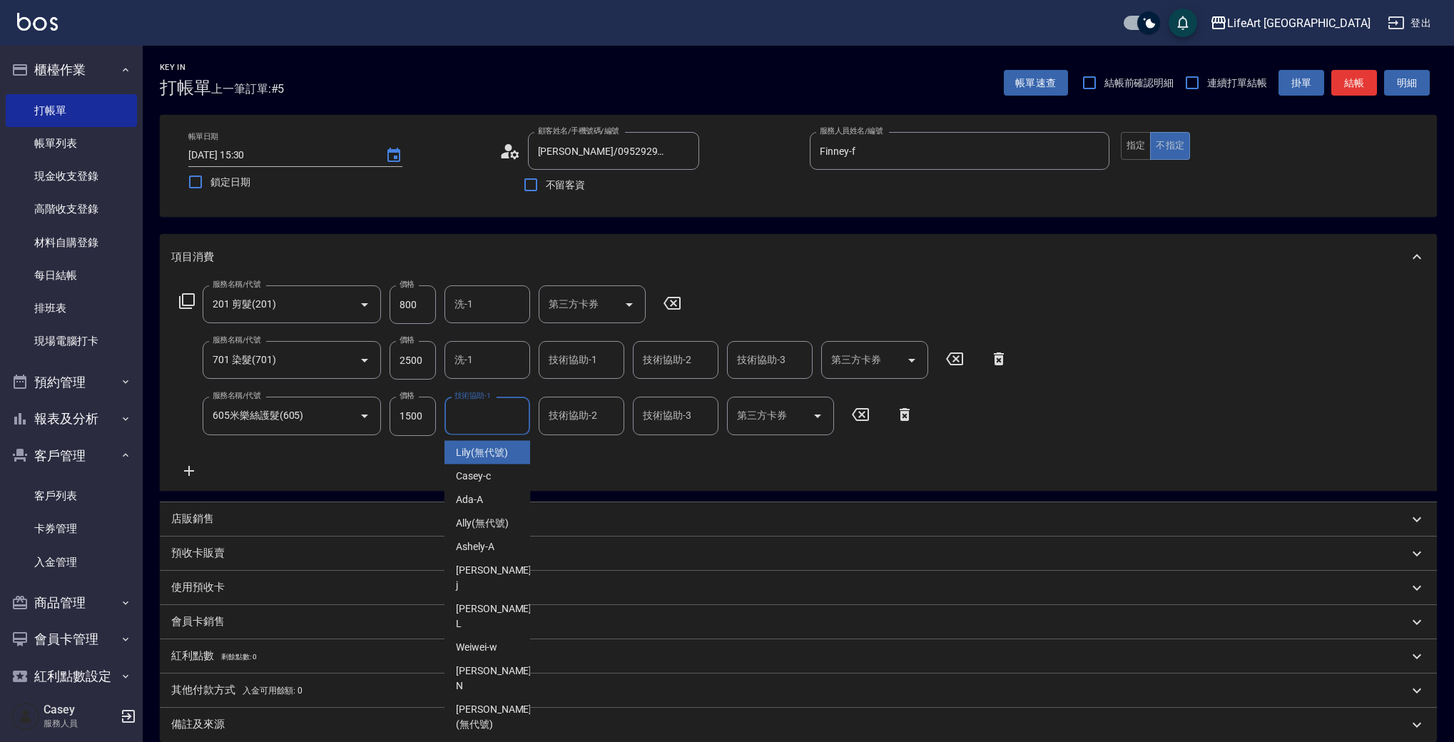
click at [493, 418] on input "技術協助-1" at bounding box center [487, 415] width 73 height 25
click at [490, 474] on span "Casey -c" at bounding box center [473, 476] width 35 height 15
type input "Casey-c"
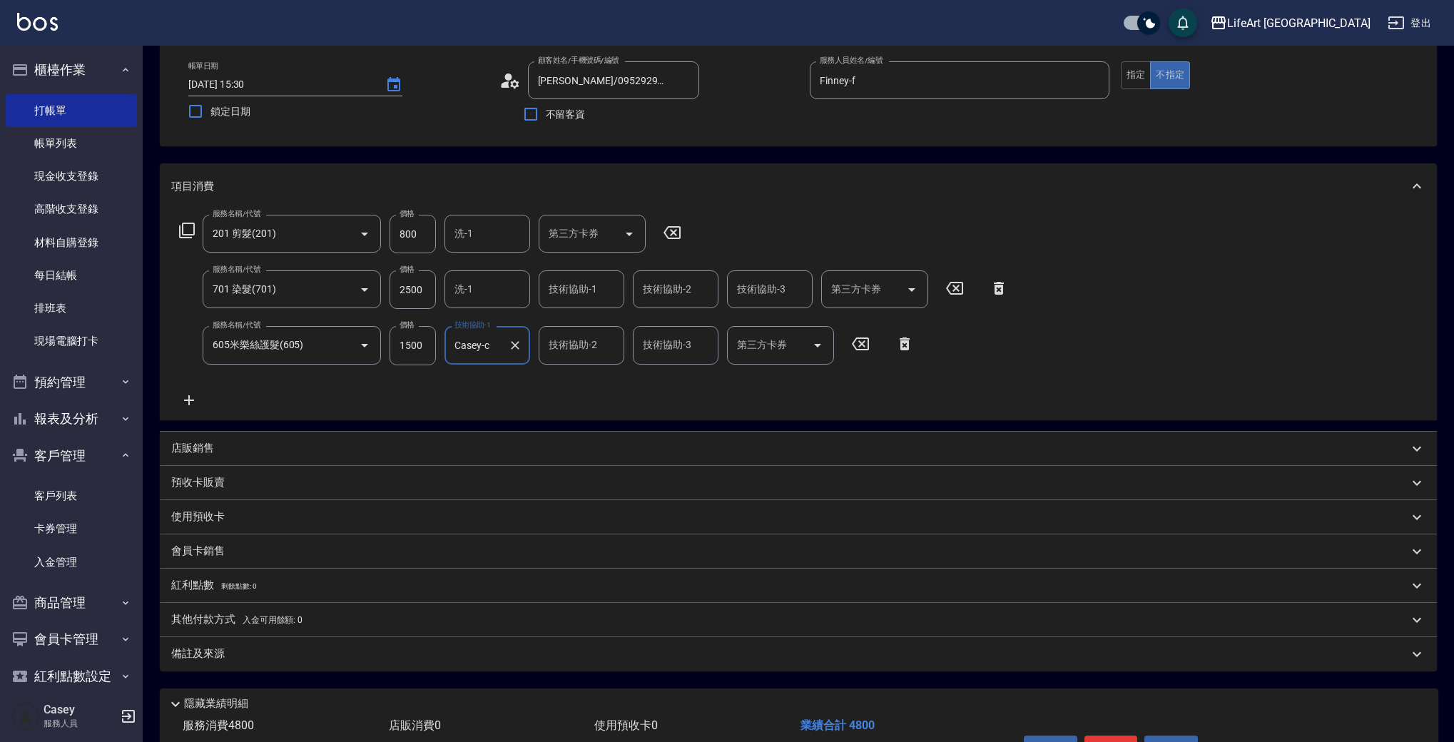
scroll to position [0, 0]
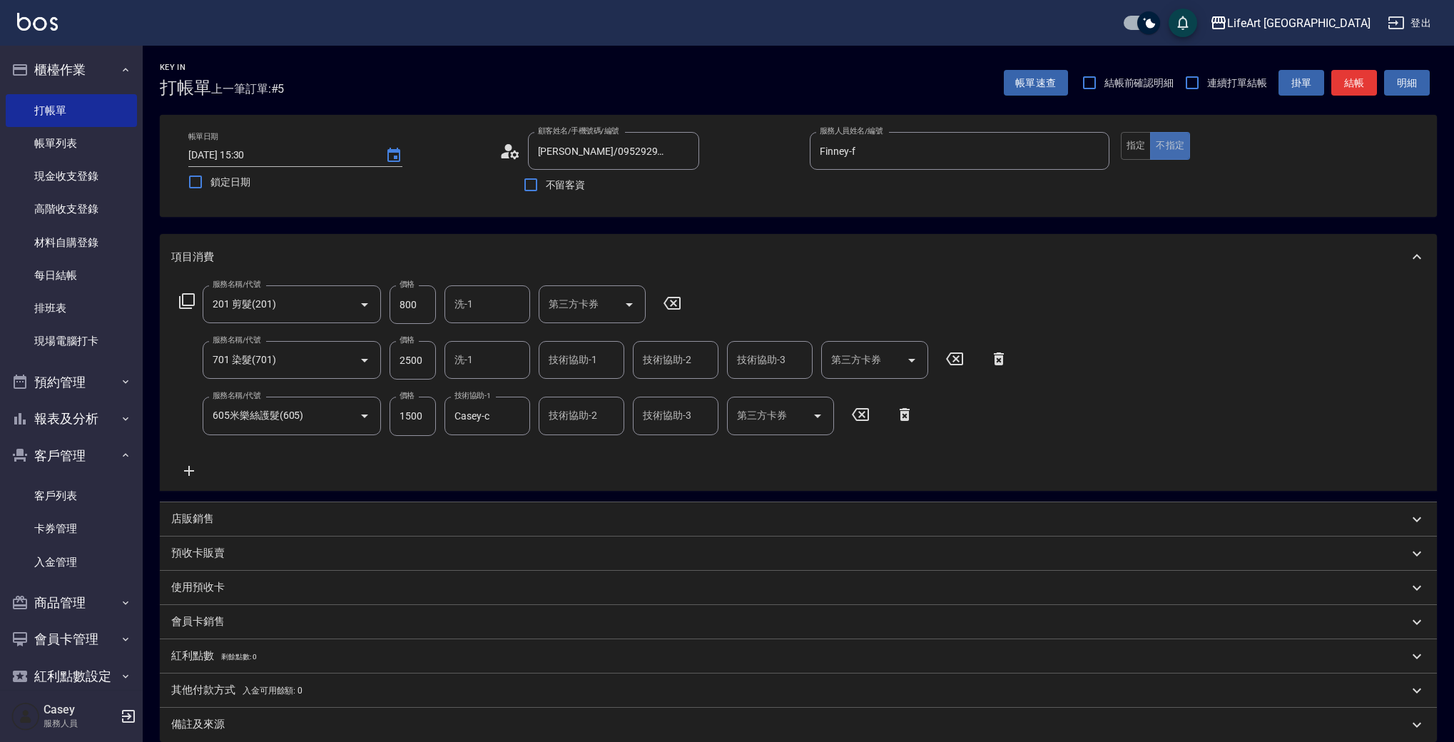
click at [1150, 144] on button "不指定" at bounding box center [1170, 146] width 40 height 28
drag, startPoint x: 1142, startPoint y: 149, endPoint x: 1084, endPoint y: 190, distance: 71.2
click at [1142, 148] on button "指定" at bounding box center [1136, 146] width 31 height 28
click at [500, 367] on input "洗-1" at bounding box center [487, 359] width 73 height 25
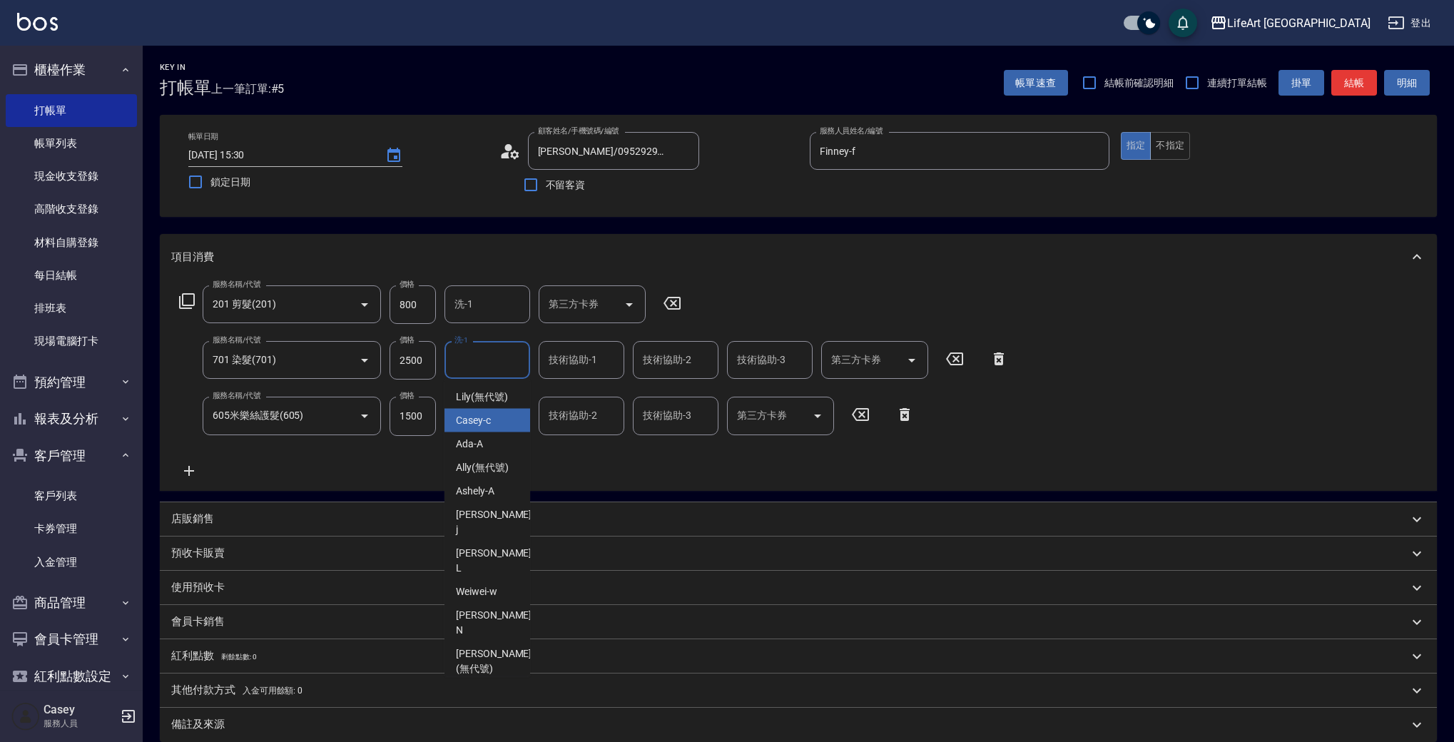
click at [482, 415] on span "Casey -c" at bounding box center [473, 420] width 35 height 15
type input "Casey-c"
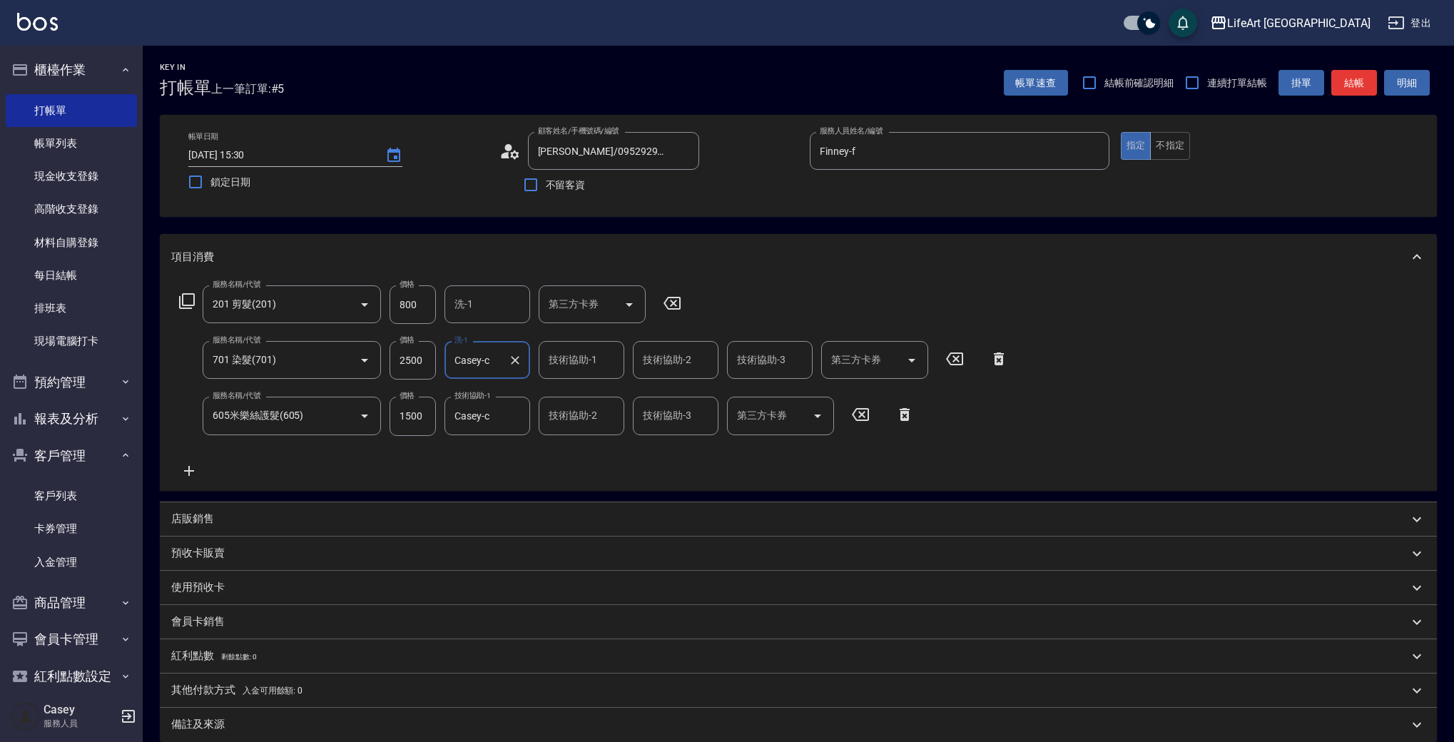
scroll to position [160, 0]
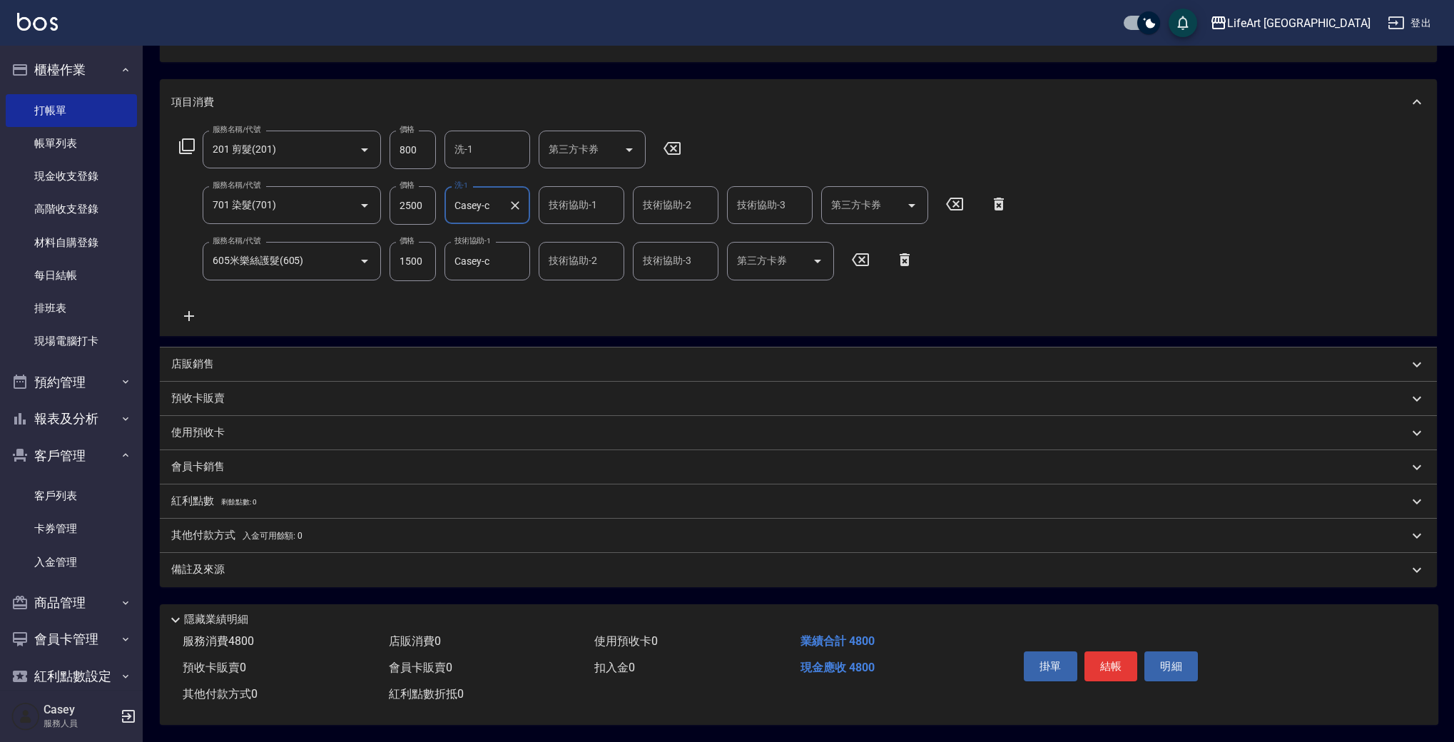
click at [222, 562] on p "備註及來源" at bounding box center [197, 569] width 53 height 15
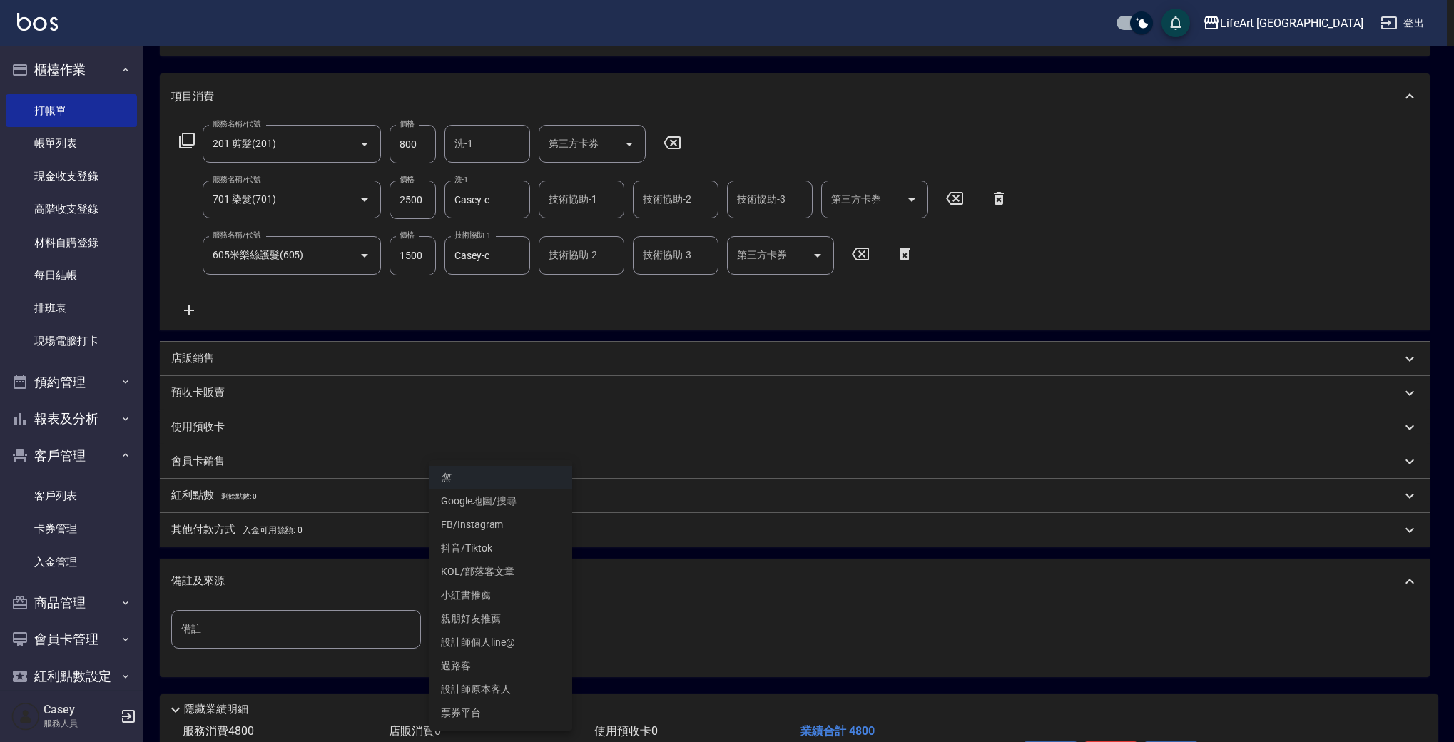
click at [452, 627] on body "LifeArt 蘆洲 登出 櫃檯作業 打帳單 帳單列表 現金收支登錄 高階收支登錄 材料自購登錄 每日結帳 排班表 現場電腦打卡 預約管理 預約管理 單日預約…" at bounding box center [727, 336] width 1454 height 992
click at [486, 524] on li "FB/Instagram" at bounding box center [500, 525] width 143 height 24
type input "FB/Instagram"
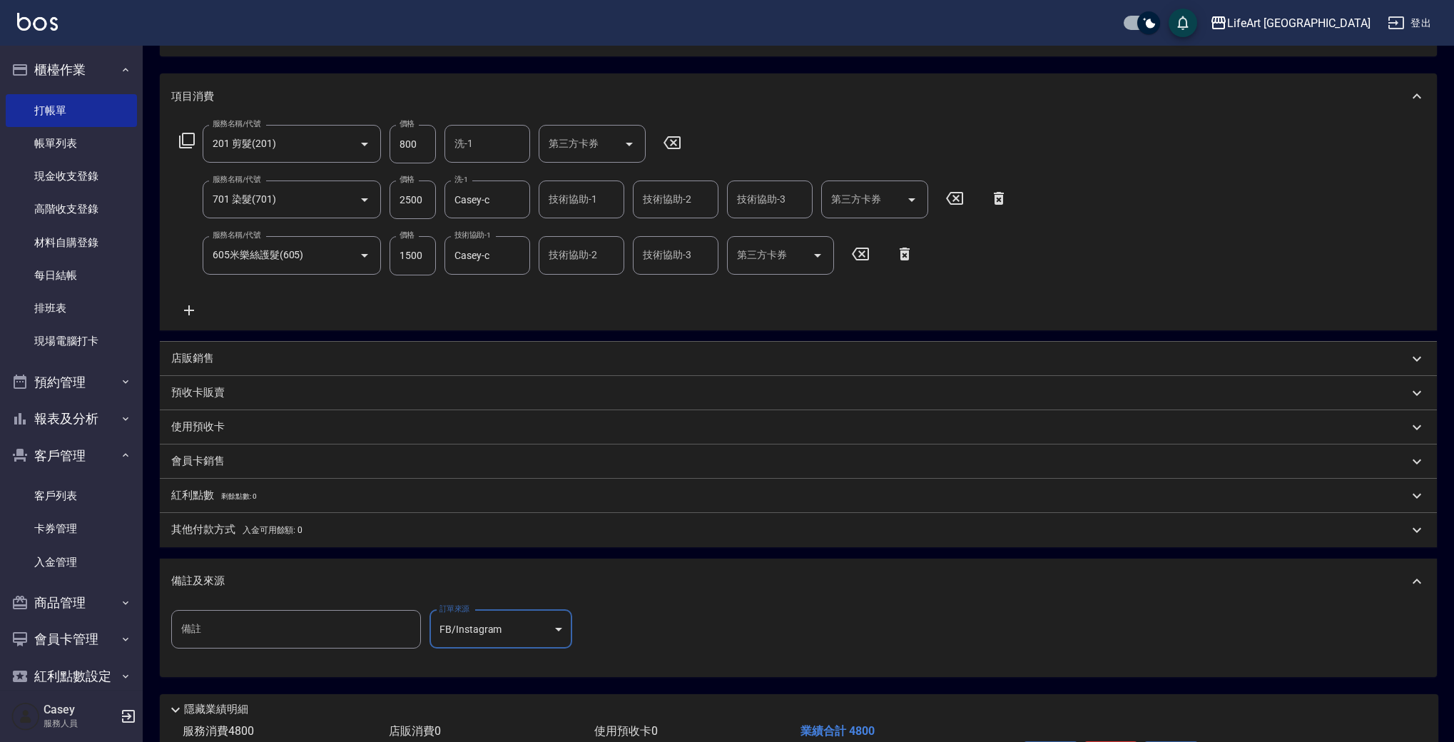
scroll to position [257, 0]
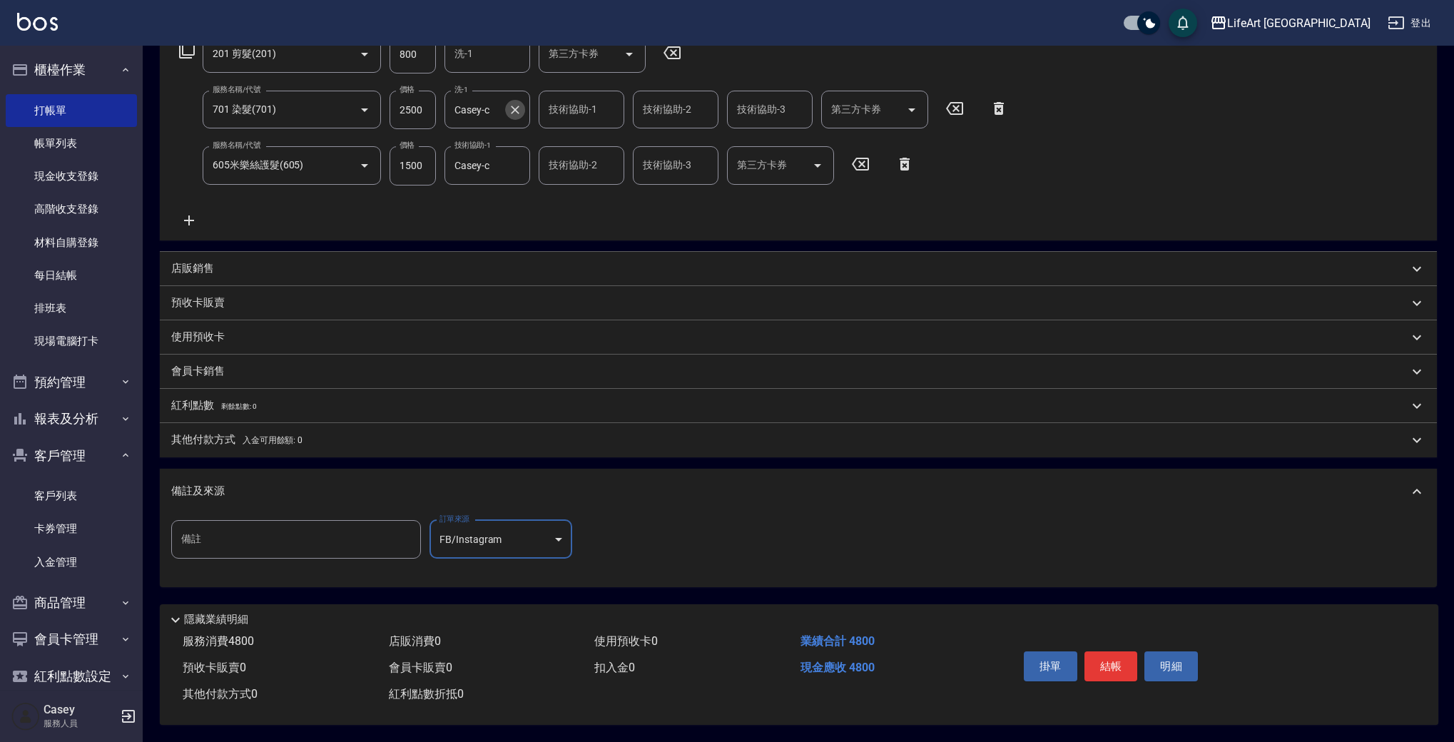
click at [513, 103] on icon "Clear" at bounding box center [515, 110] width 14 height 14
click at [1123, 653] on button "結帳" at bounding box center [1110, 666] width 53 height 30
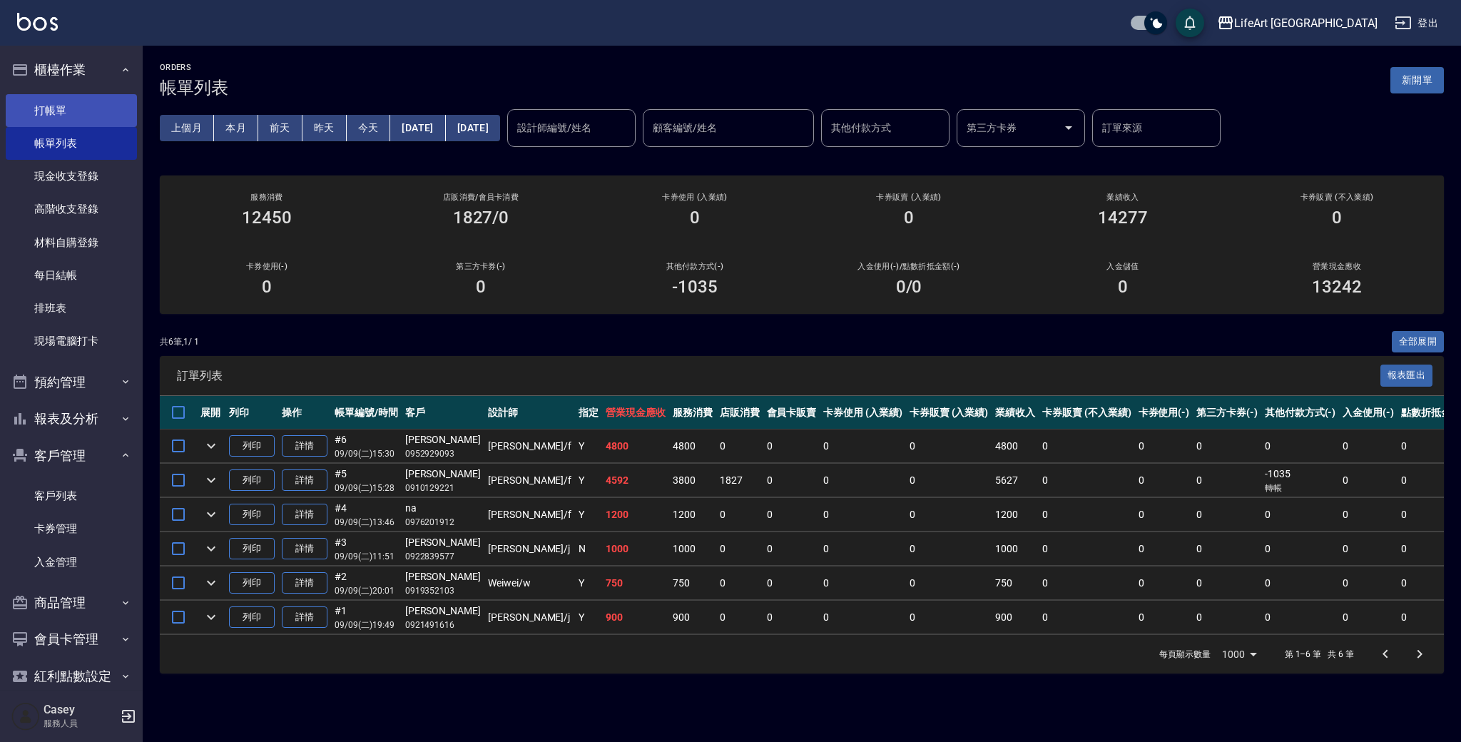
click at [40, 121] on link "打帳單" at bounding box center [71, 110] width 131 height 33
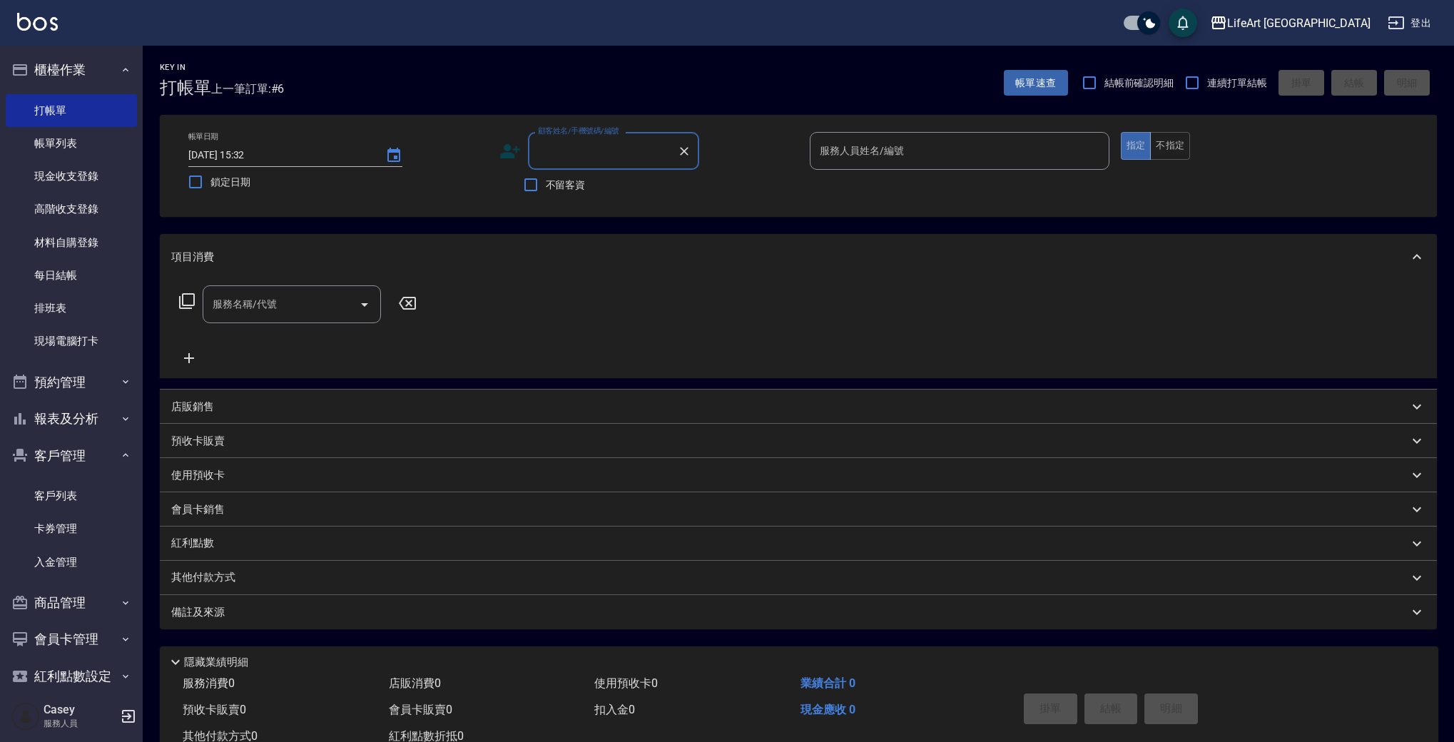
click at [618, 143] on div "顧客姓名/手機號碼/編號" at bounding box center [613, 151] width 171 height 38
type input "g"
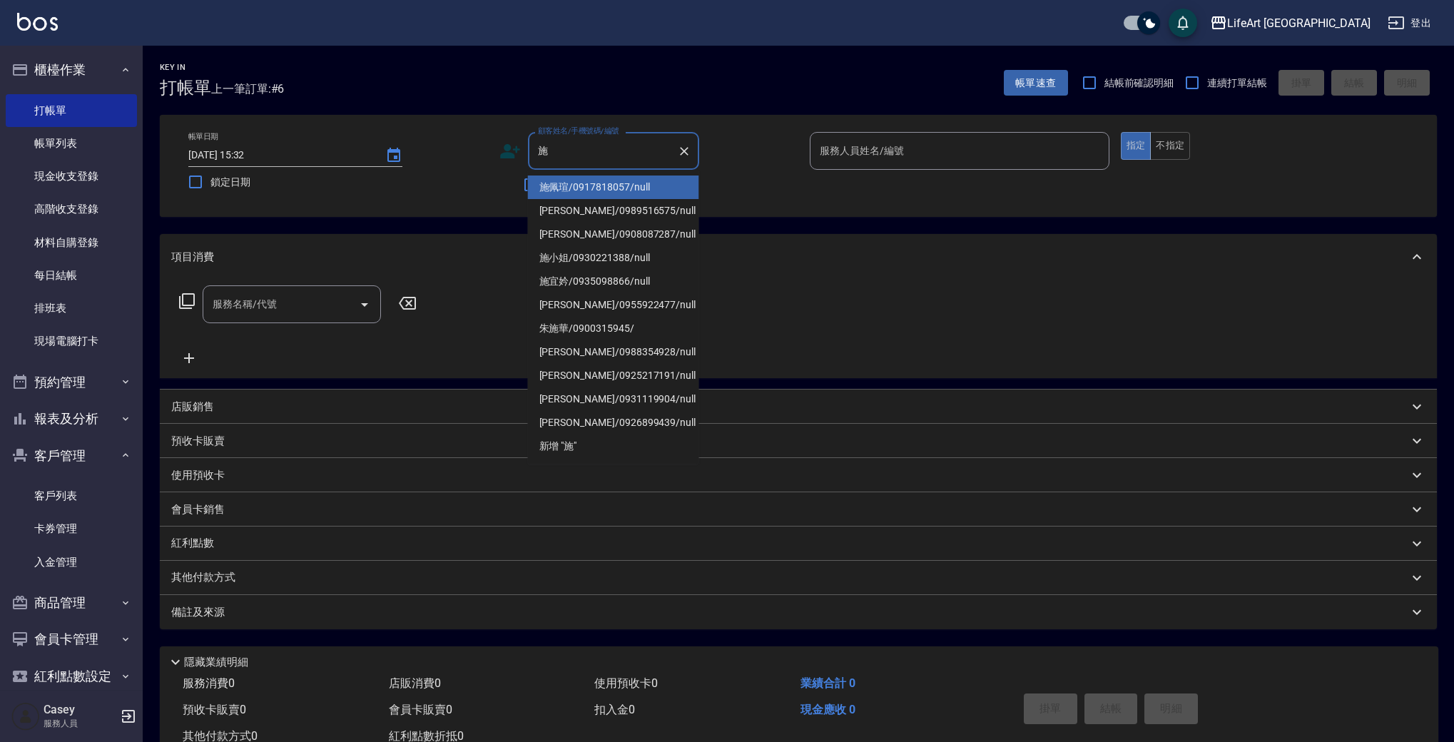
drag, startPoint x: 595, startPoint y: 208, endPoint x: 601, endPoint y: 220, distance: 13.7
click at [595, 208] on li "[PERSON_NAME]/0989516575/null" at bounding box center [613, 211] width 171 height 24
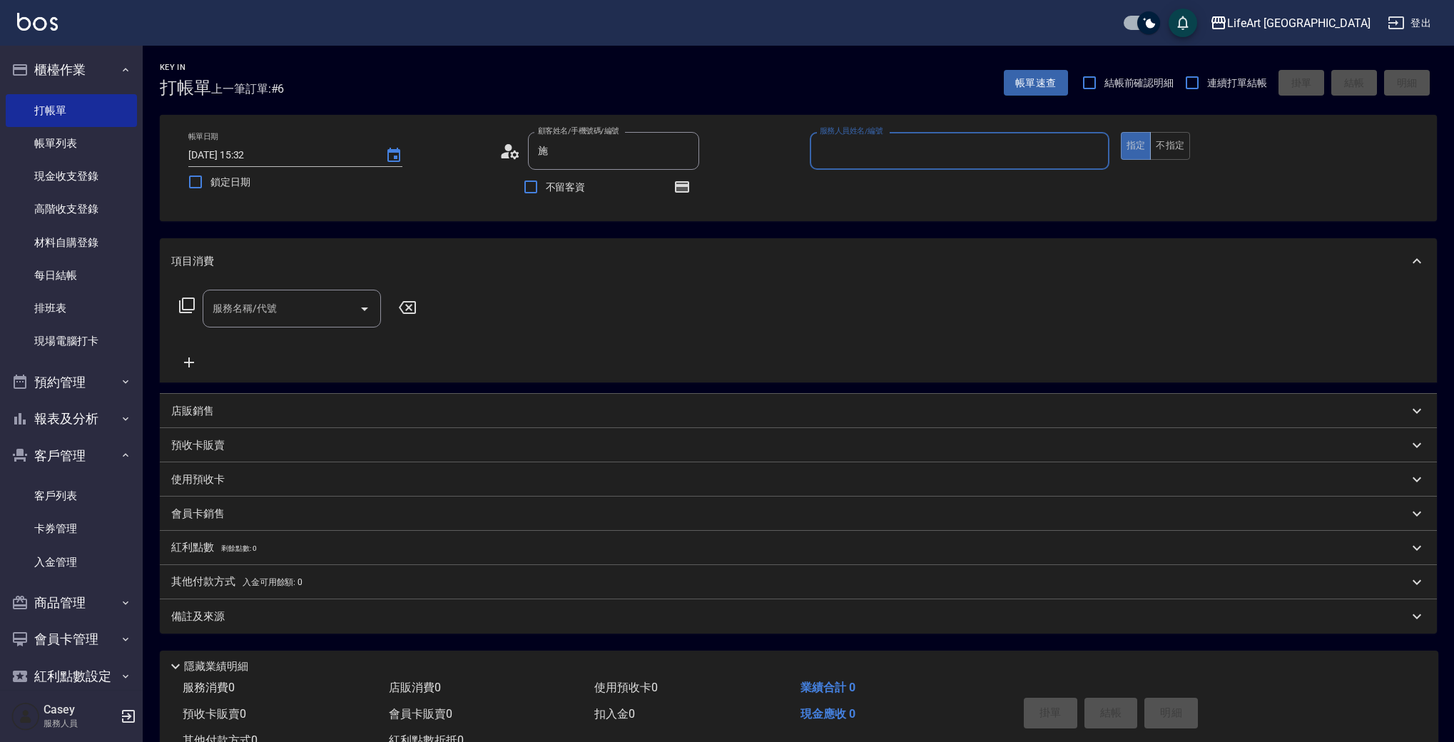
type input "[PERSON_NAME]/0989516575/null"
click at [303, 296] on input "服務名稱/代號" at bounding box center [281, 308] width 144 height 25
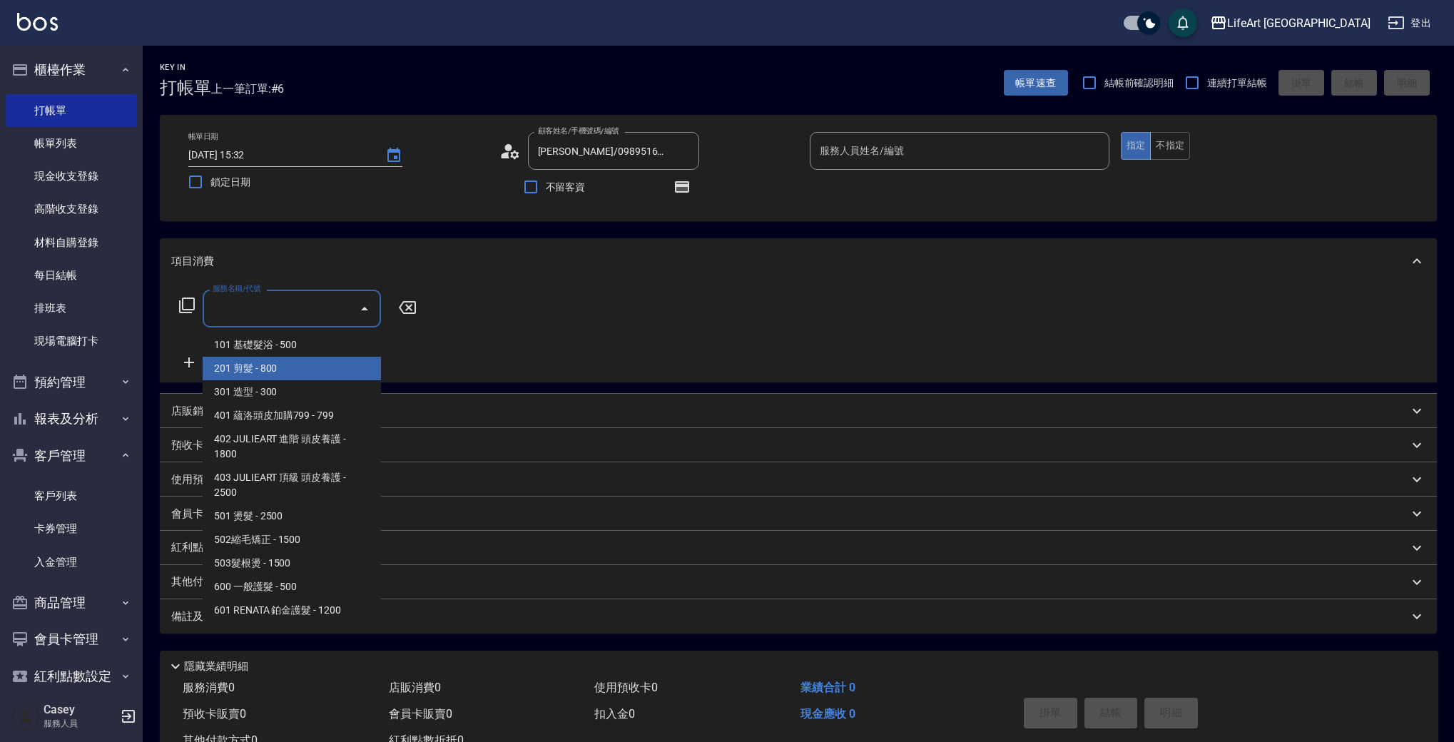
click at [302, 370] on span "201 剪髮 - 800" at bounding box center [292, 369] width 178 height 24
type input "201 剪髮(201)"
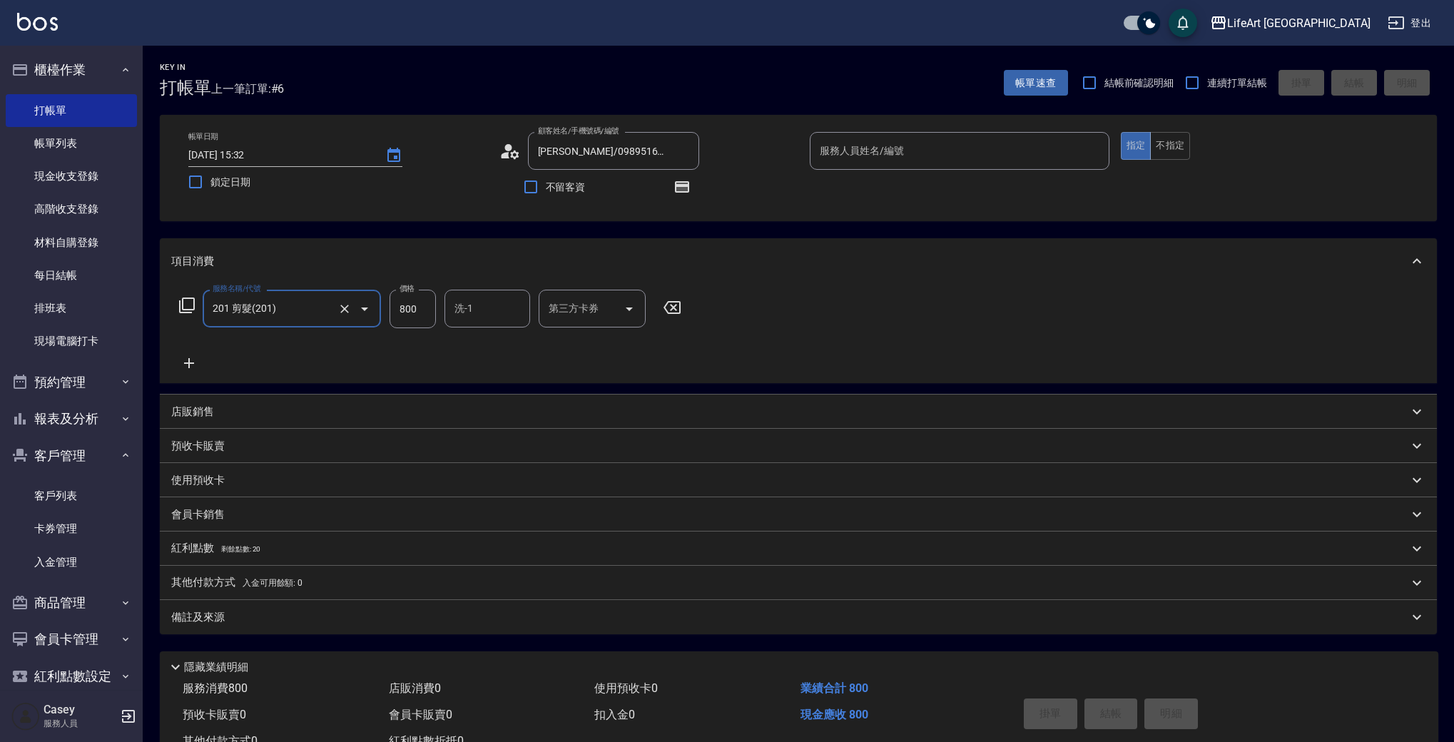
click at [204, 357] on icon at bounding box center [189, 363] width 36 height 17
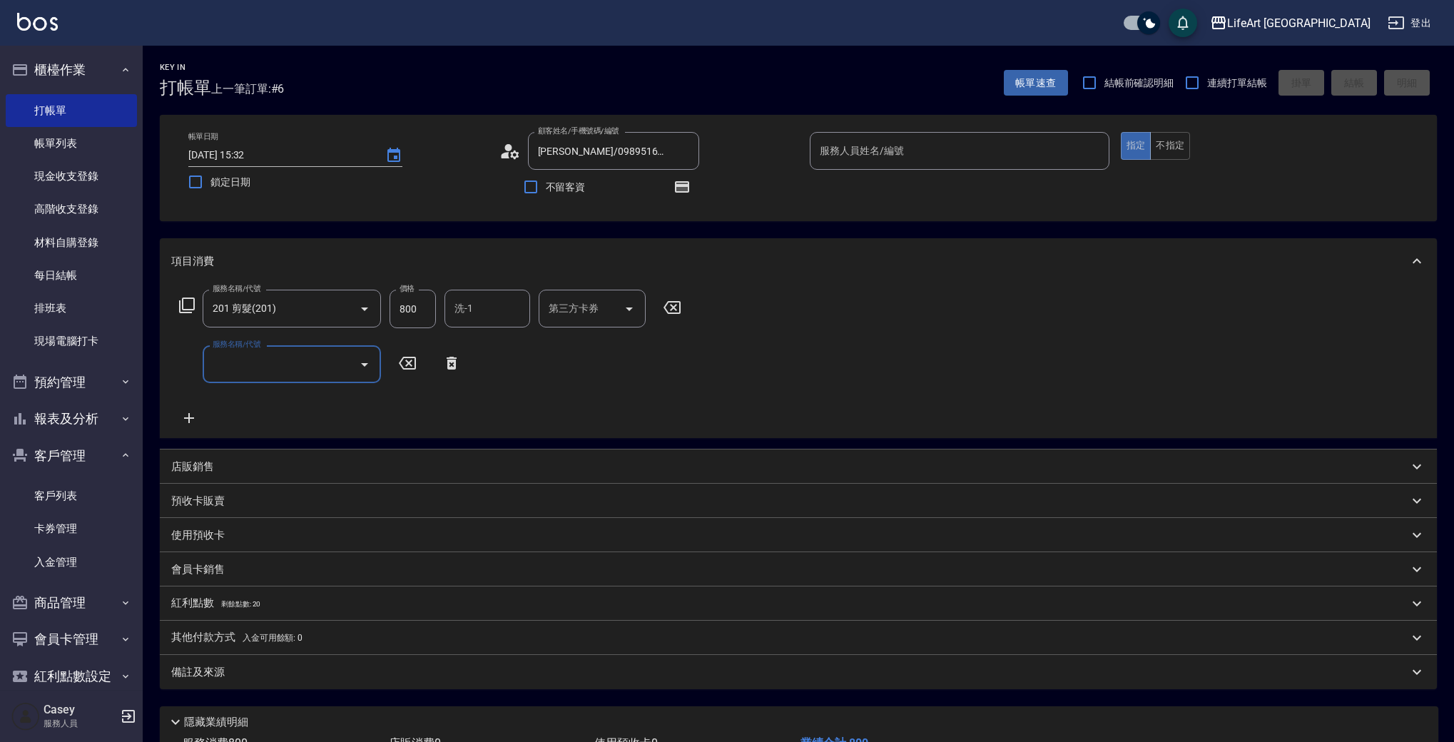
click at [270, 373] on input "服務名稱/代號" at bounding box center [281, 364] width 144 height 25
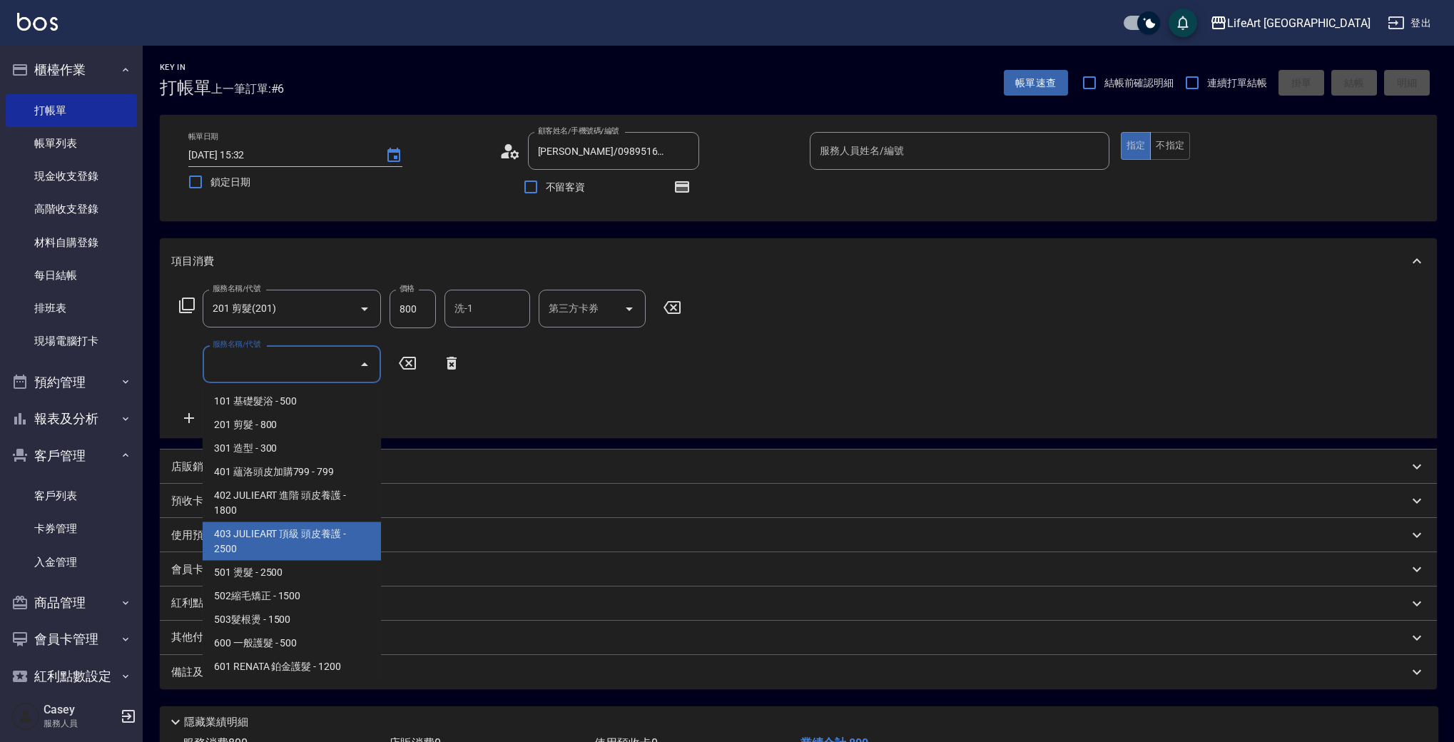
scroll to position [192, 0]
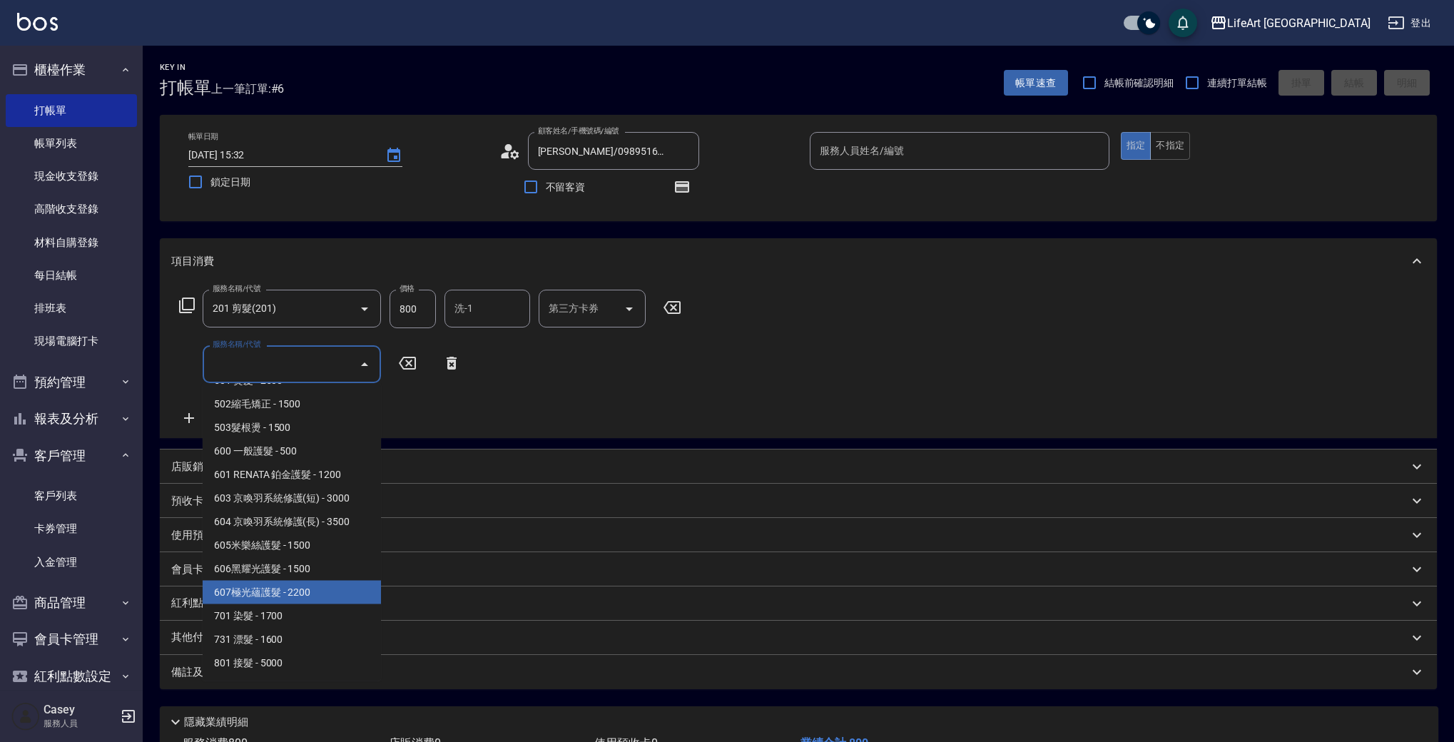
click at [333, 602] on span "607極光蘊護髮 - 2200" at bounding box center [292, 593] width 178 height 24
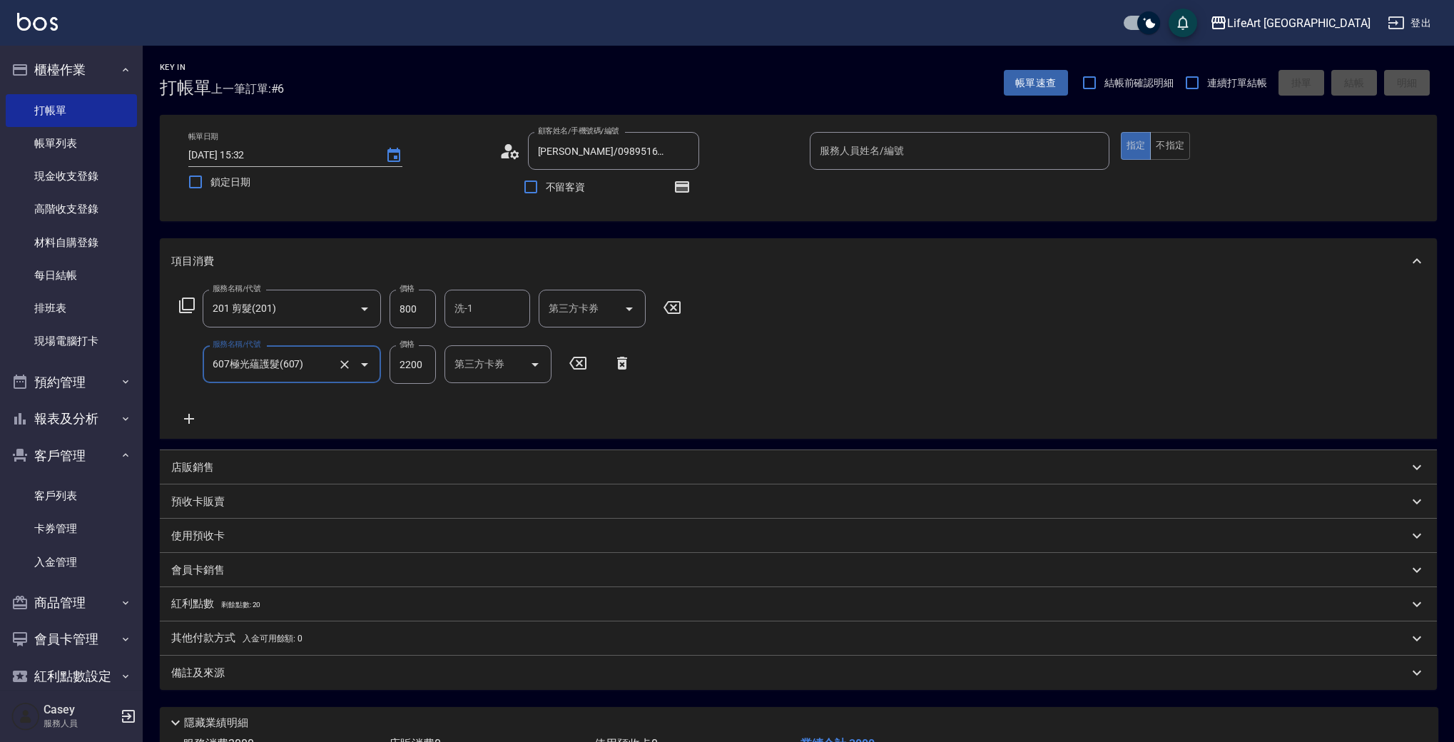
type input "607極光蘊護髮(607)"
click at [185, 420] on icon at bounding box center [189, 418] width 36 height 17
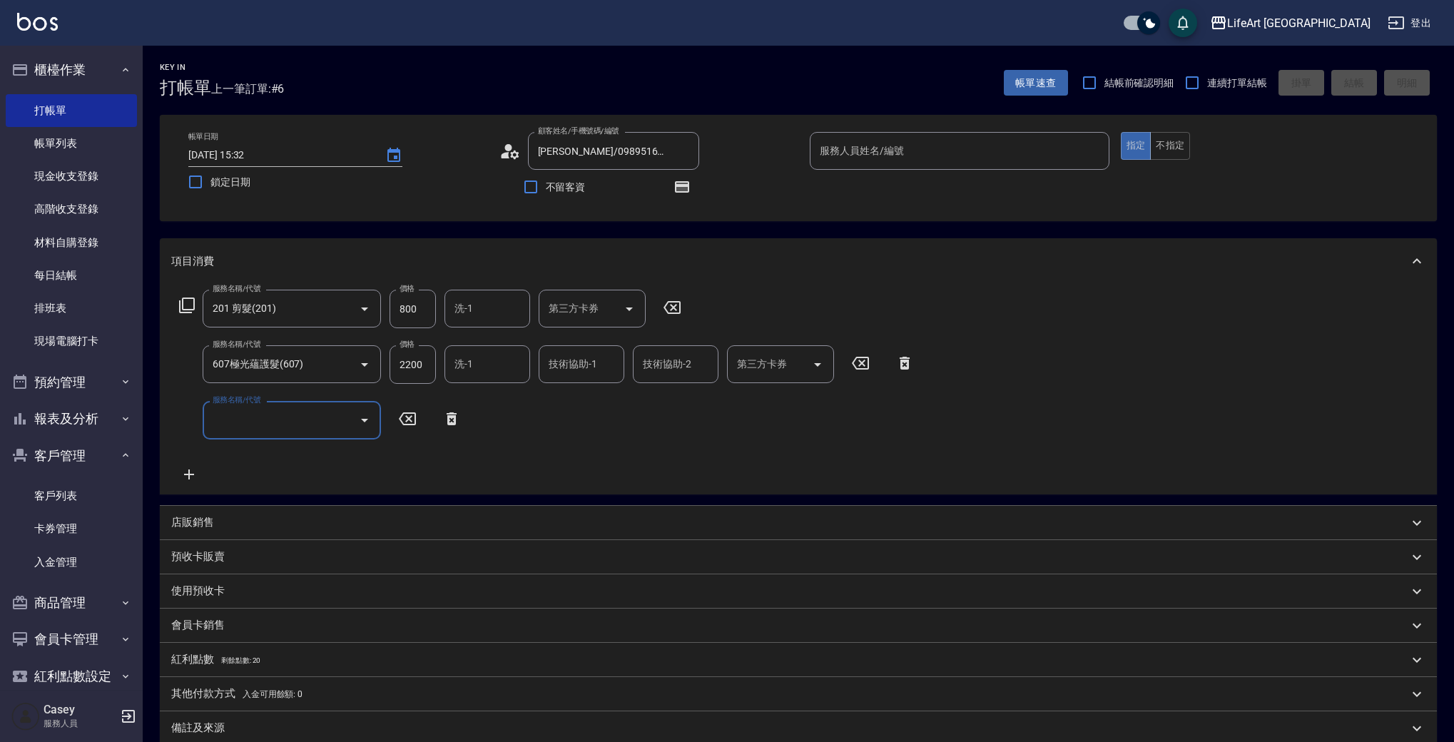
click at [270, 426] on input "服務名稱/代號" at bounding box center [281, 419] width 144 height 25
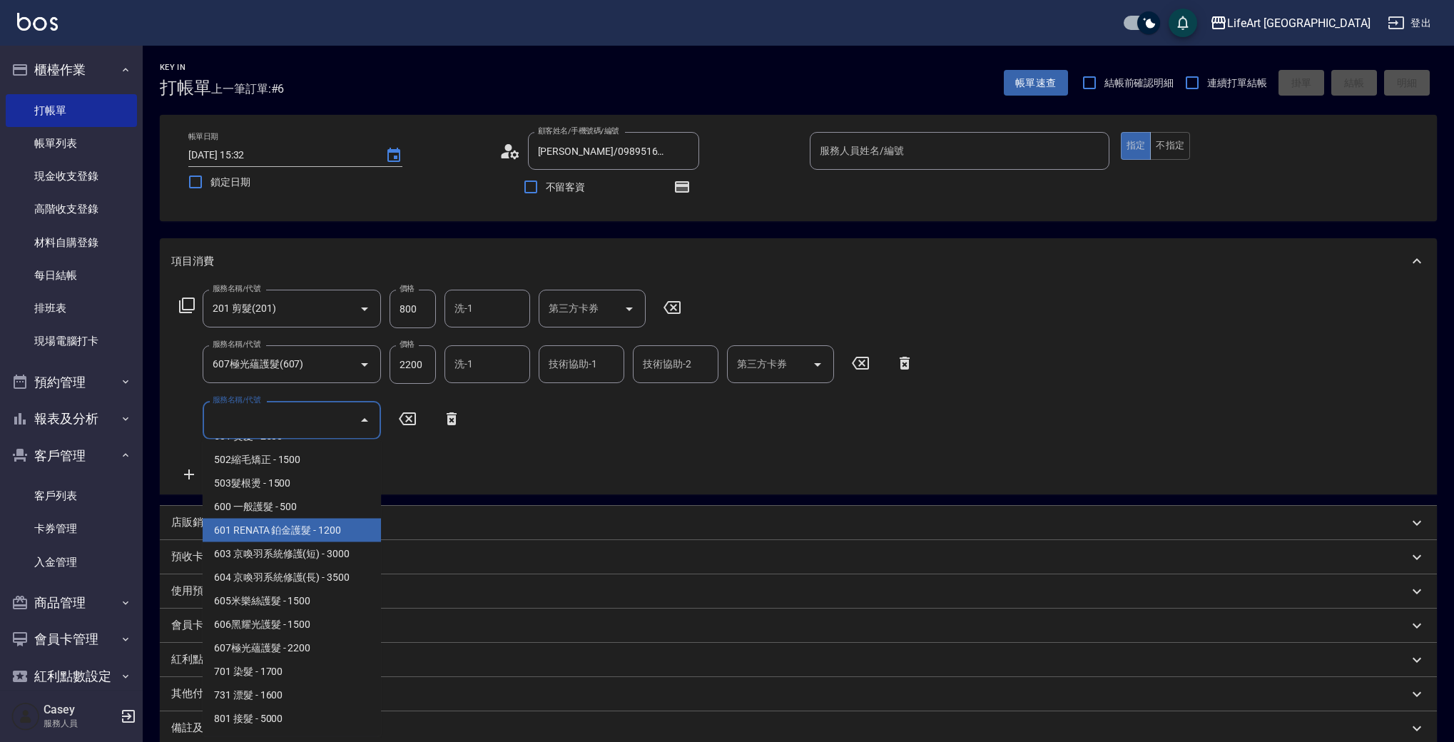
scroll to position [0, 0]
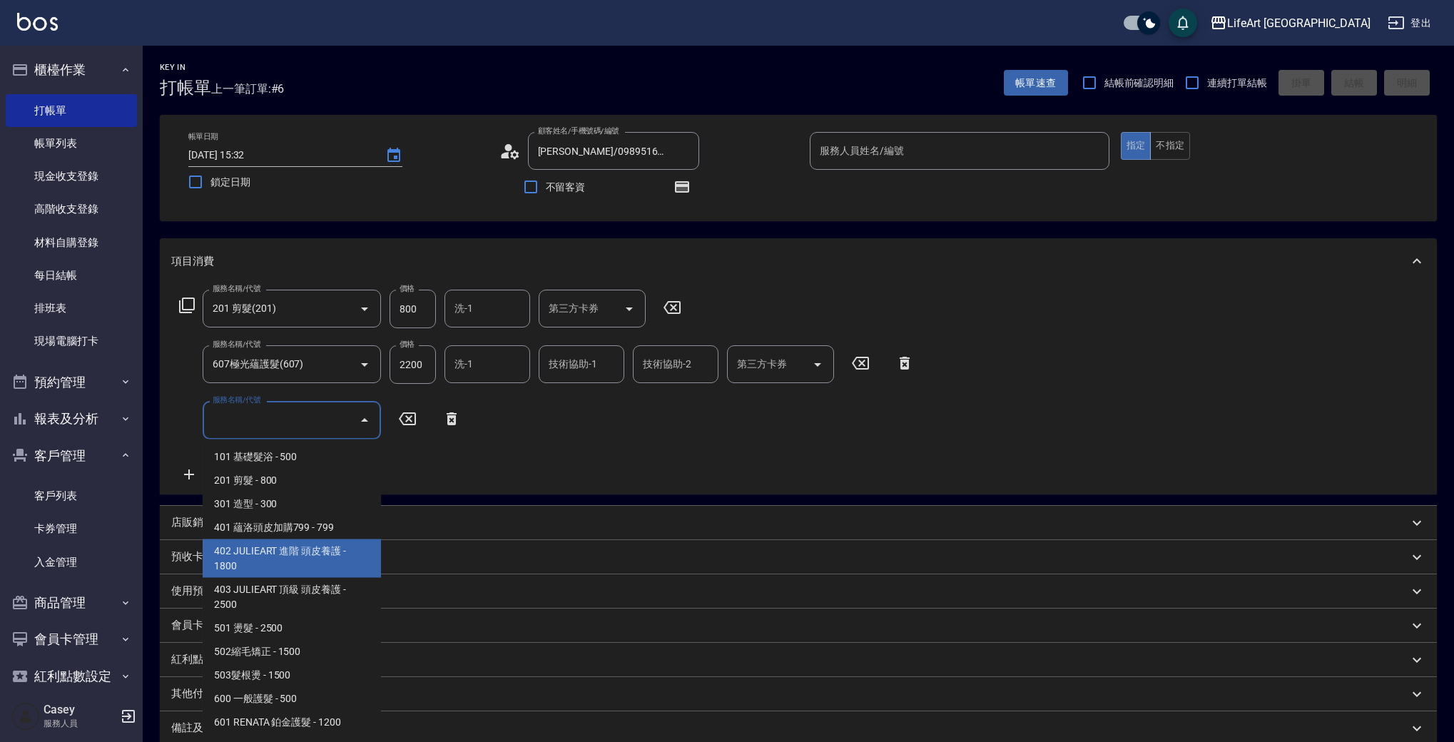
click at [269, 561] on span "402 JULIEART 進階 頭皮養護 - 1800" at bounding box center [292, 558] width 178 height 39
type input "402 JULIEART 進階 頭皮養護(402)"
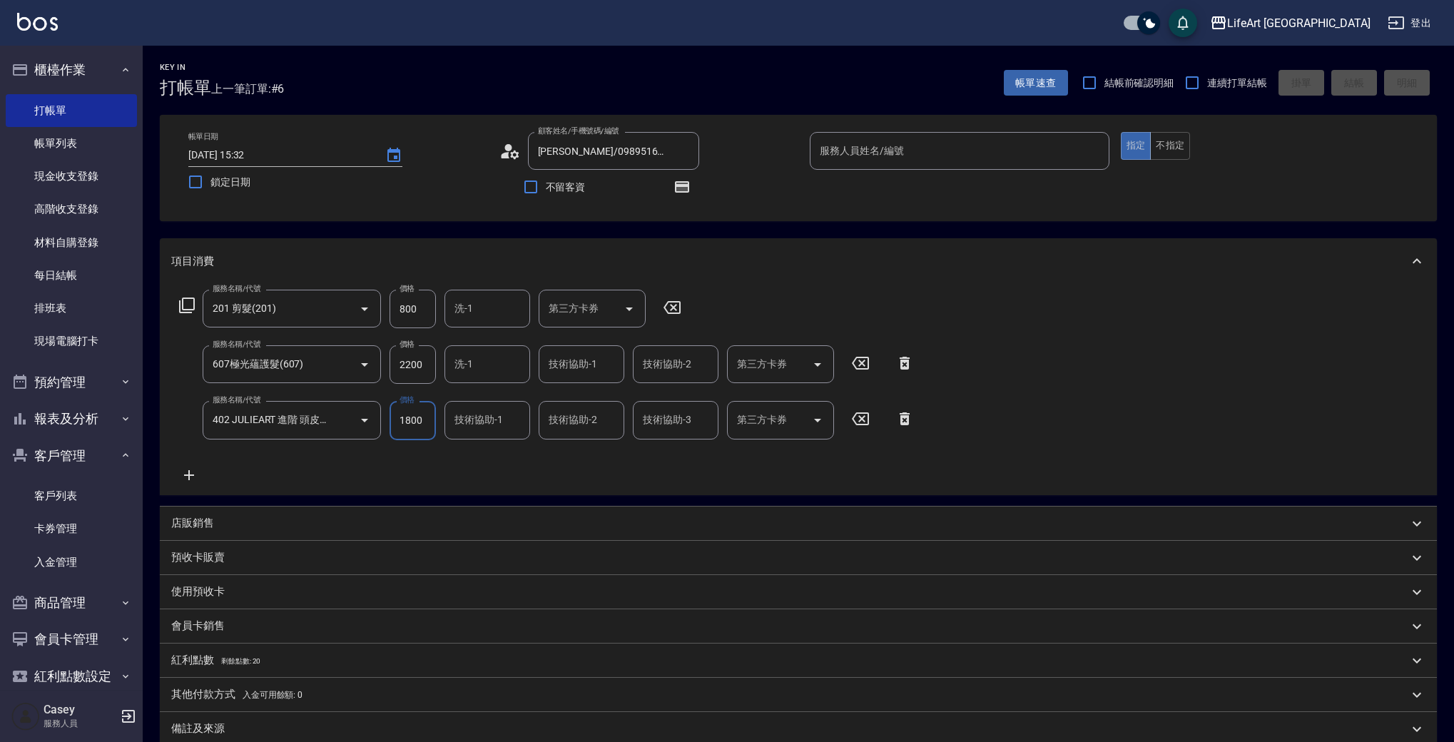
drag, startPoint x: 427, startPoint y: 367, endPoint x: 384, endPoint y: 363, distance: 42.9
click at [384, 363] on div "服務名稱/代號 607極光蘊護髮(607) 服務名稱/代號 價格 2200 價格 洗-1 洗-1 技術協助-1 技術協助-1 技術協助-2 技術協助-2 第三…" at bounding box center [546, 364] width 751 height 39
drag, startPoint x: 425, startPoint y: 311, endPoint x: 392, endPoint y: 311, distance: 33.5
click at [392, 311] on input "800" at bounding box center [412, 309] width 46 height 39
type input "1195"
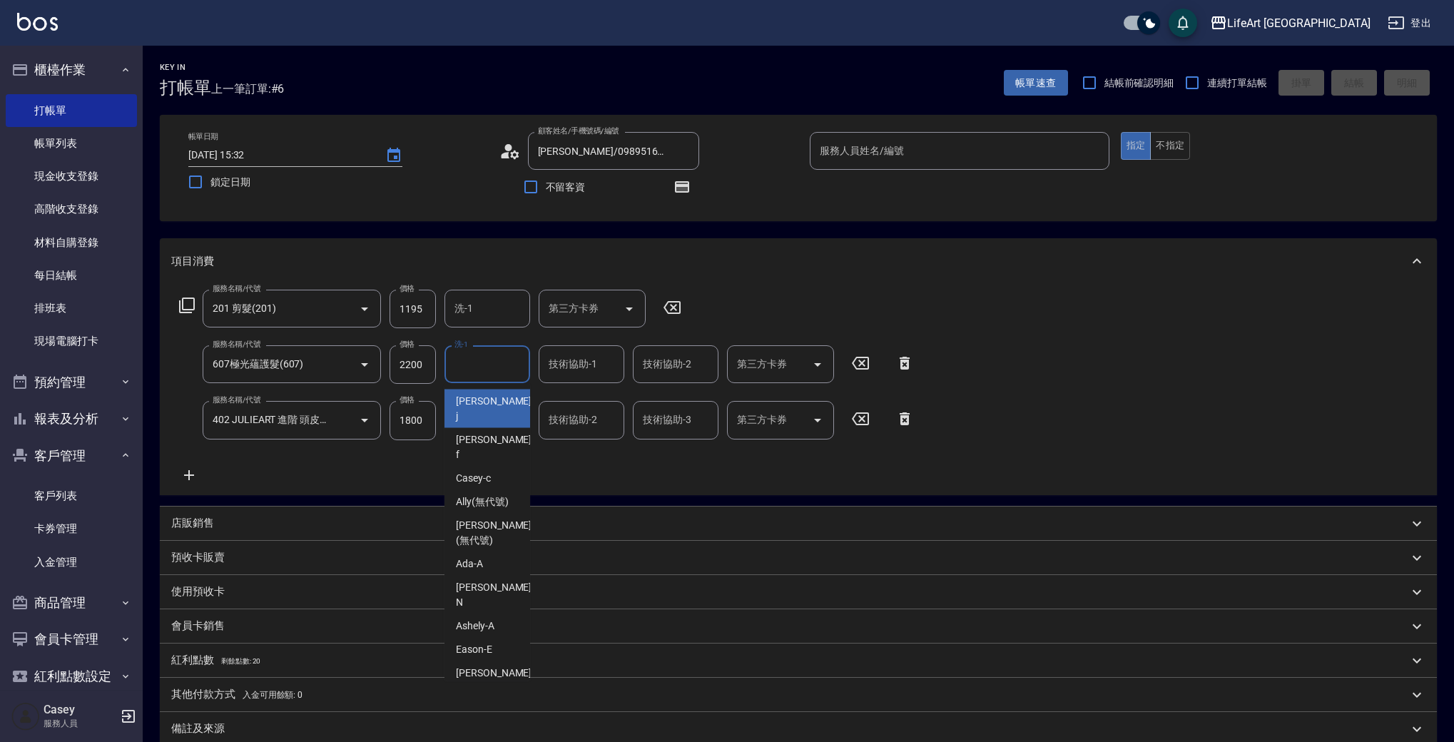
click at [491, 374] on input "洗-1" at bounding box center [487, 364] width 73 height 25
click at [474, 494] on span "Ally (無代號)" at bounding box center [482, 501] width 53 height 15
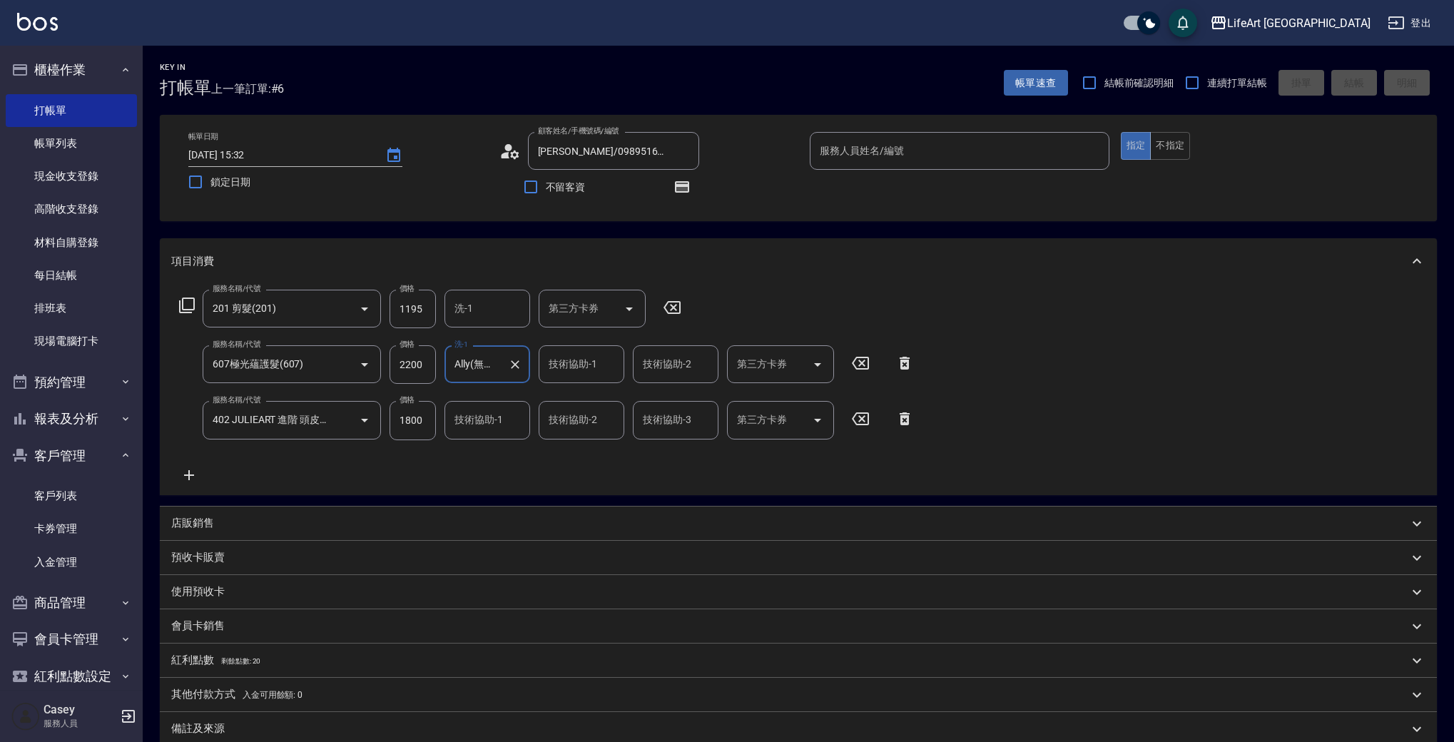
type input "Ally(無代號)"
drag, startPoint x: 494, startPoint y: 420, endPoint x: 491, endPoint y: 437, distance: 16.7
click at [494, 419] on div "技術協助-1 技術協助-1" at bounding box center [487, 420] width 86 height 38
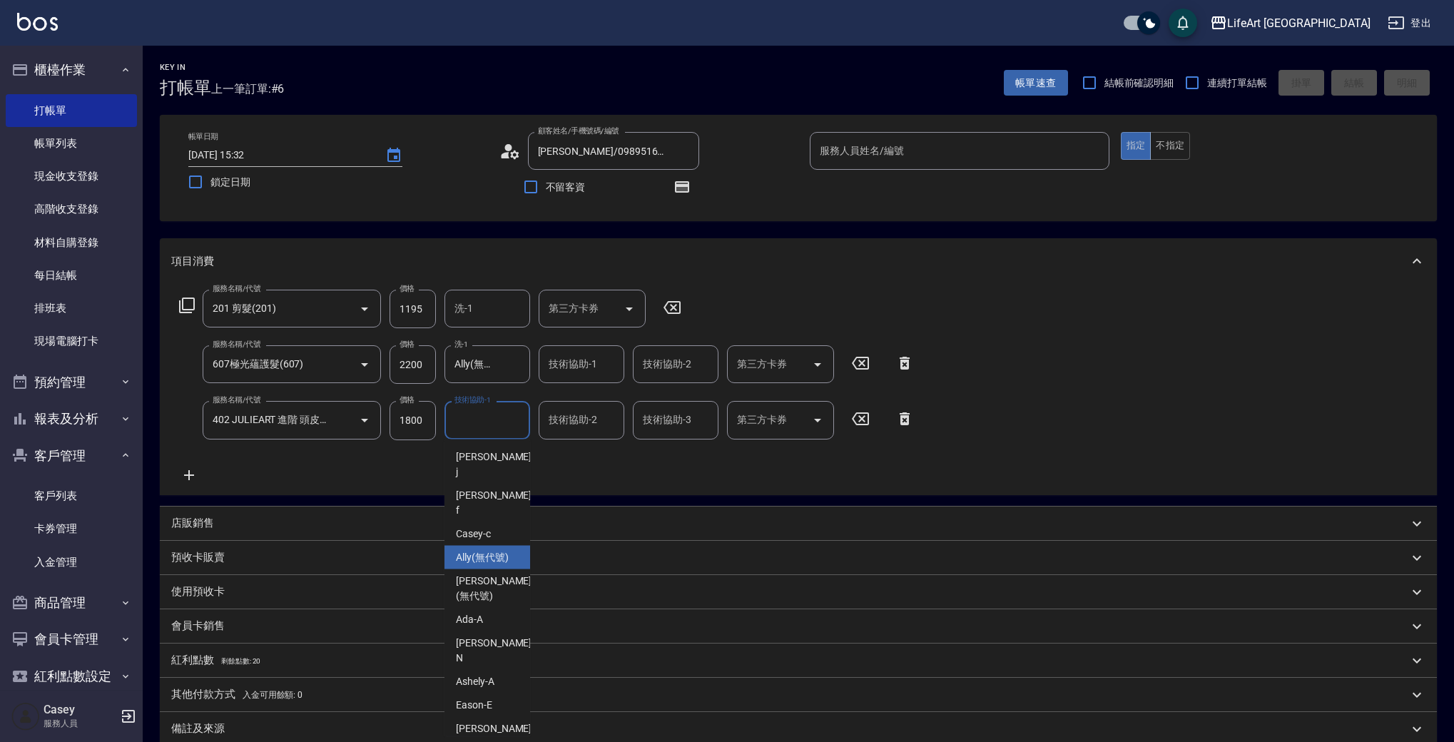
click at [479, 550] on span "Ally (無代號)" at bounding box center [482, 557] width 53 height 15
type input "Ally(無代號)"
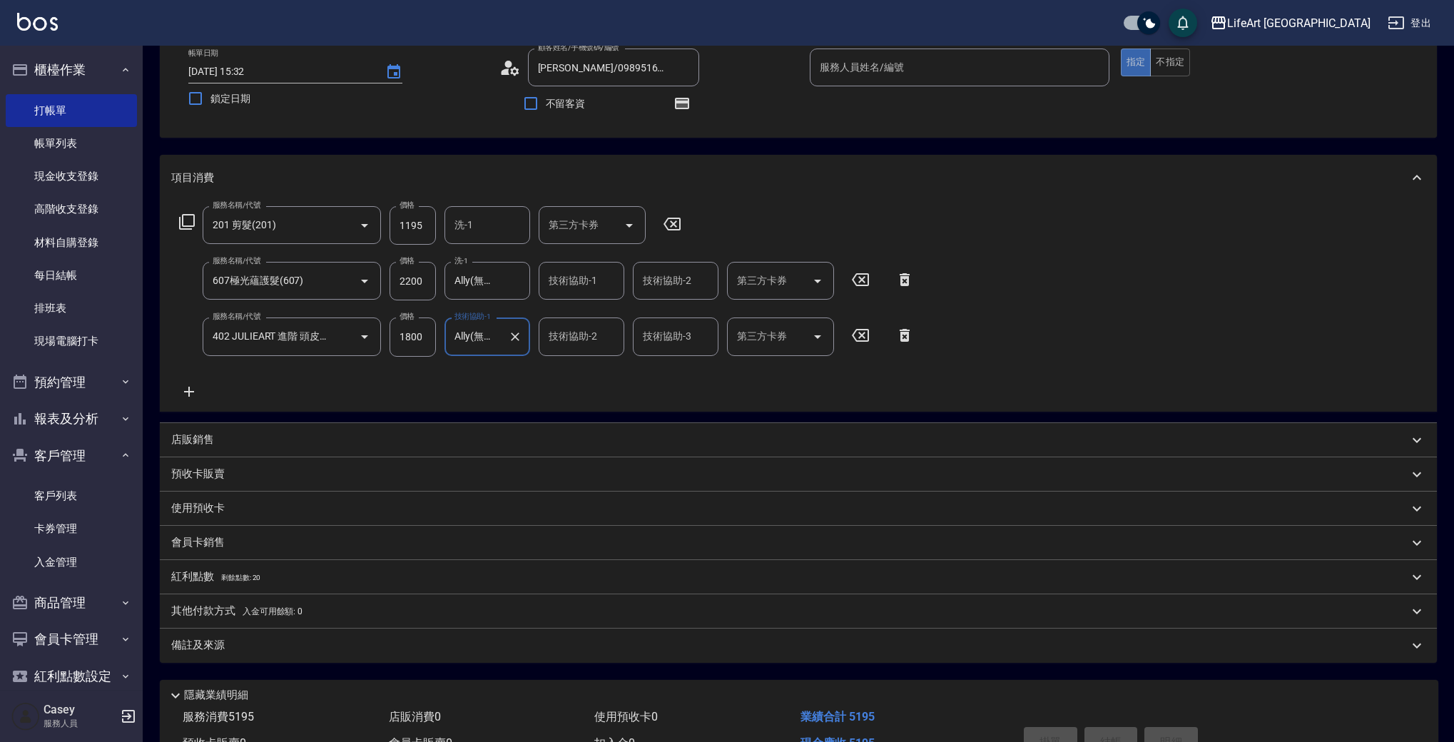
scroll to position [165, 0]
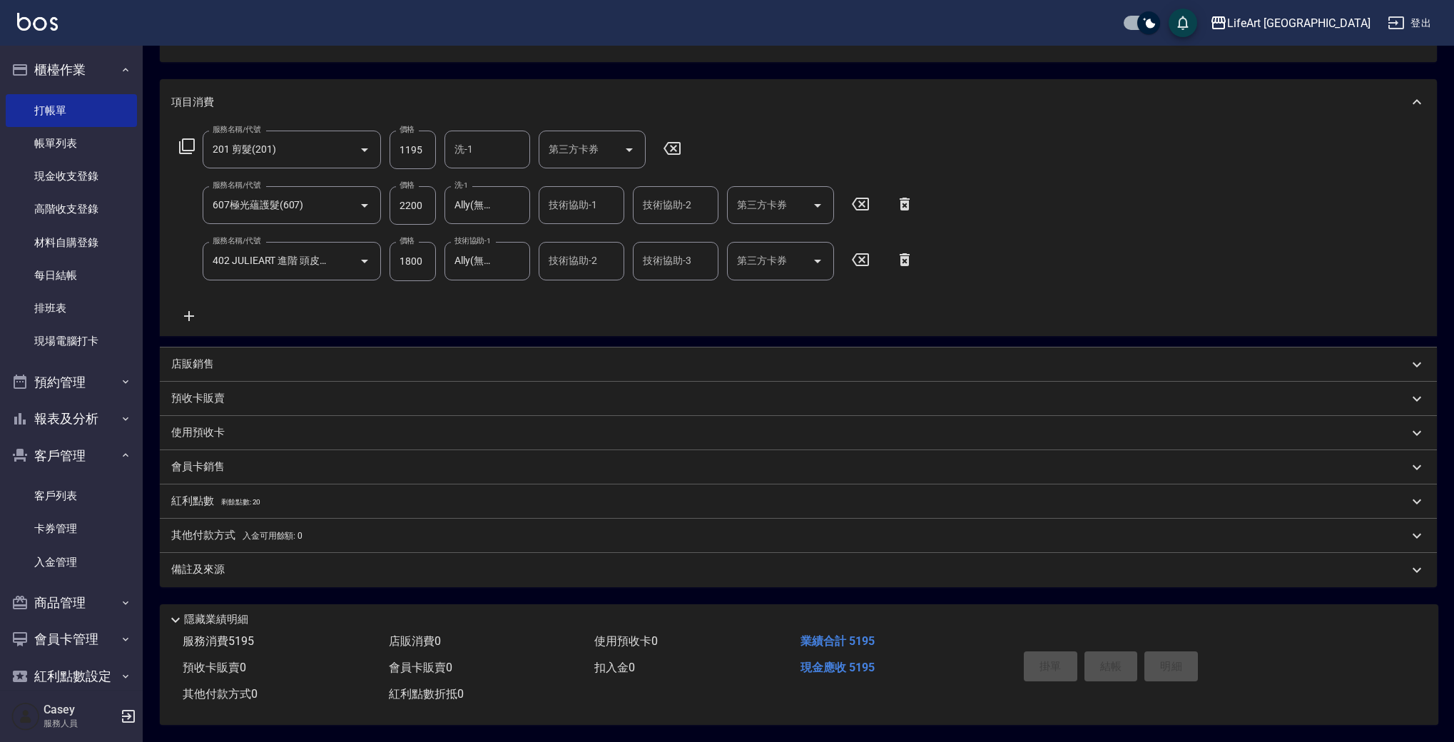
click at [245, 498] on span "剩餘點數: 20" at bounding box center [241, 502] width 40 height 8
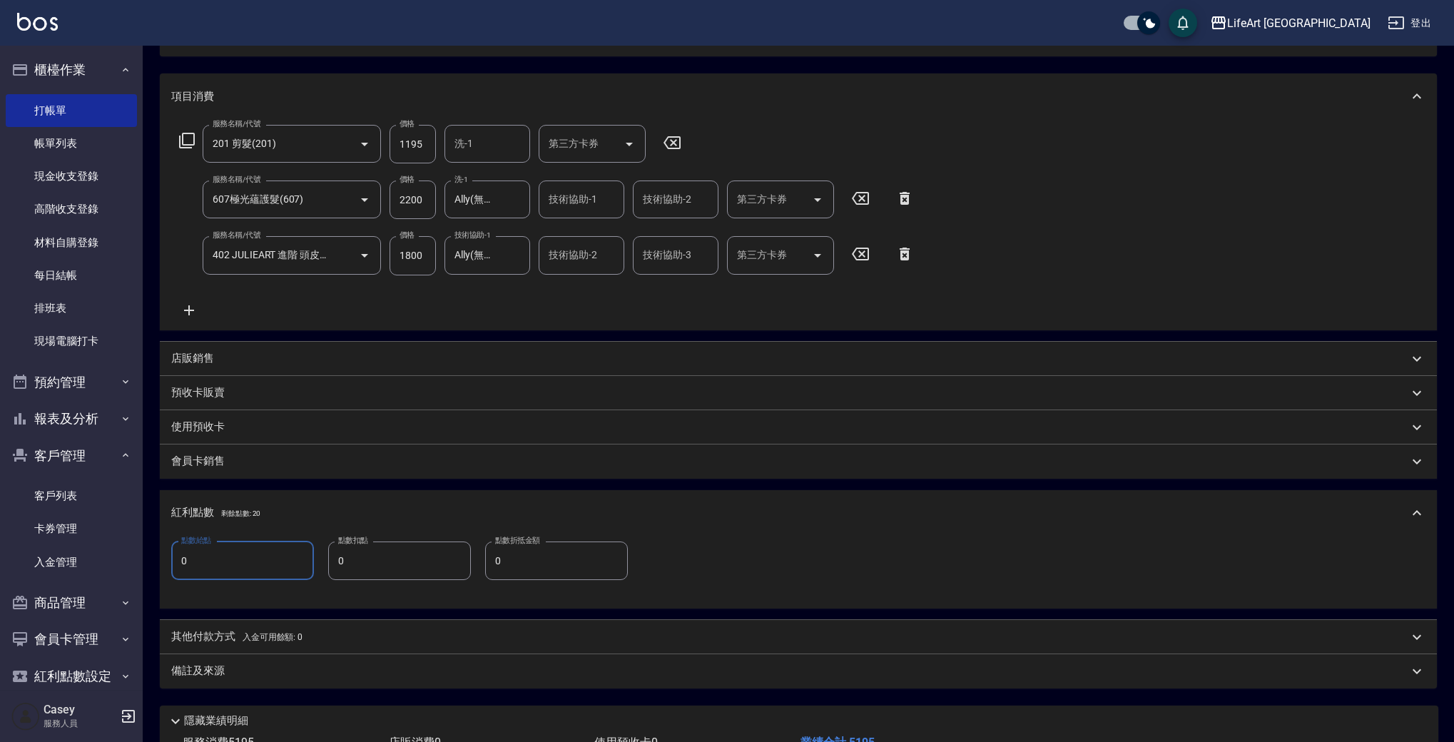
drag, startPoint x: 239, startPoint y: 561, endPoint x: 147, endPoint y: 564, distance: 92.0
click at [147, 564] on div "Key In 打帳單 上一筆訂單:#6 帳單速查 結帳前確認明細 連續打單結帳 掛單 結帳 明細 帳單日期 [DATE] 15:32 鎖定日期 顧客姓名/手機…" at bounding box center [798, 362] width 1311 height 962
type input "10"
click at [201, 354] on p "店販銷售" at bounding box center [192, 358] width 43 height 15
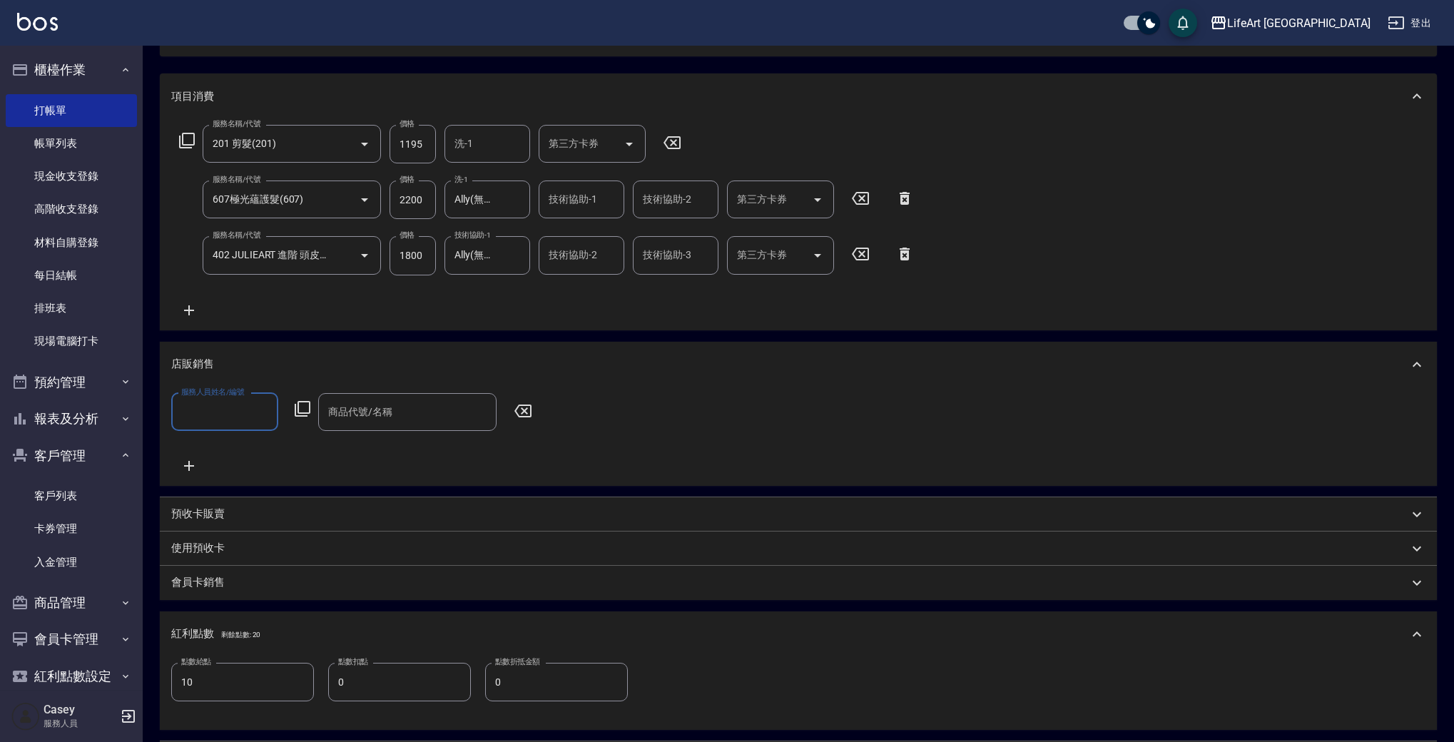
click at [197, 359] on p "店販銷售" at bounding box center [192, 364] width 43 height 15
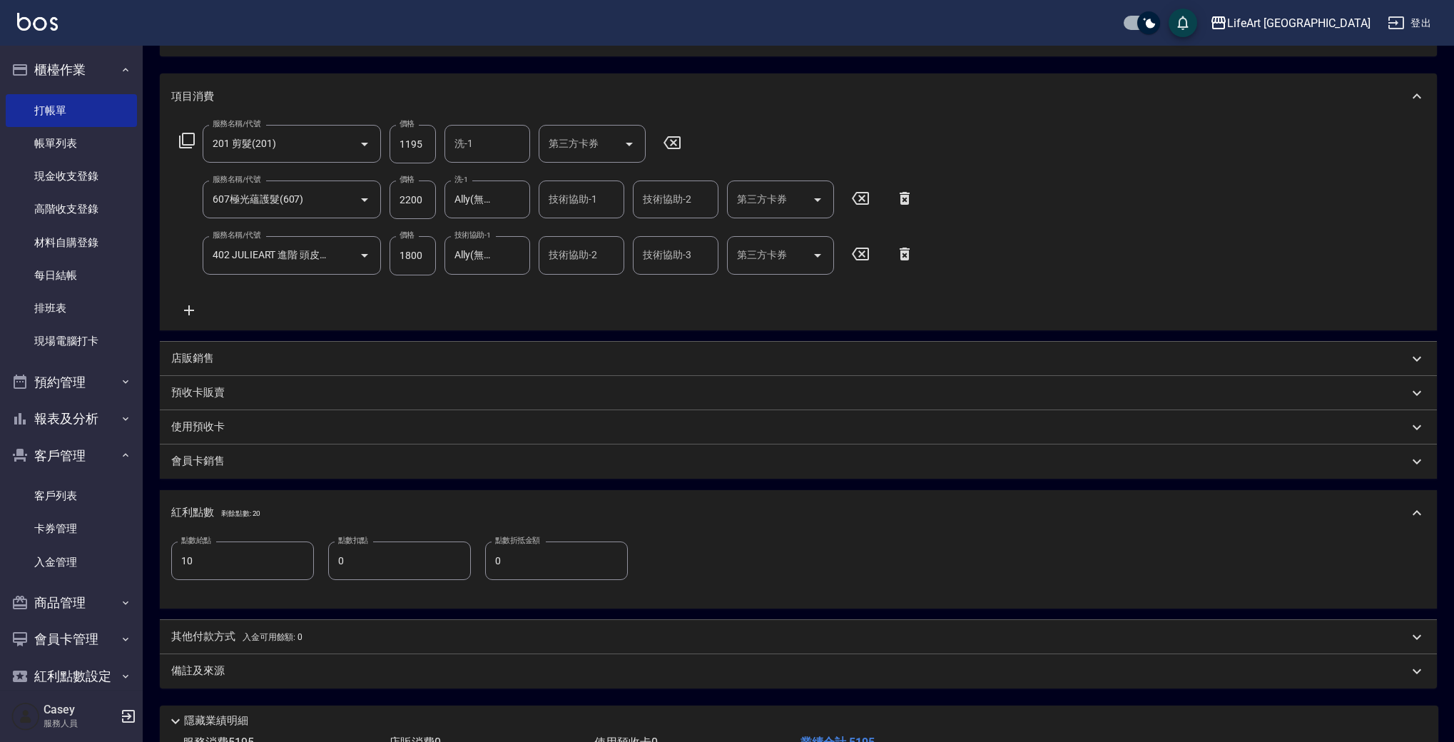
click at [200, 351] on p "店販銷售" at bounding box center [192, 358] width 43 height 15
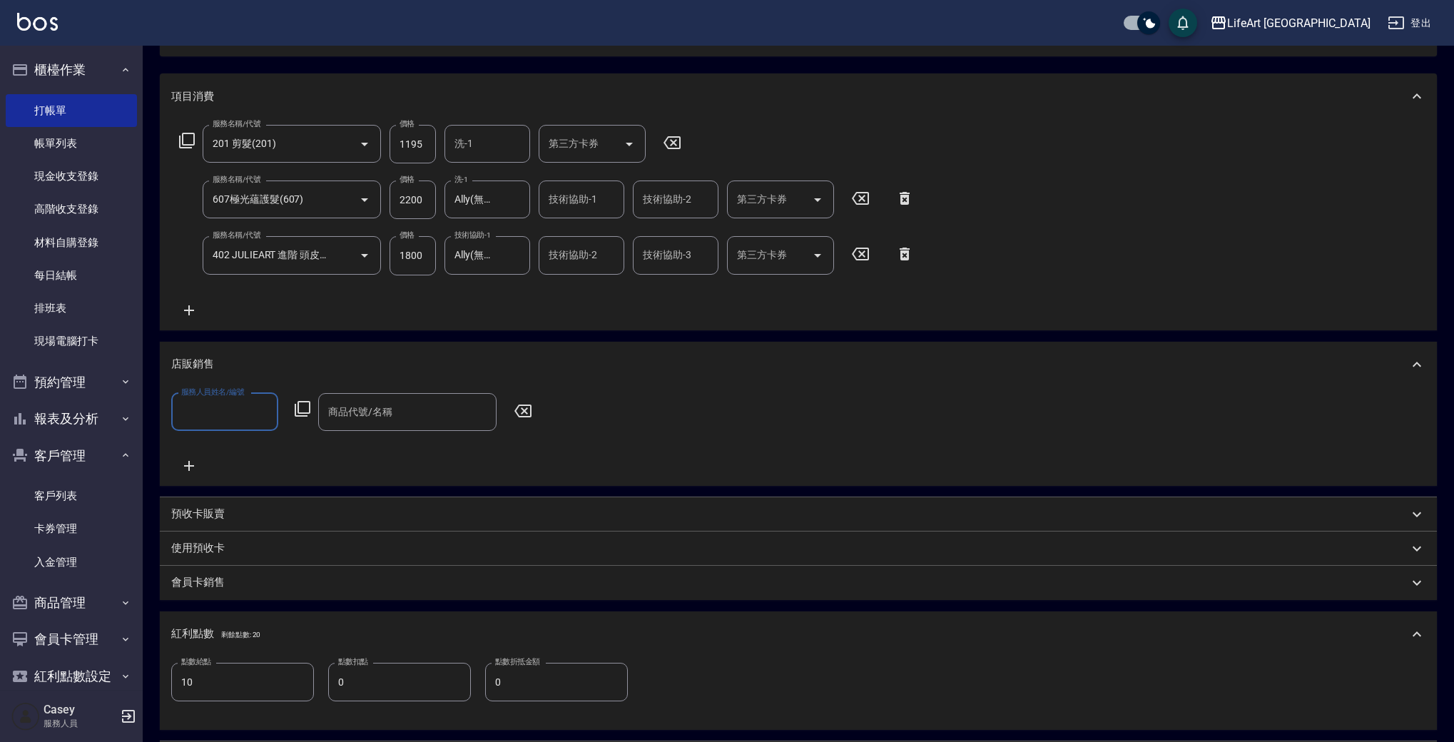
drag, startPoint x: 213, startPoint y: 392, endPoint x: 220, endPoint y: 404, distance: 14.1
click at [213, 393] on label "服務人員姓名/編號" at bounding box center [212, 392] width 63 height 11
click at [213, 399] on input "服務人員姓名/編號" at bounding box center [225, 411] width 94 height 25
click at [224, 415] on input "服務人員姓名/編號" at bounding box center [225, 411] width 94 height 25
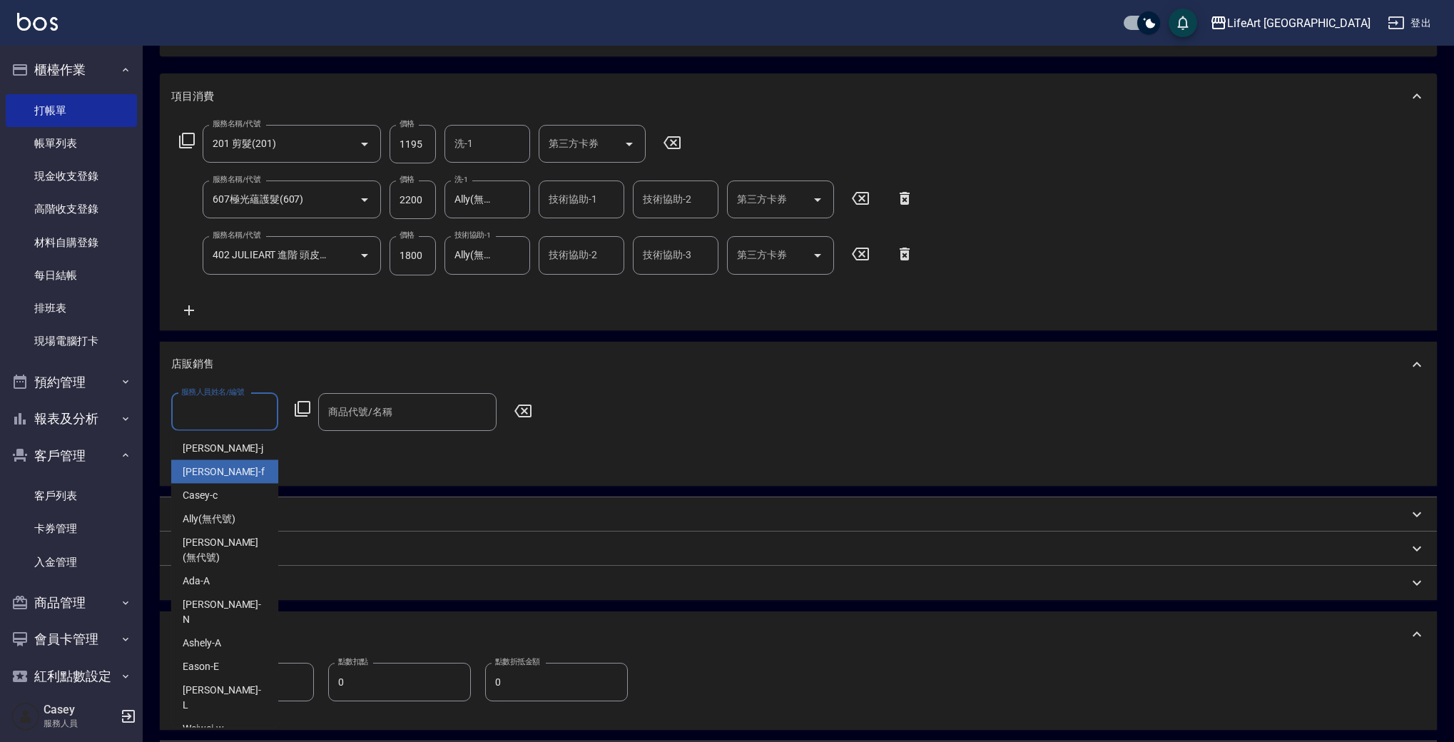
click at [231, 469] on div "Finney -f" at bounding box center [224, 472] width 107 height 24
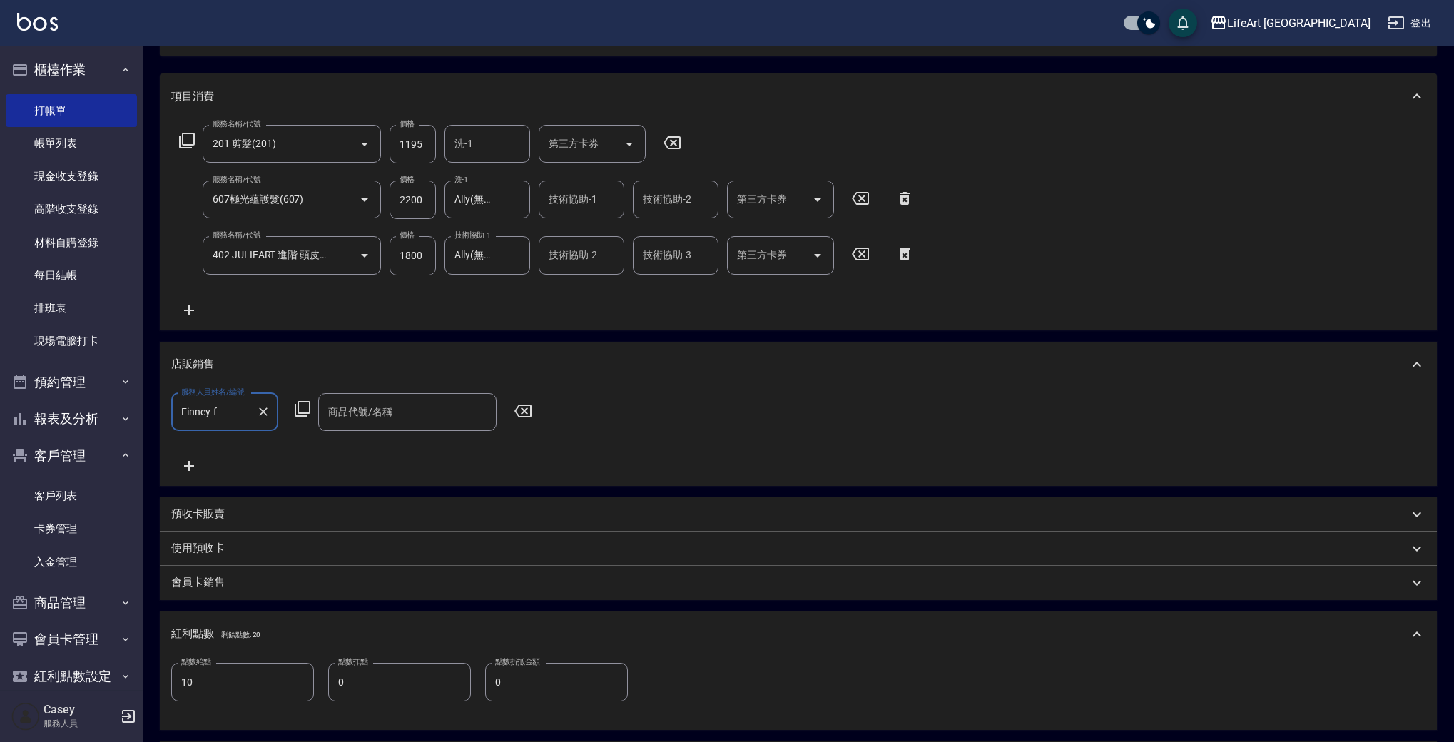
type input "Finney-f"
click at [360, 397] on div "商品代號/名稱" at bounding box center [407, 412] width 178 height 38
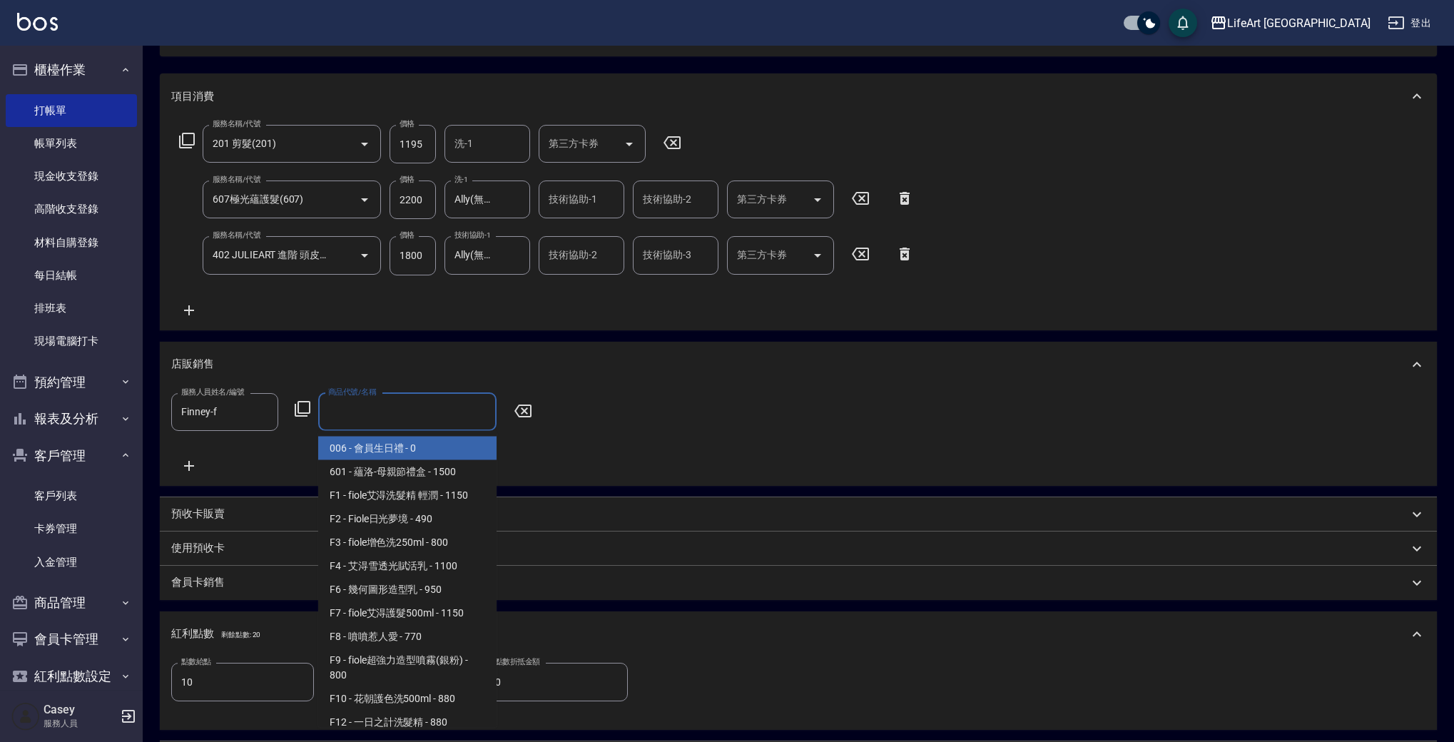
click at [381, 451] on span "006 - 會員生日禮 - 0" at bounding box center [407, 449] width 178 height 24
type input "會員生日禮"
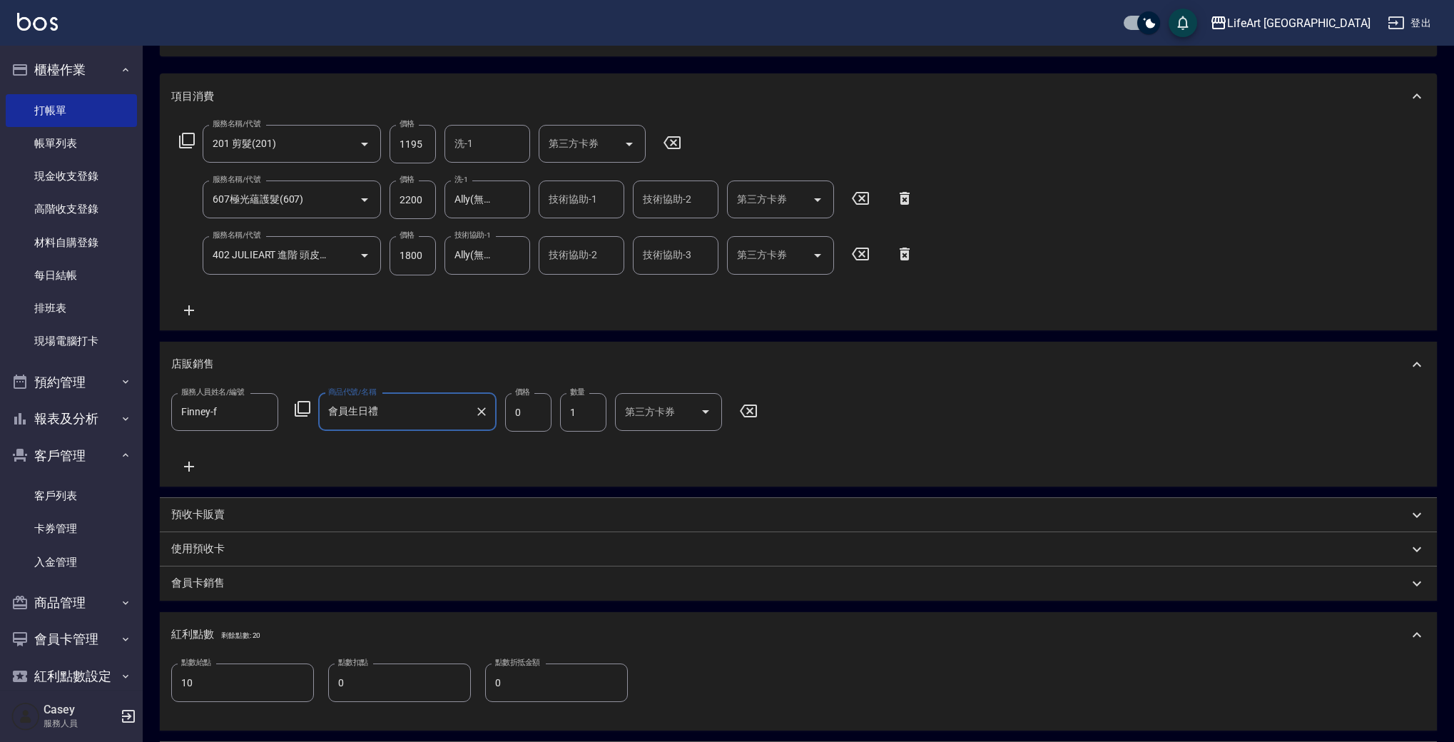
scroll to position [394, 0]
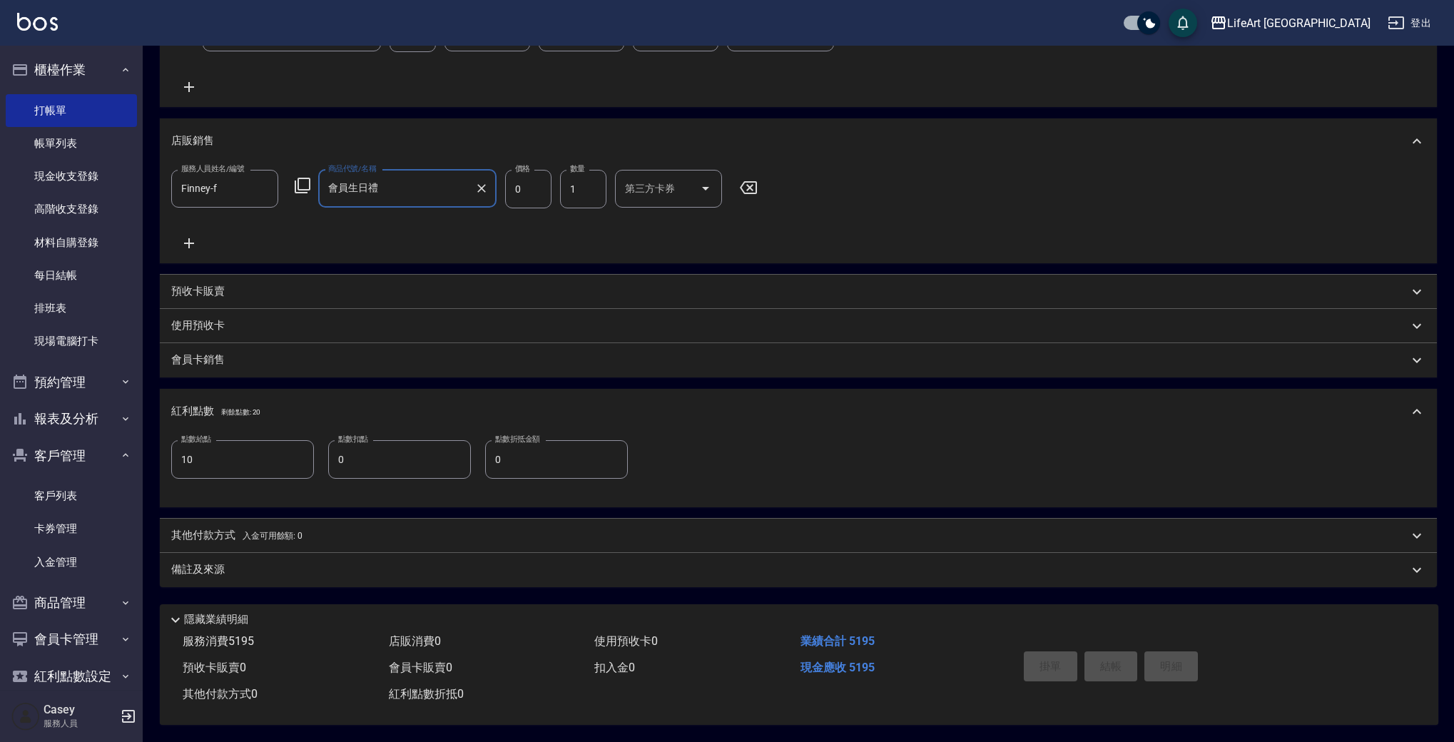
click at [296, 562] on div "備註及來源" at bounding box center [789, 569] width 1237 height 15
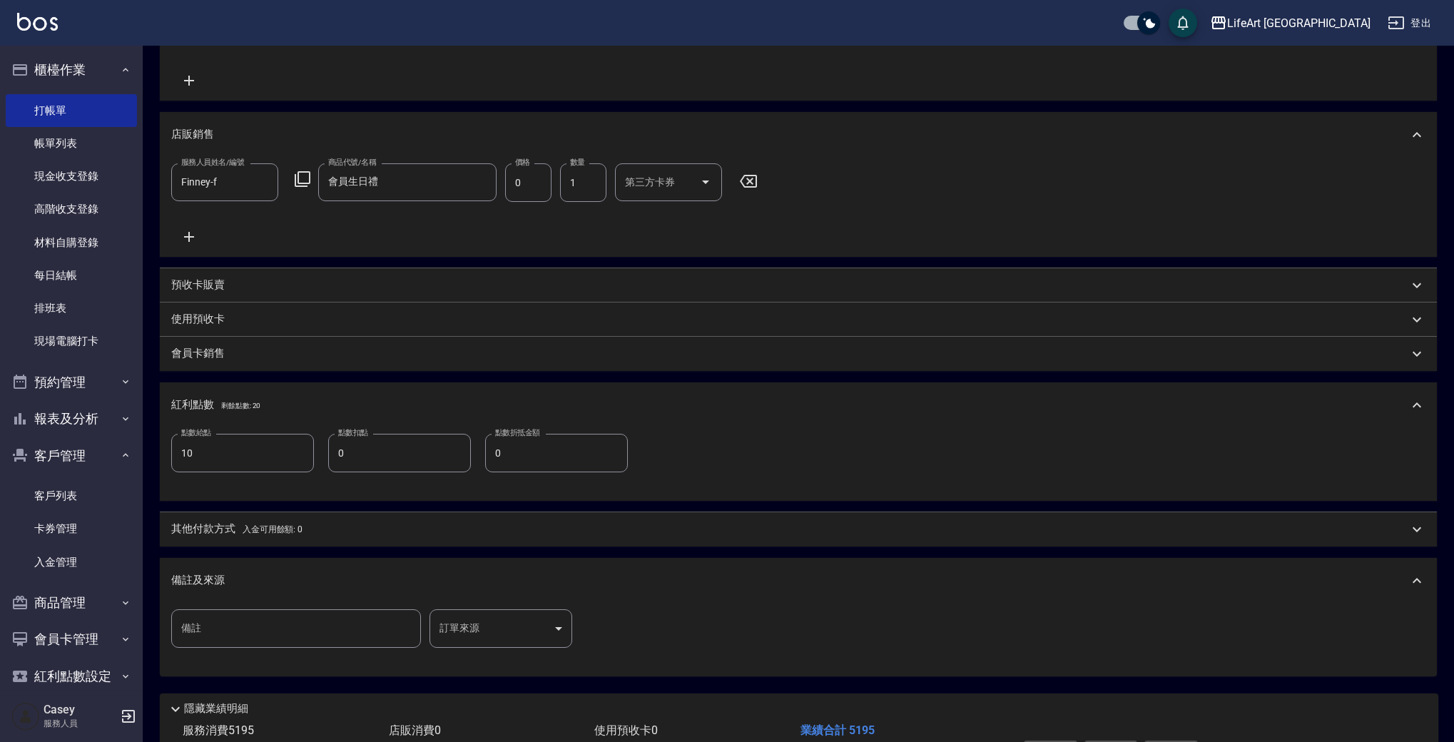
click at [528, 635] on body "LifeArt 蘆洲 登出 櫃檯作業 打帳單 帳單列表 現金收支登錄 高階收支登錄 材料自購登錄 每日結帳 排班表 現場電腦打卡 預約管理 預約管理 單日預約…" at bounding box center [727, 219] width 1454 height 1226
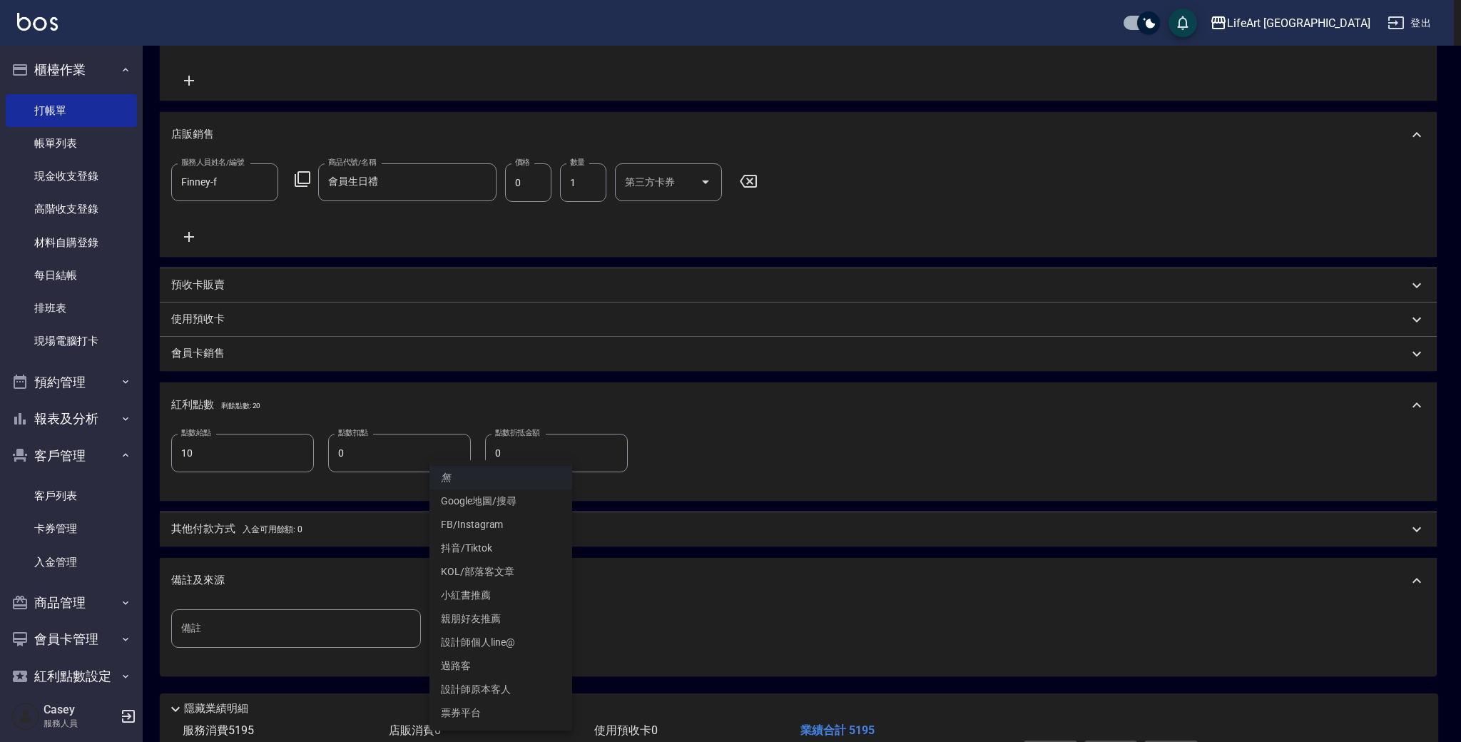
click at [491, 687] on li "設計師原本客人" at bounding box center [500, 690] width 143 height 24
type input "設計師原本客人"
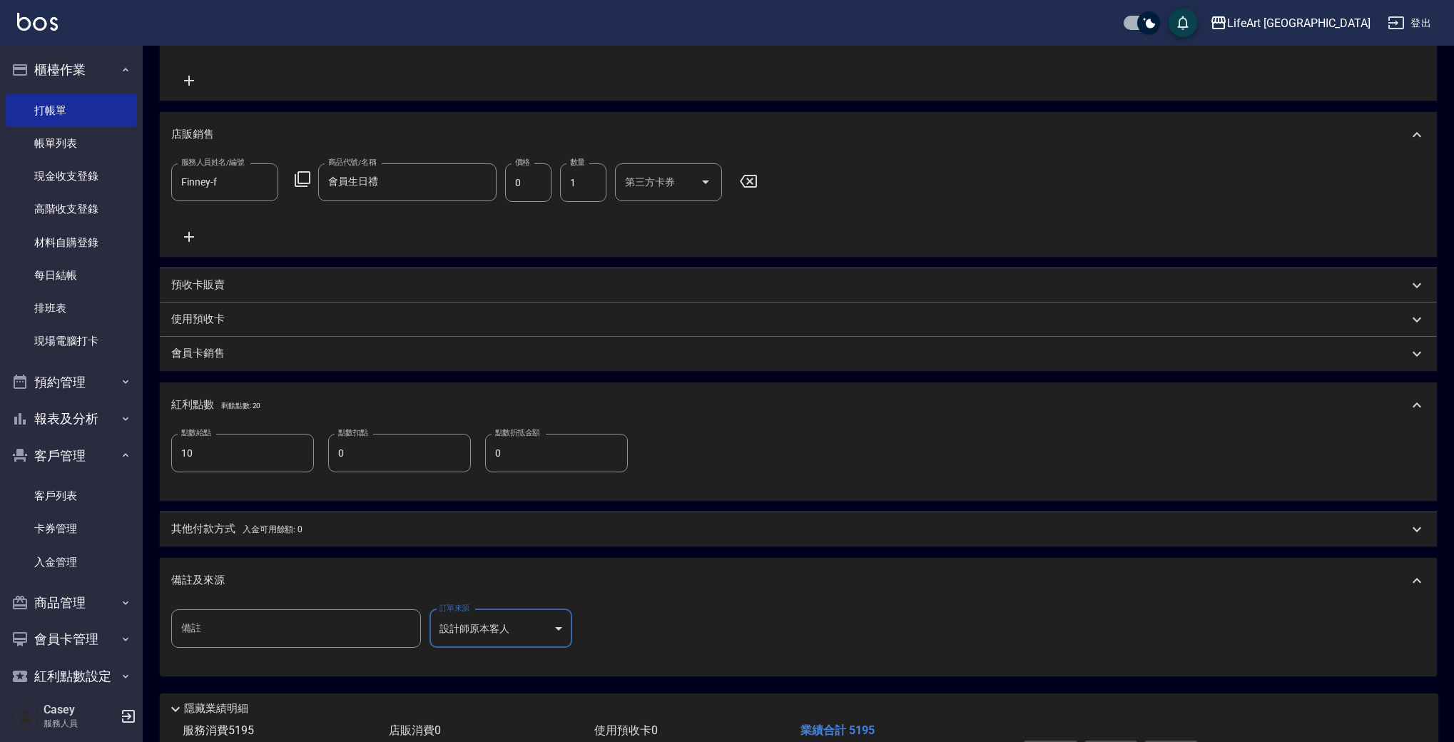
click at [437, 574] on div "備註及來源" at bounding box center [789, 580] width 1237 height 15
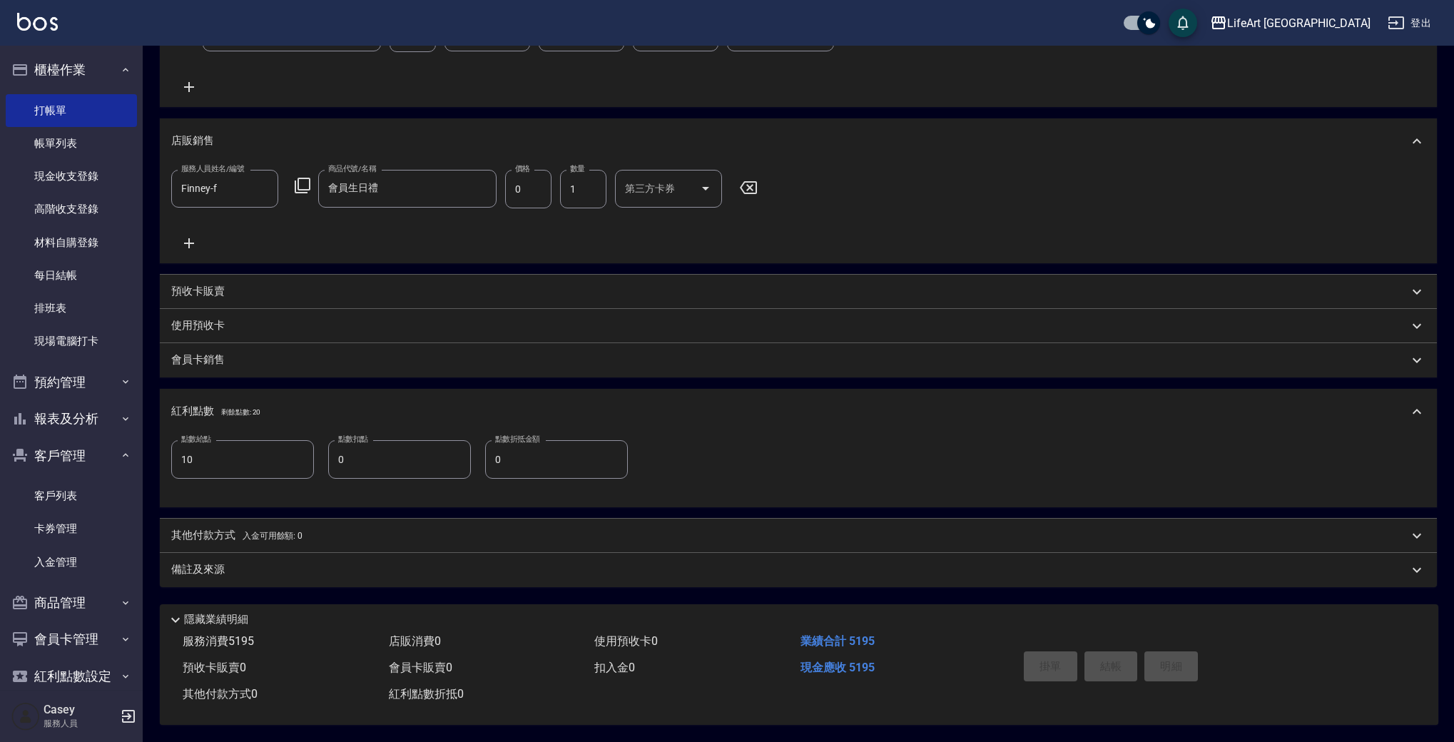
click at [262, 532] on span "入金可用餘額: 0" at bounding box center [273, 536] width 61 height 10
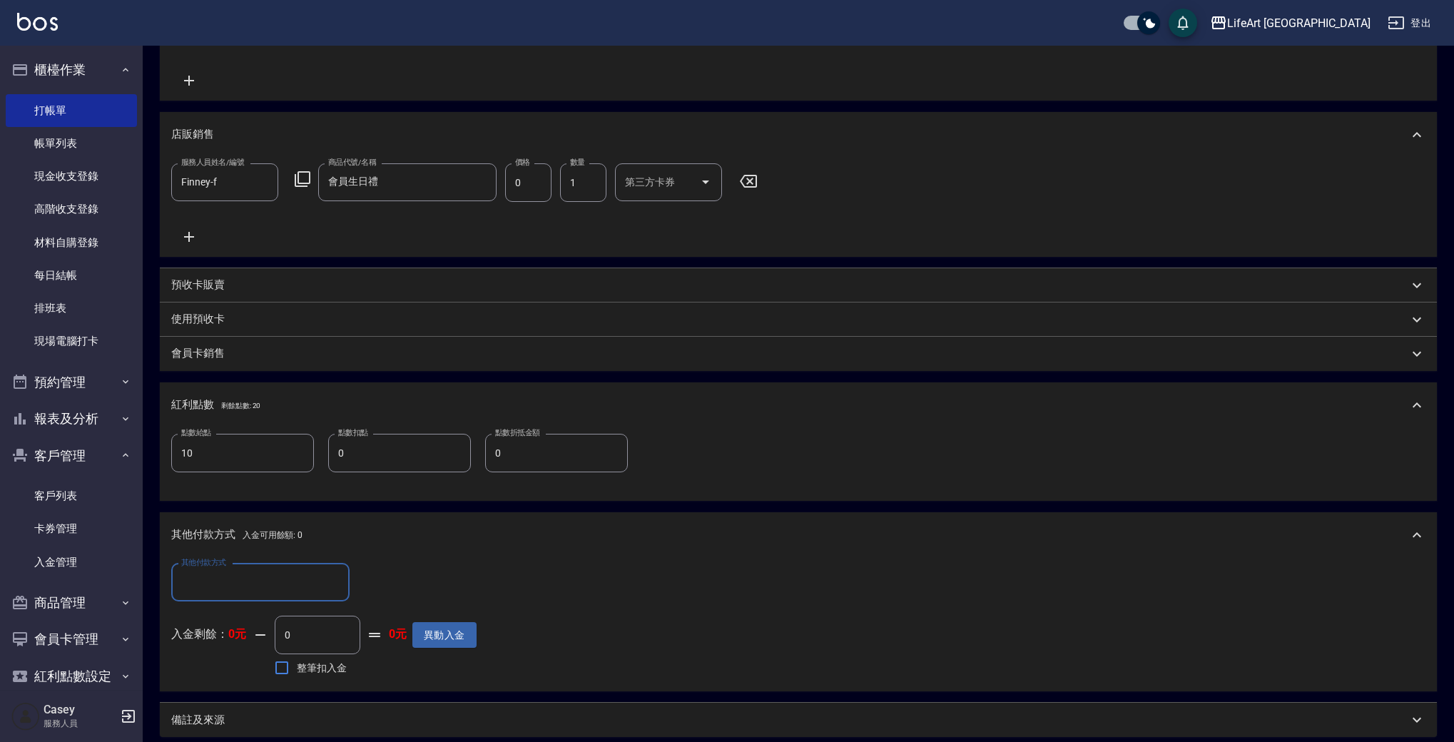
click at [235, 591] on input "其他付款方式" at bounding box center [260, 582] width 165 height 25
click at [242, 640] on span "Linepay" at bounding box center [260, 643] width 178 height 24
type input "Linepay"
drag, startPoint x: 397, startPoint y: 585, endPoint x: 327, endPoint y: 585, distance: 69.2
click at [327, 585] on div "其他付款方式 Linepay 其他付款方式 Linepay金額 0 Linepay金額" at bounding box center [323, 583] width 305 height 39
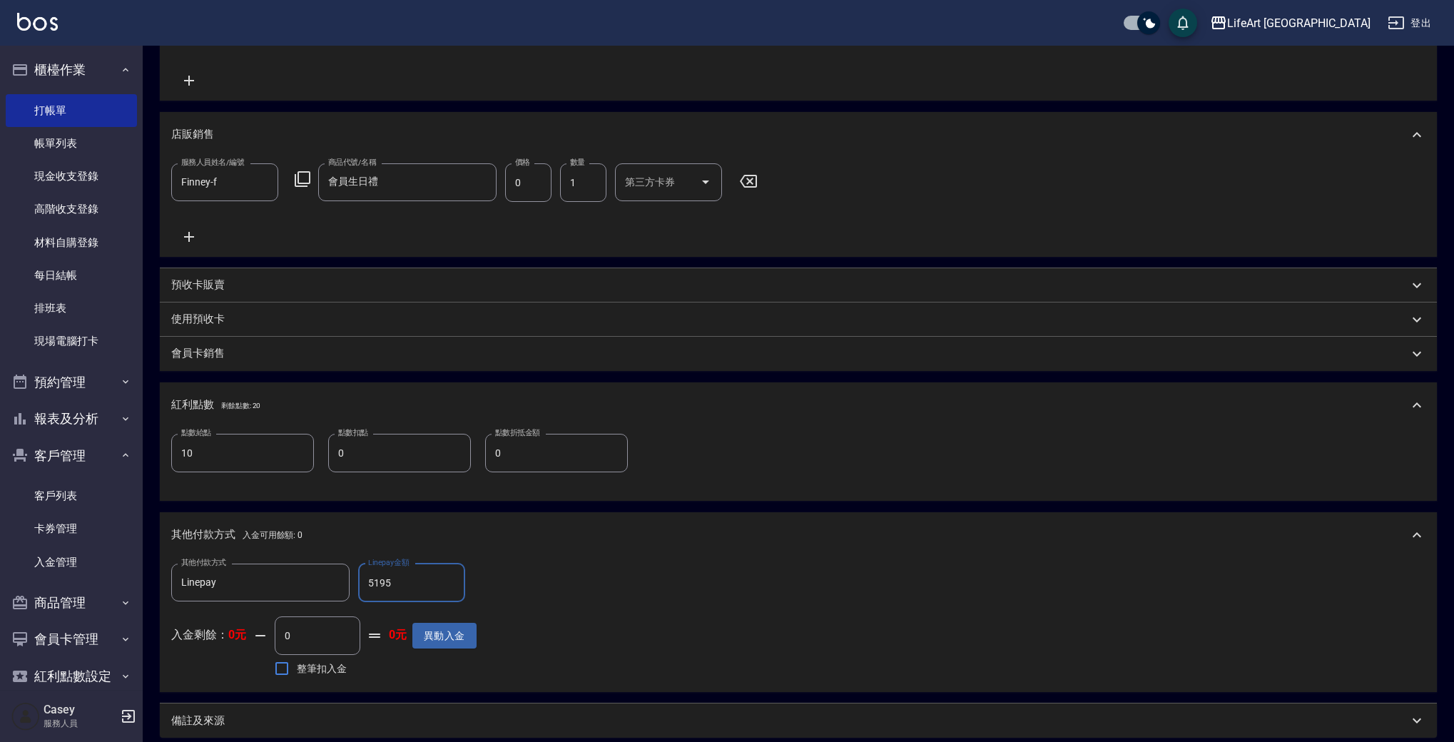
scroll to position [0, 0]
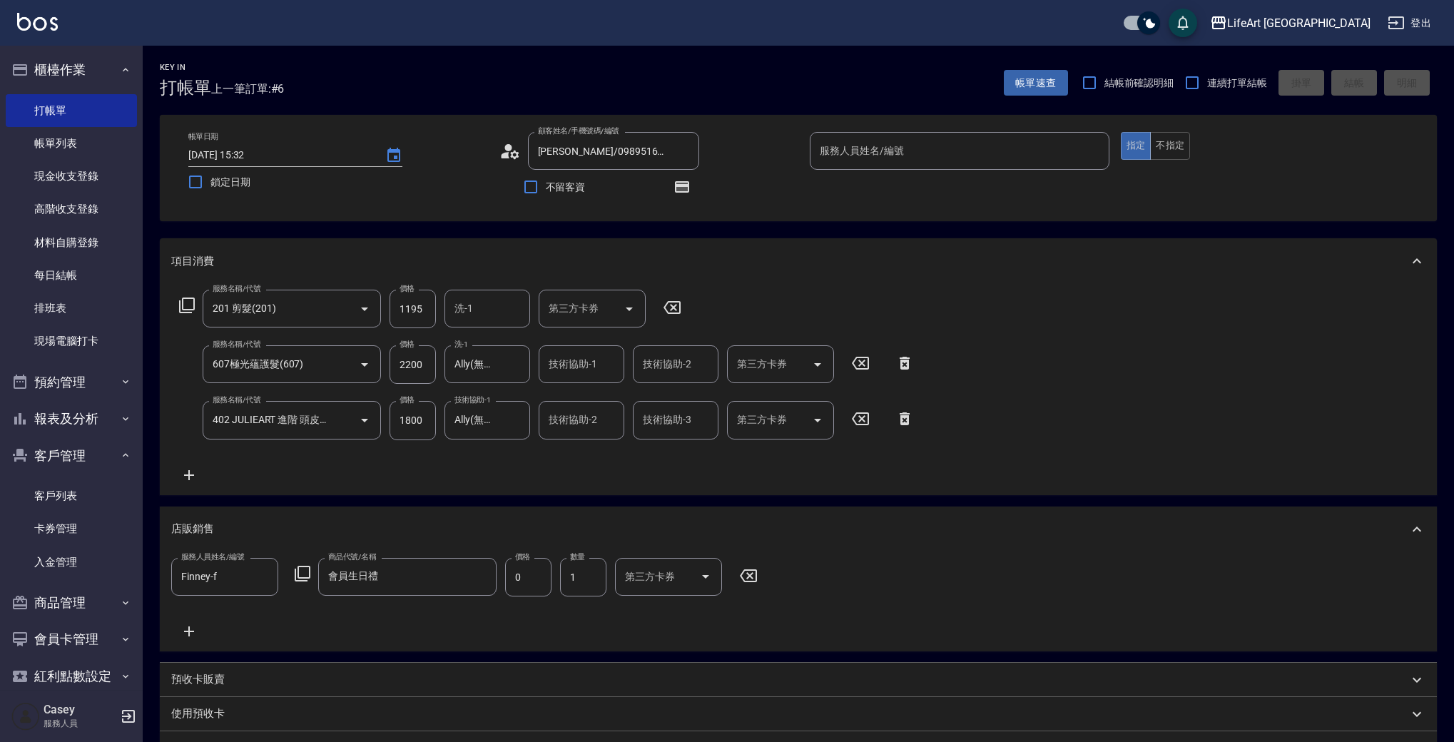
type input "5195"
click at [935, 171] on p at bounding box center [960, 177] width 300 height 15
drag, startPoint x: 924, startPoint y: 149, endPoint x: 921, endPoint y: 141, distance: 9.3
click at [921, 141] on input "服務人員姓名/編號" at bounding box center [959, 150] width 287 height 25
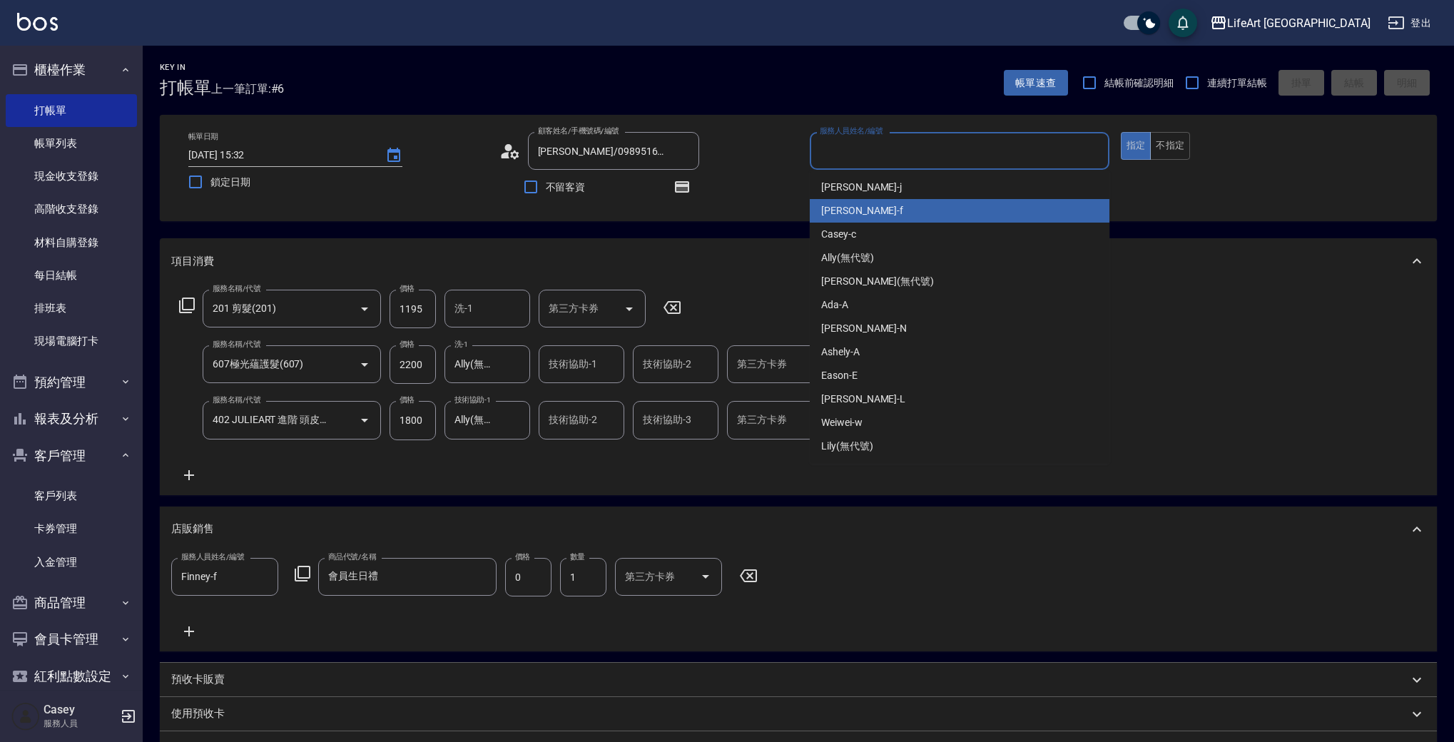
click at [841, 210] on span "Finney -f" at bounding box center [862, 210] width 82 height 15
type input "Finney-f"
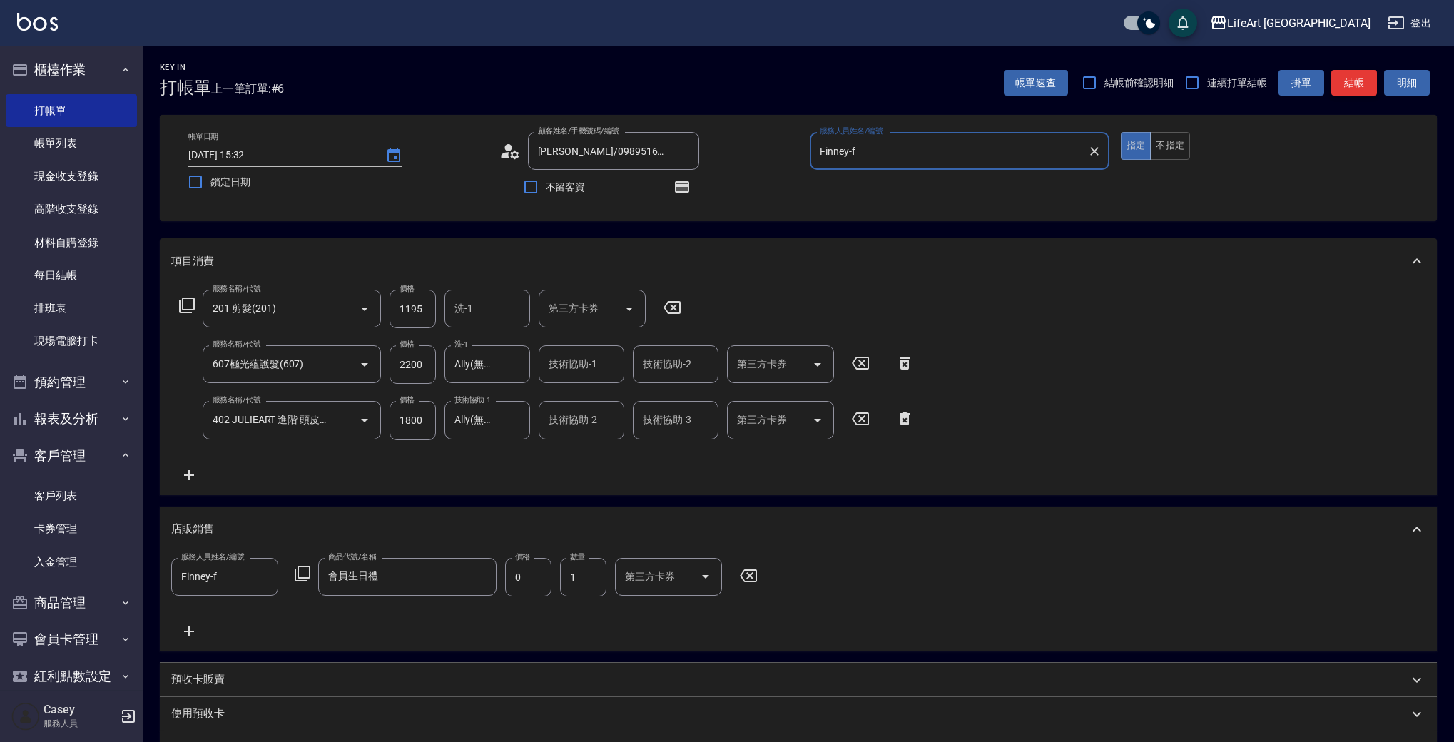
click at [1359, 86] on button "結帳" at bounding box center [1354, 83] width 46 height 26
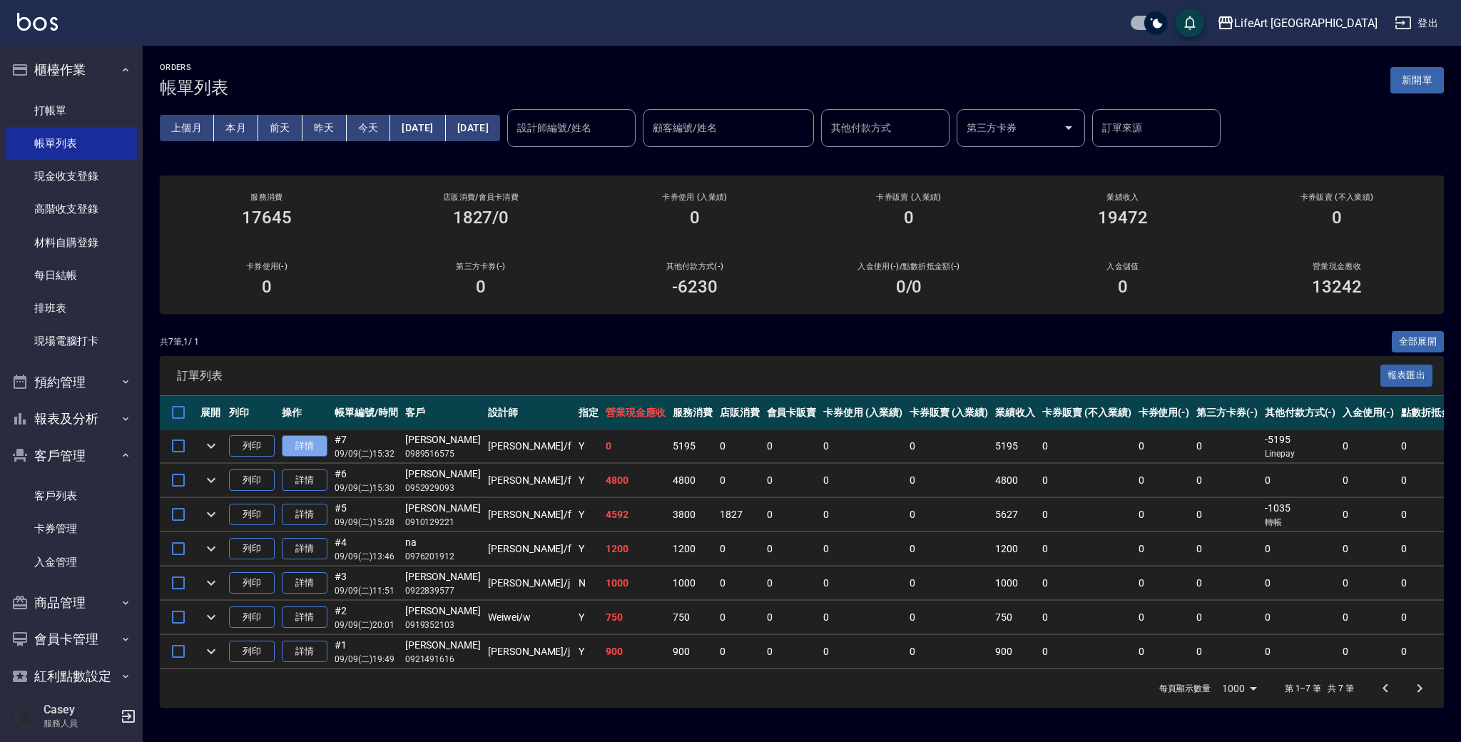
click at [309, 444] on link "詳情" at bounding box center [305, 446] width 46 height 22
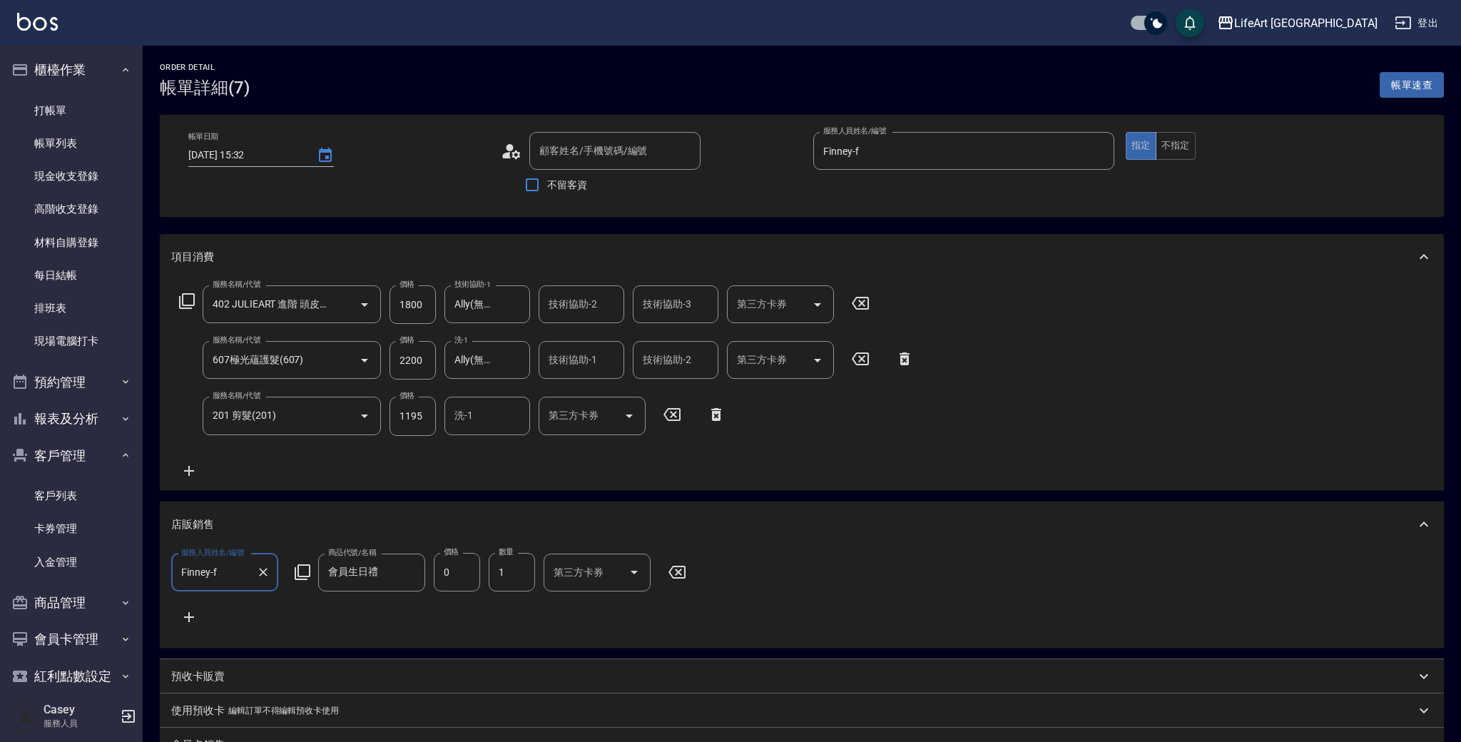
type input "[DATE] 15:32"
type input "Finney-f"
type input "10"
type input "[PERSON_NAME]/0989516575/null"
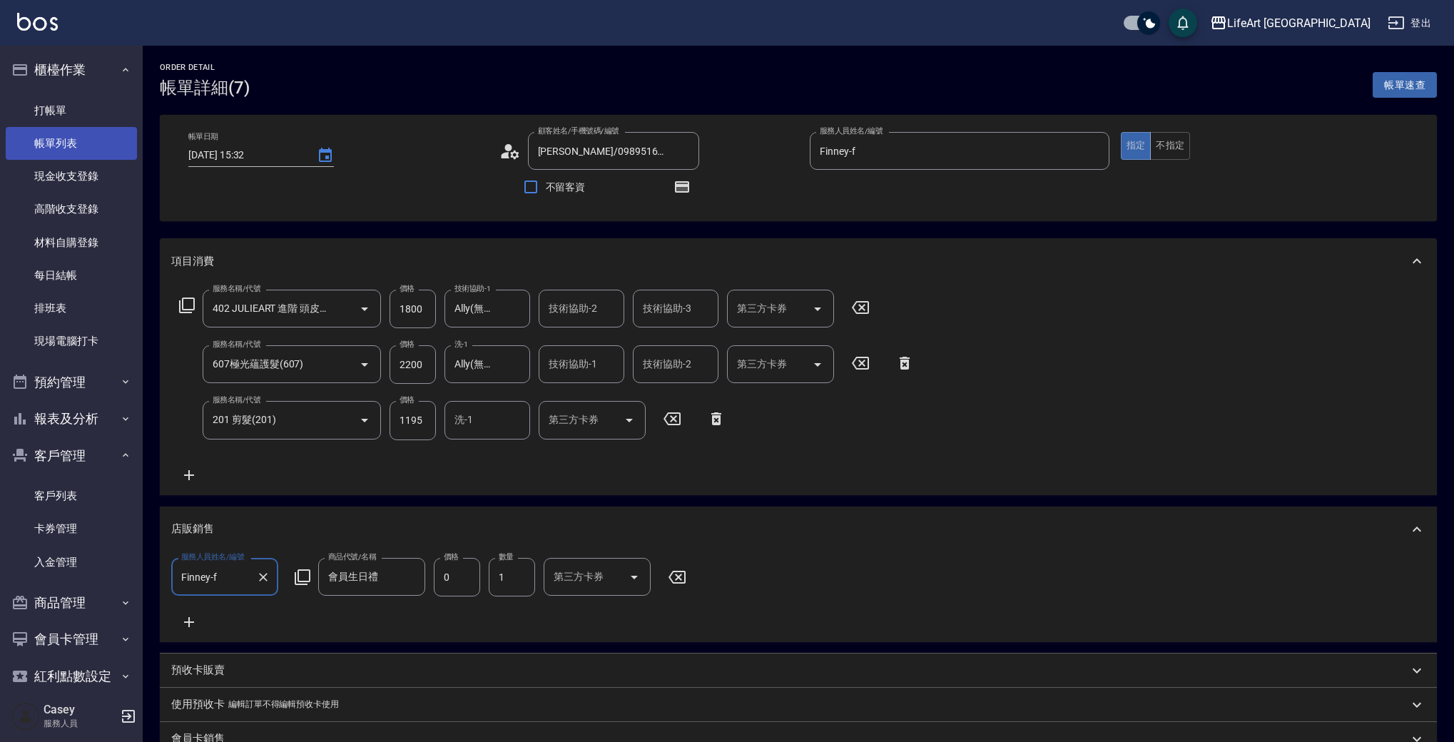
click at [93, 139] on link "帳單列表" at bounding box center [71, 143] width 131 height 33
